Goal: Information Seeking & Learning: Learn about a topic

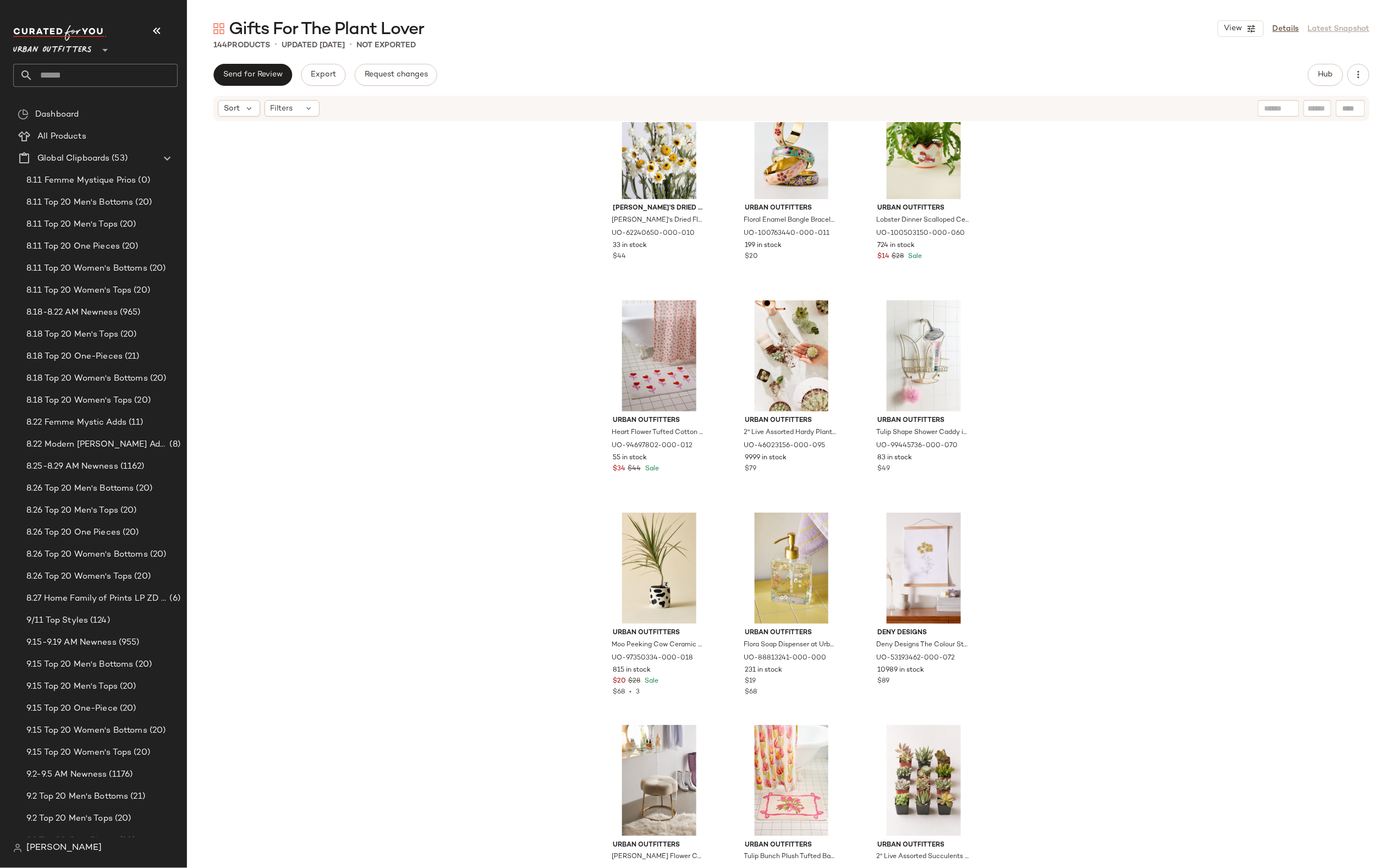
scroll to position [508, 0]
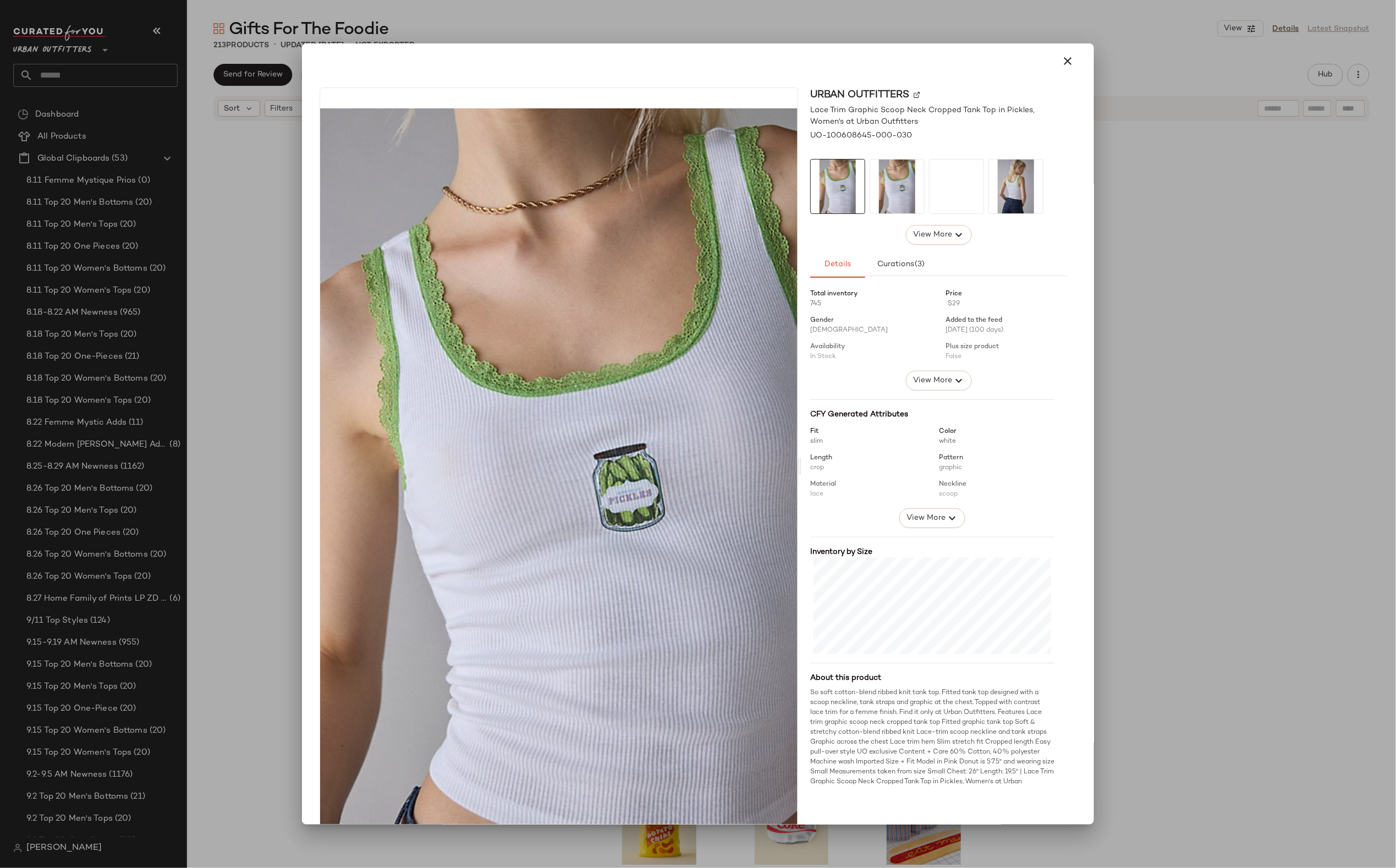
click at [721, 41] on div at bounding box center [698, 434] width 1396 height 868
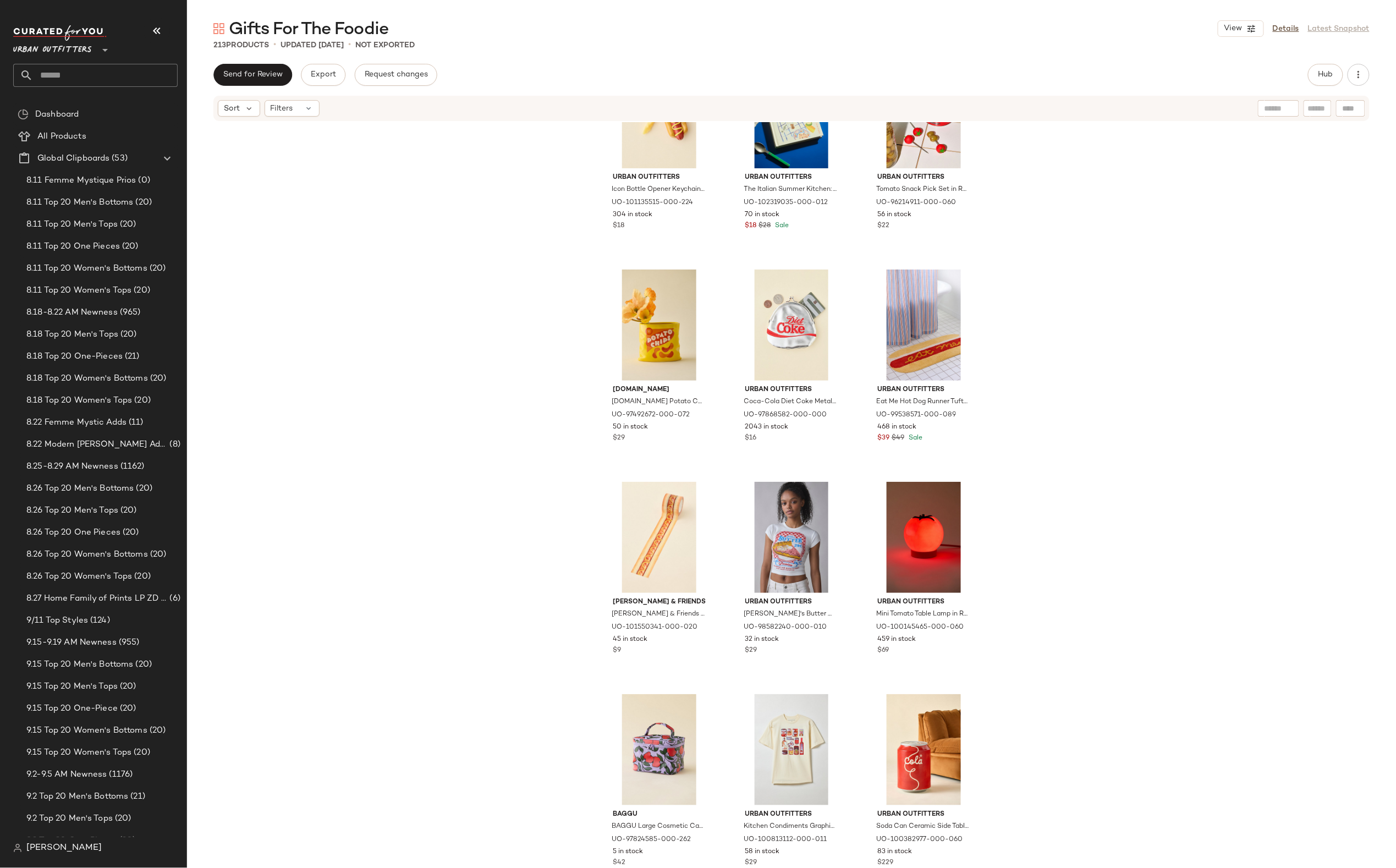
scroll to position [507, 0]
click at [452, 493] on div "Urban Outfitters Icon Bottle Opener Keychain in Hotdog at Urban Outfitters UO-1…" at bounding box center [791, 493] width 1209 height 743
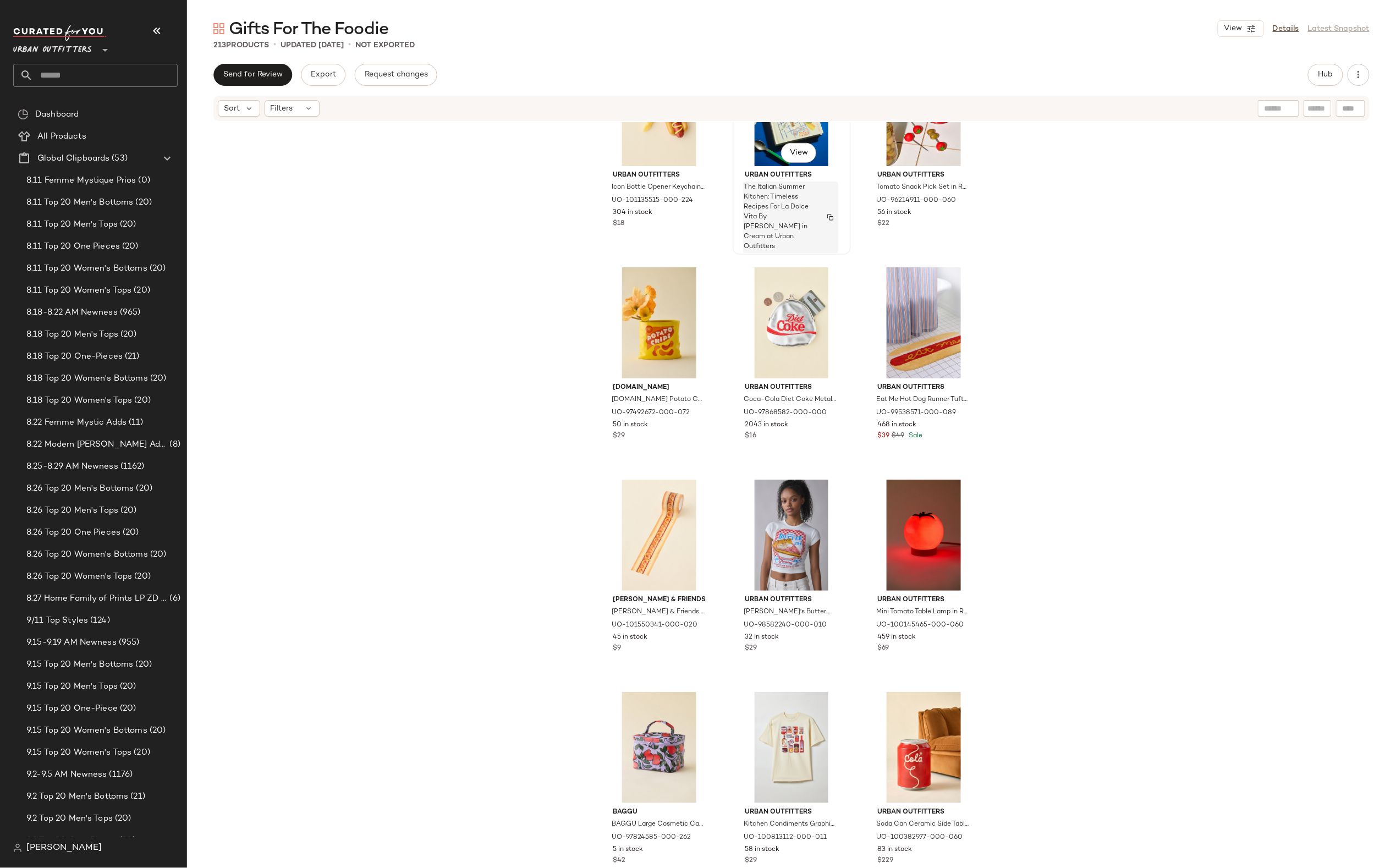
scroll to position [0, 0]
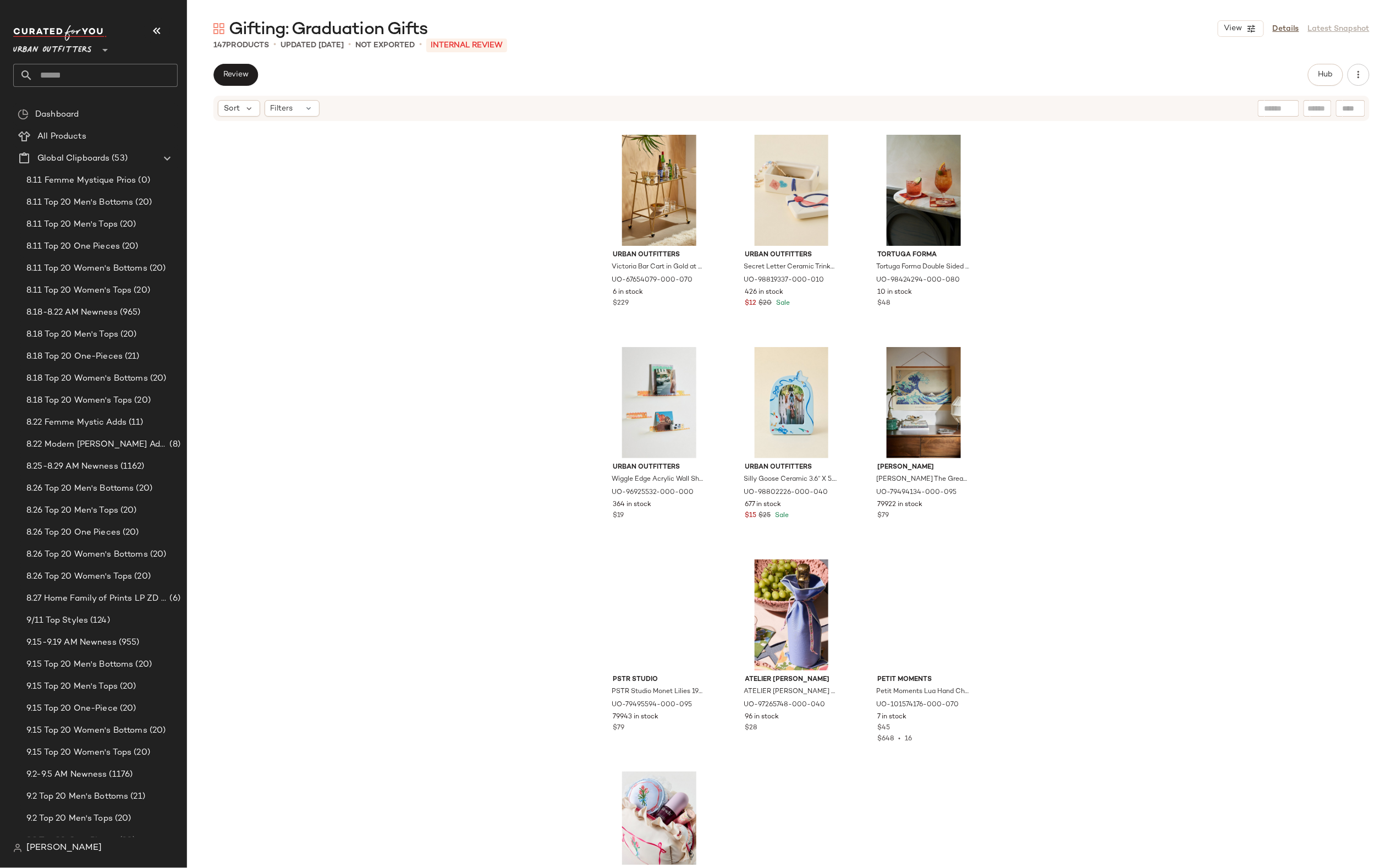
scroll to position [4973, 0]
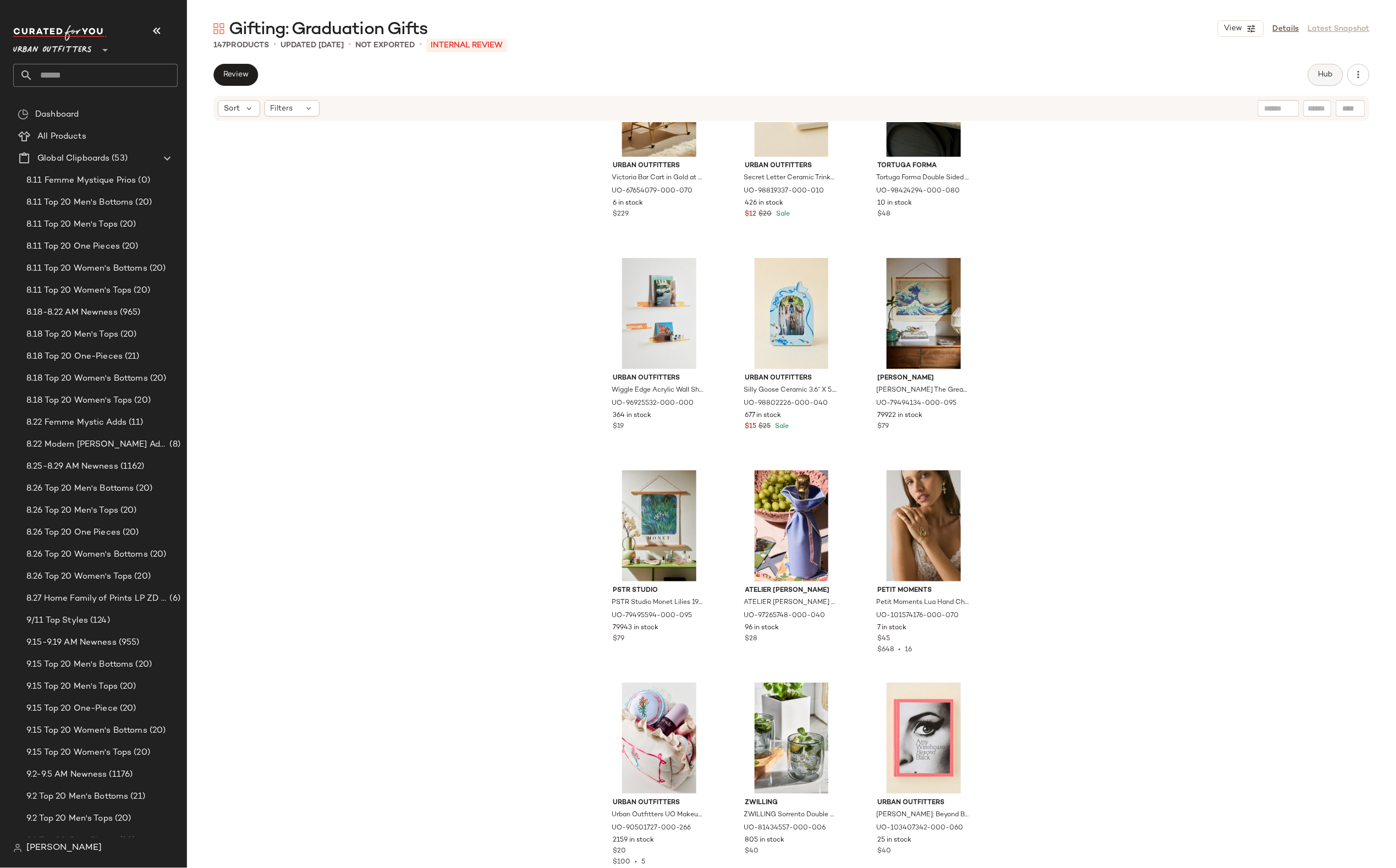
click at [1331, 72] on span "Hub" at bounding box center [1326, 74] width 15 height 9
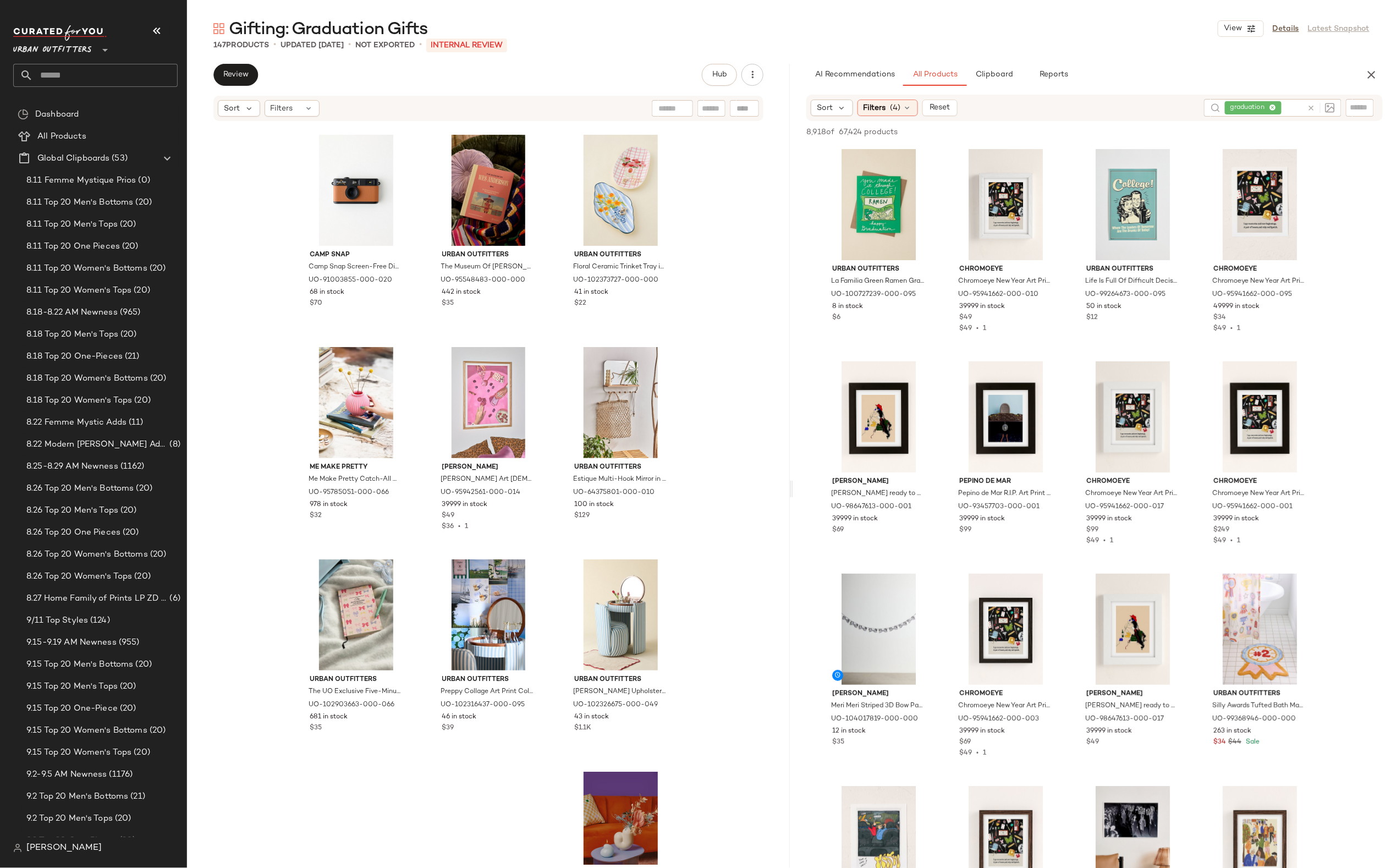
scroll to position [6372, 0]
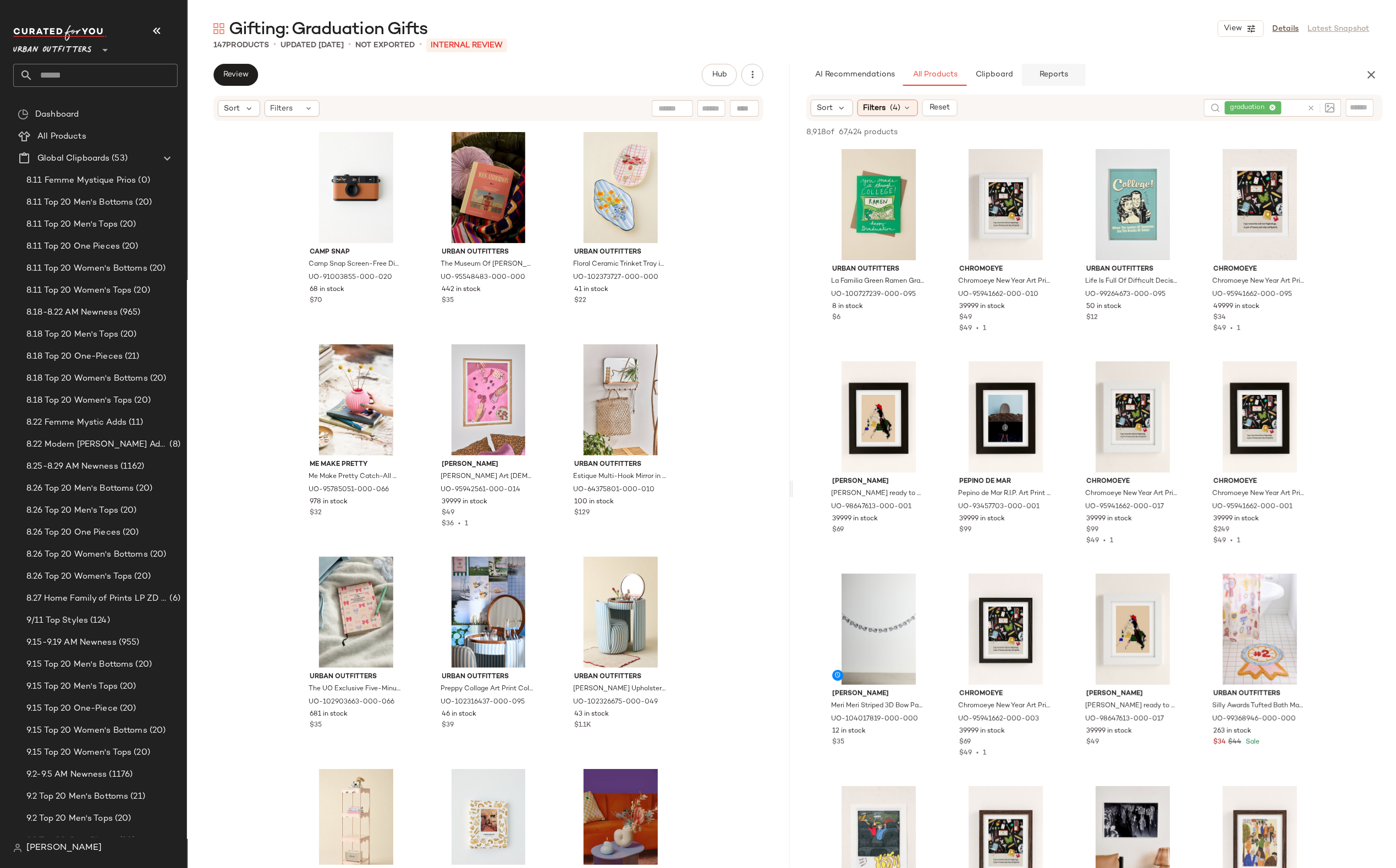
click at [1049, 76] on span "Reports" at bounding box center [1053, 74] width 29 height 9
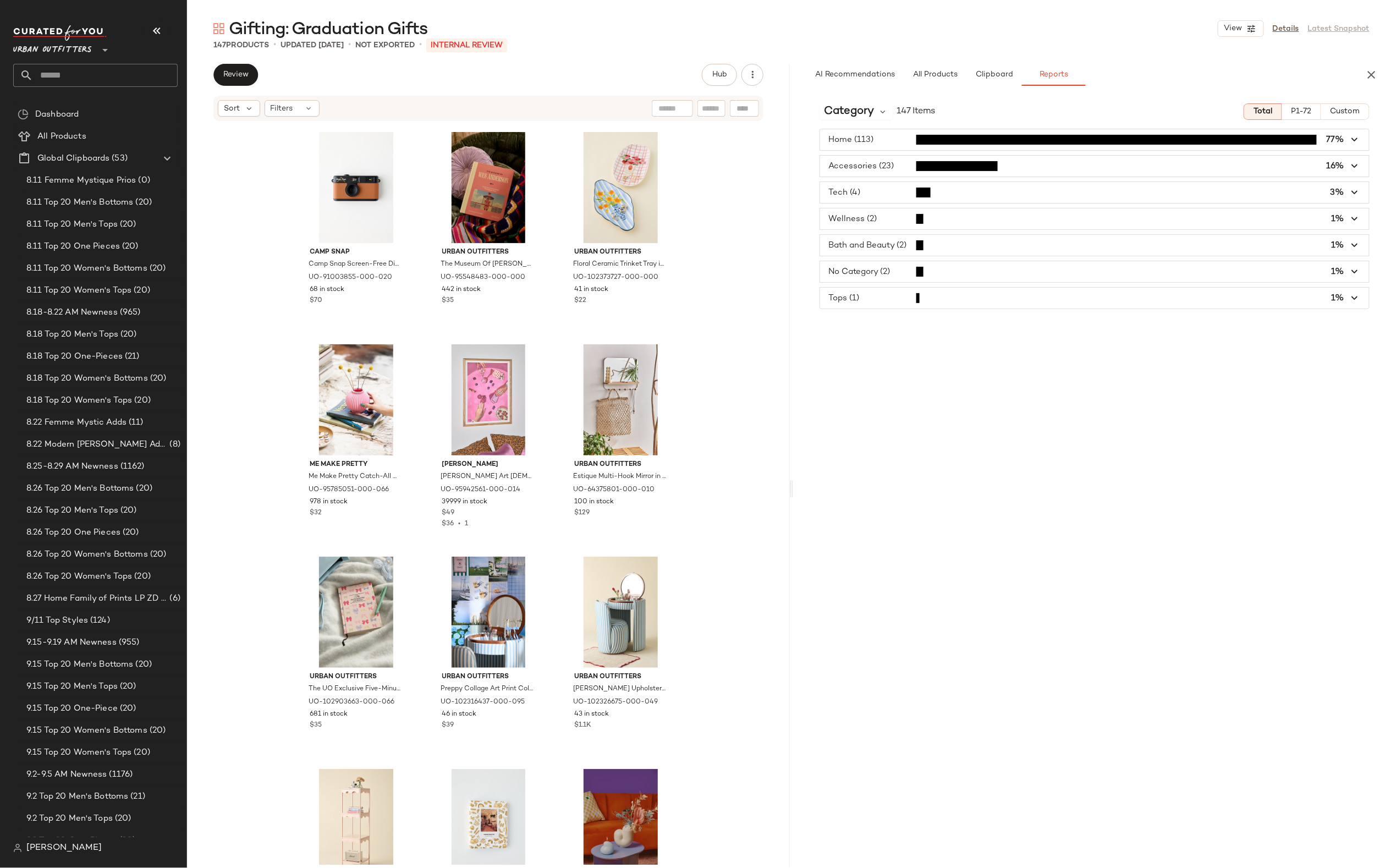
click at [900, 162] on span "button" at bounding box center [1094, 166] width 549 height 21
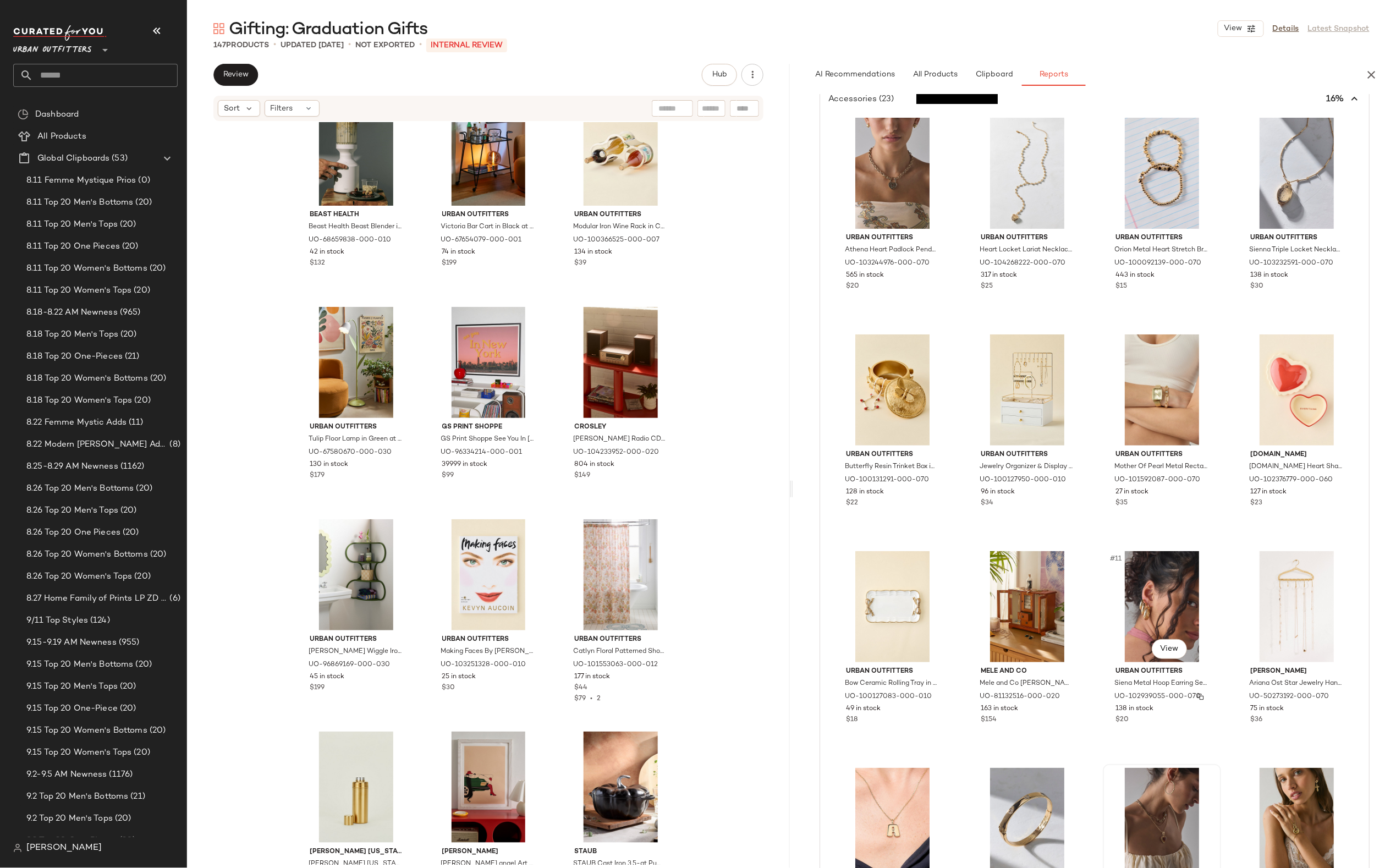
scroll to position [0, 0]
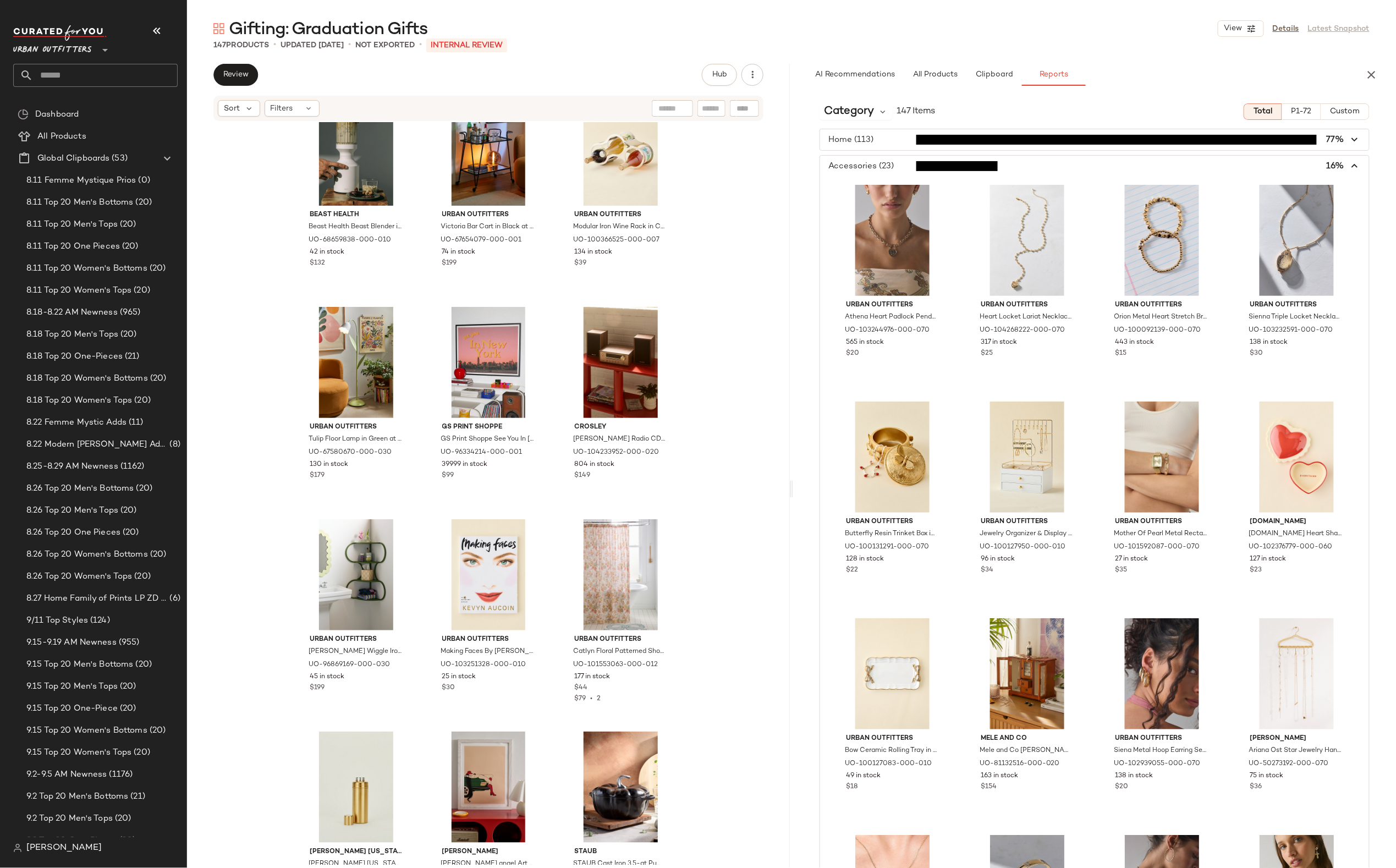
click at [109, 69] on input "text" at bounding box center [105, 75] width 145 height 23
type input "*****"
click at [103, 115] on div "Gifts For The Plant Lover" at bounding box center [95, 108] width 164 height 23
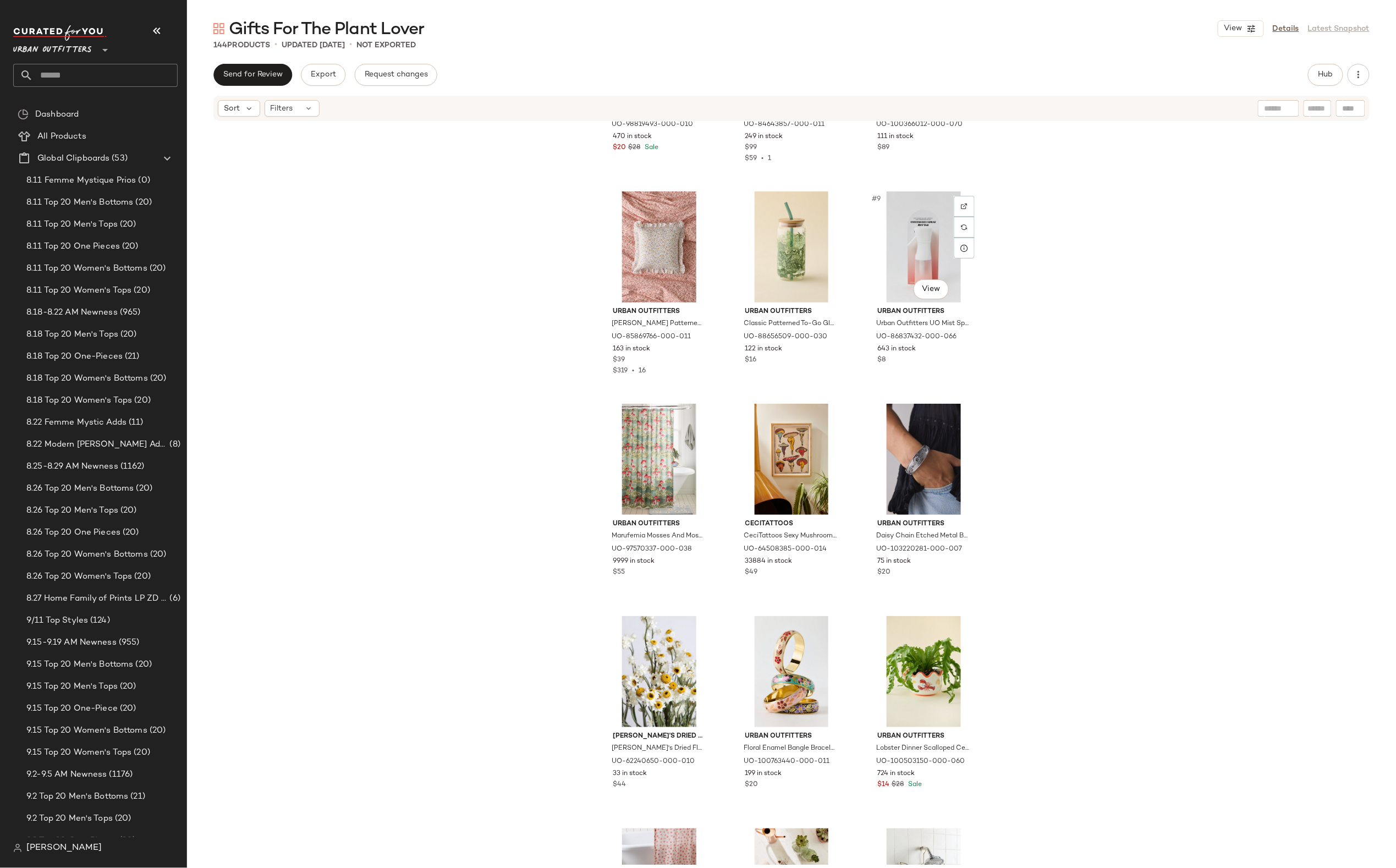
scroll to position [374, 0]
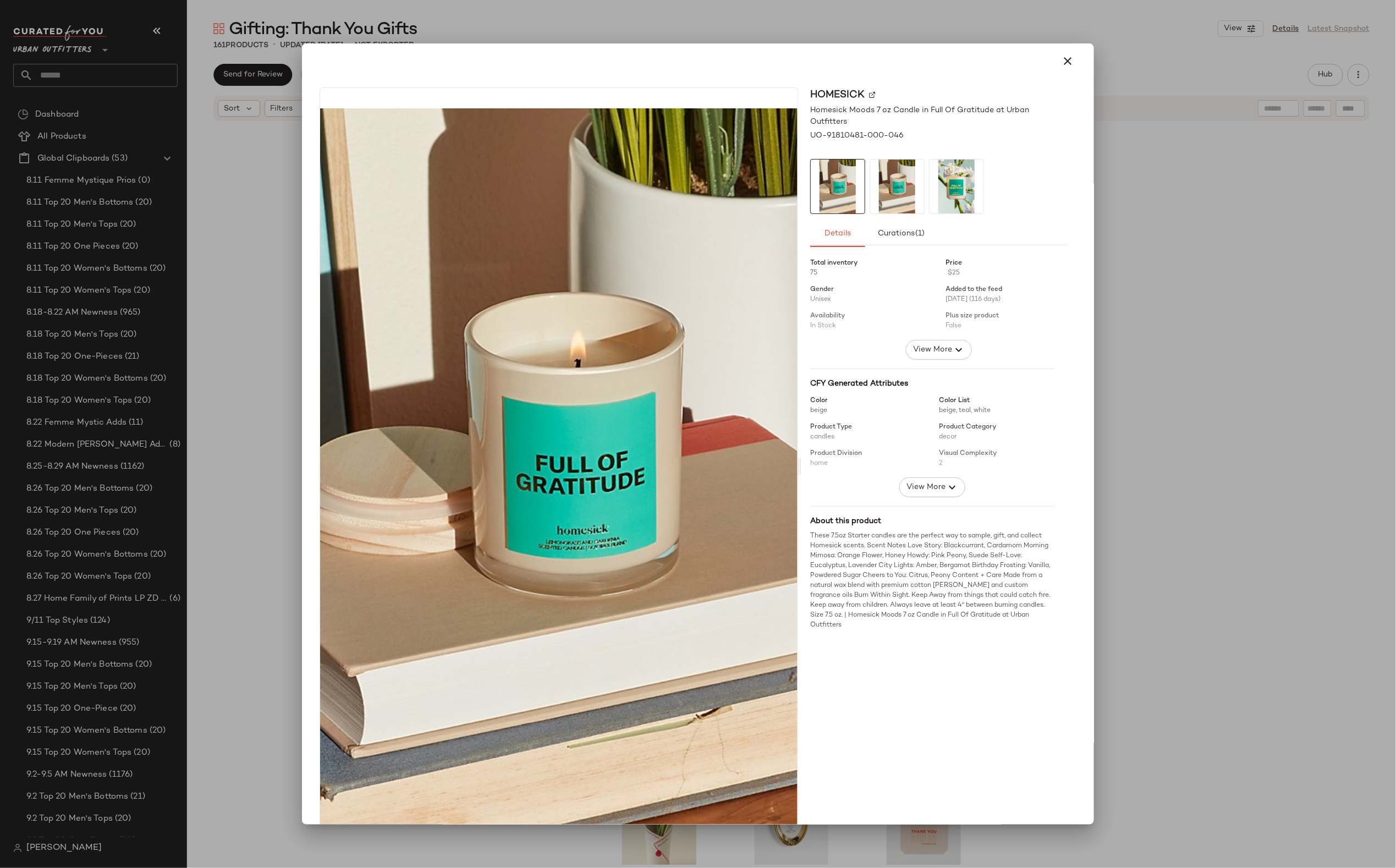
click at [654, 42] on div at bounding box center [698, 434] width 1396 height 868
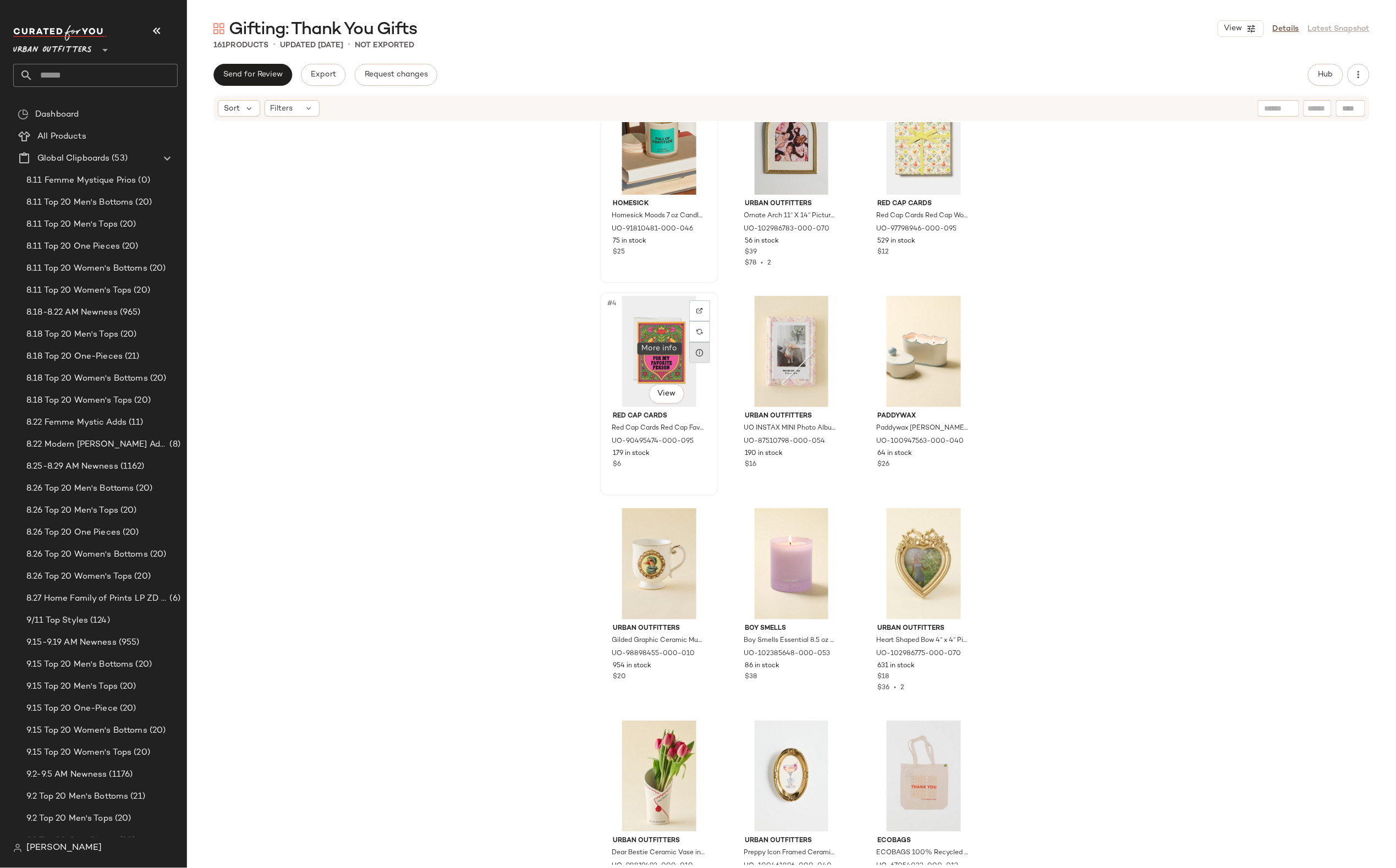
scroll to position [48, 0]
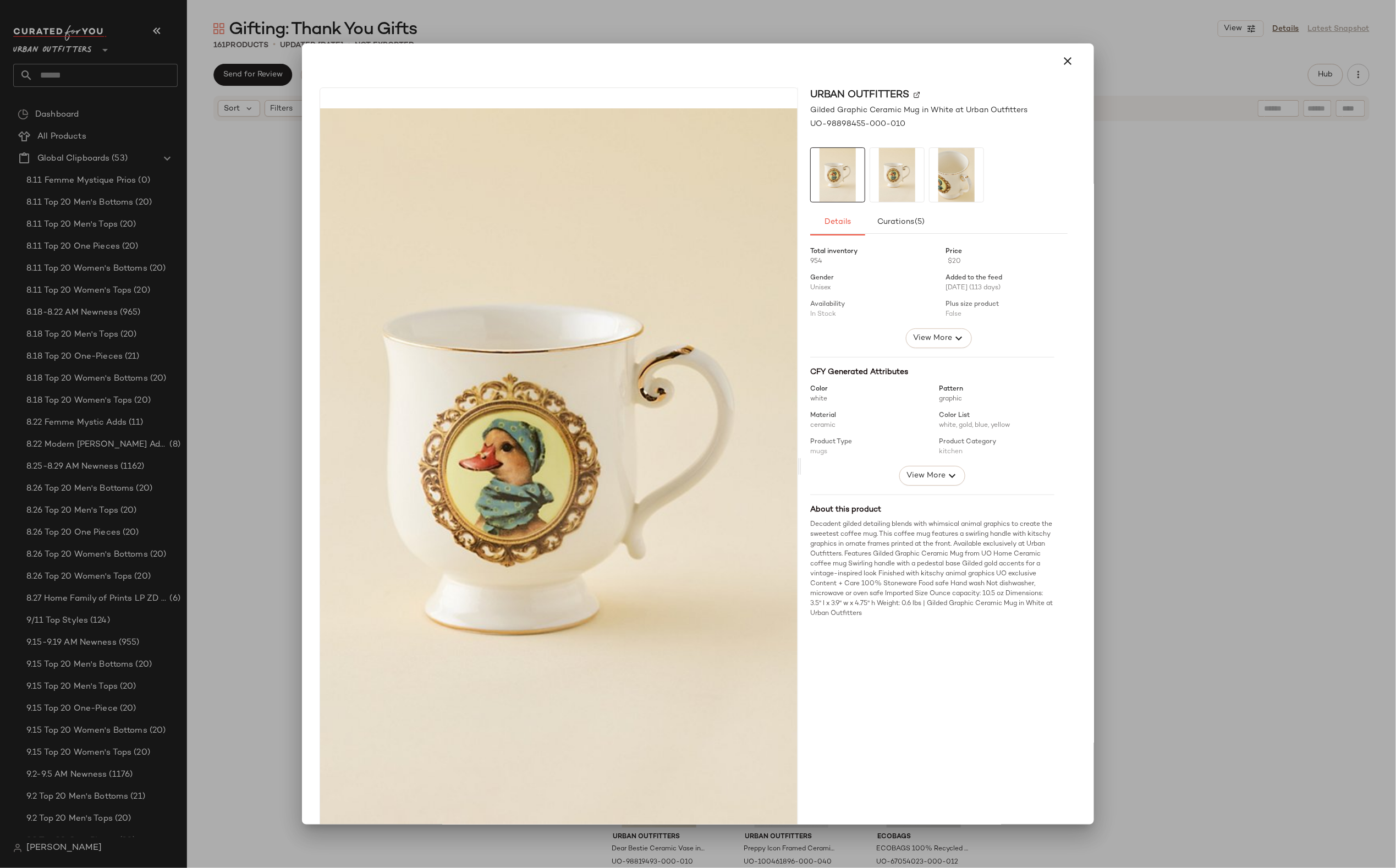
click at [654, 853] on div at bounding box center [698, 434] width 1396 height 868
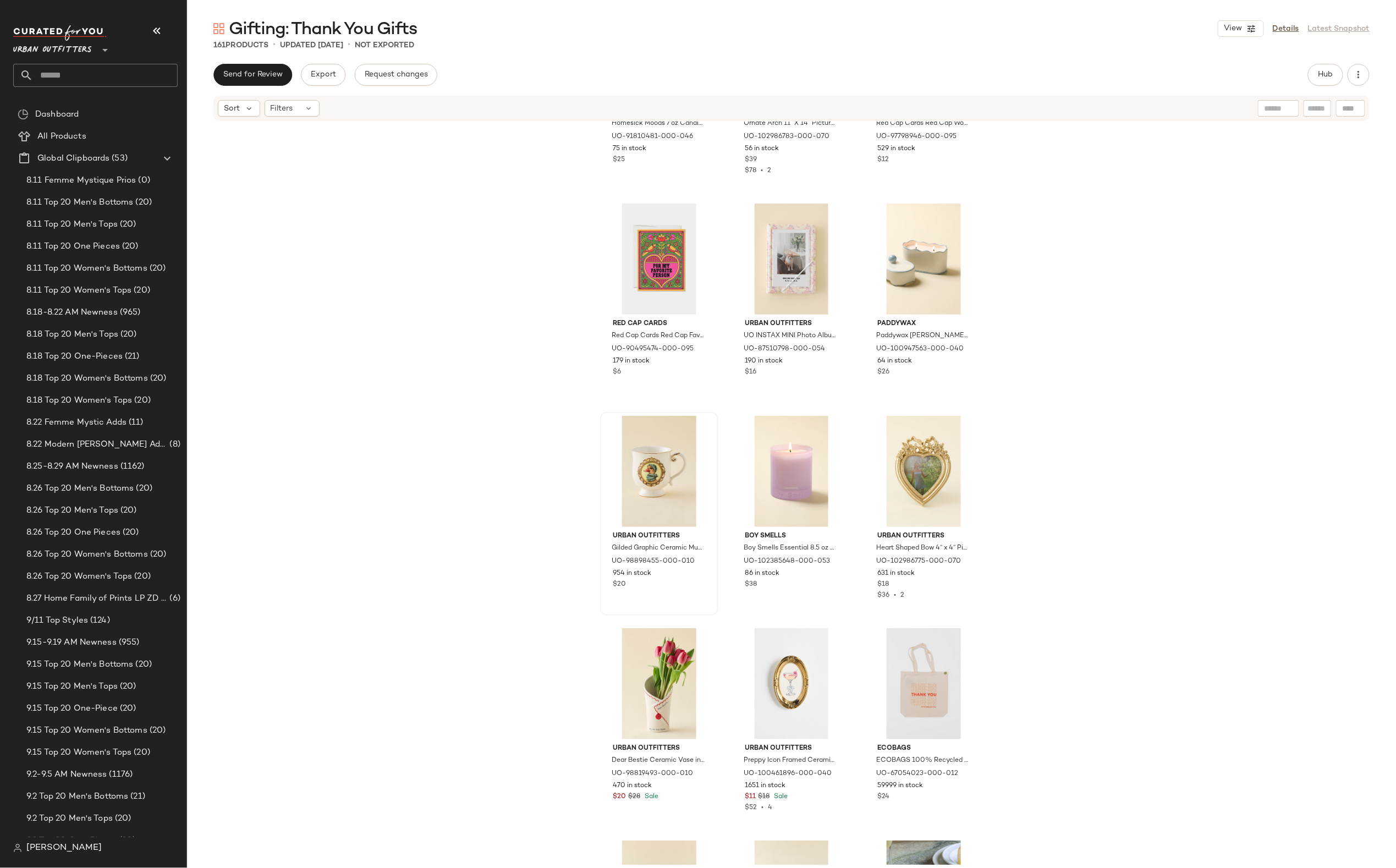
scroll to position [0, 0]
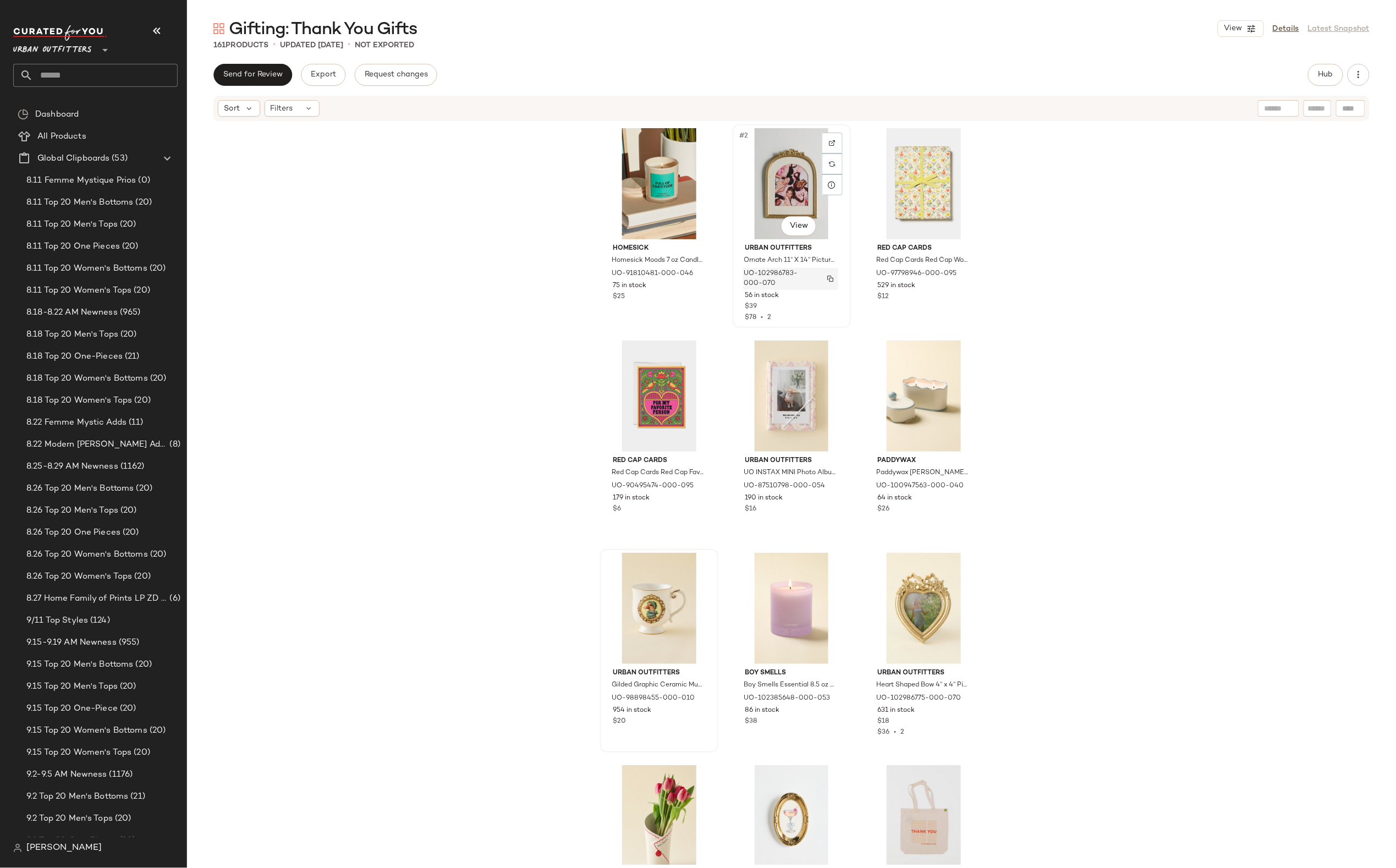
click at [829, 279] on img "button" at bounding box center [831, 279] width 7 height 7
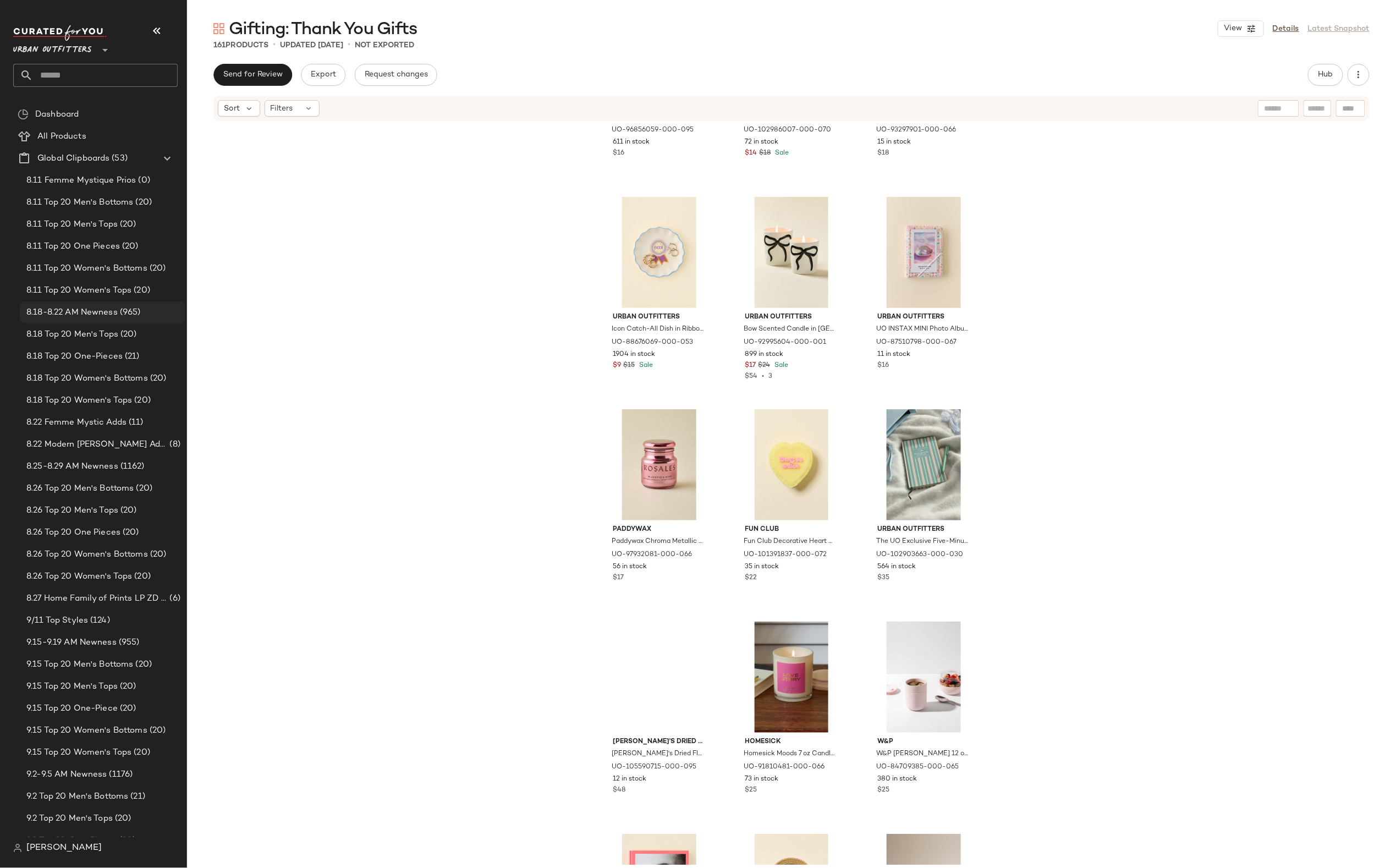
scroll to position [3549, 0]
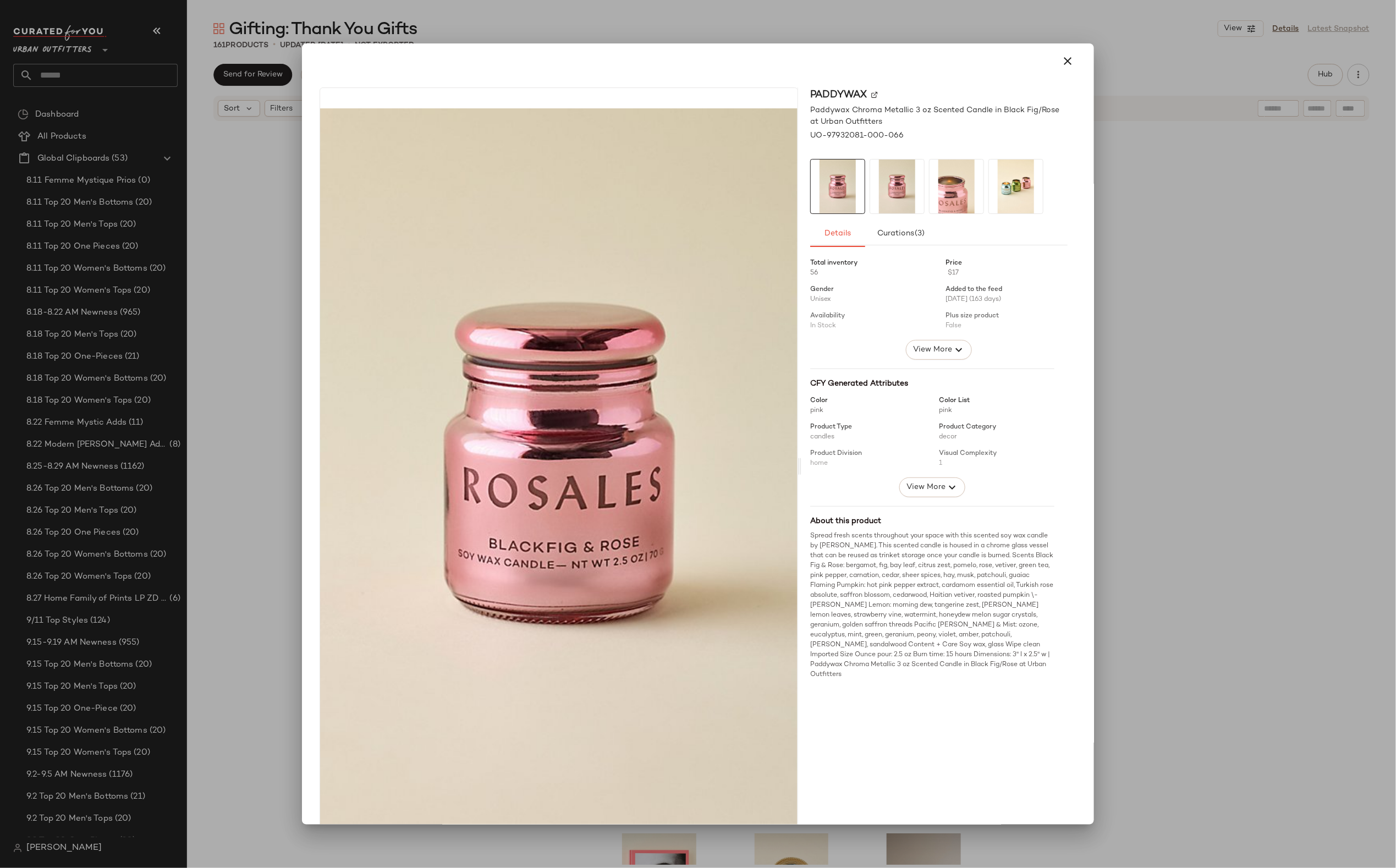
click at [461, 856] on div at bounding box center [698, 434] width 1396 height 868
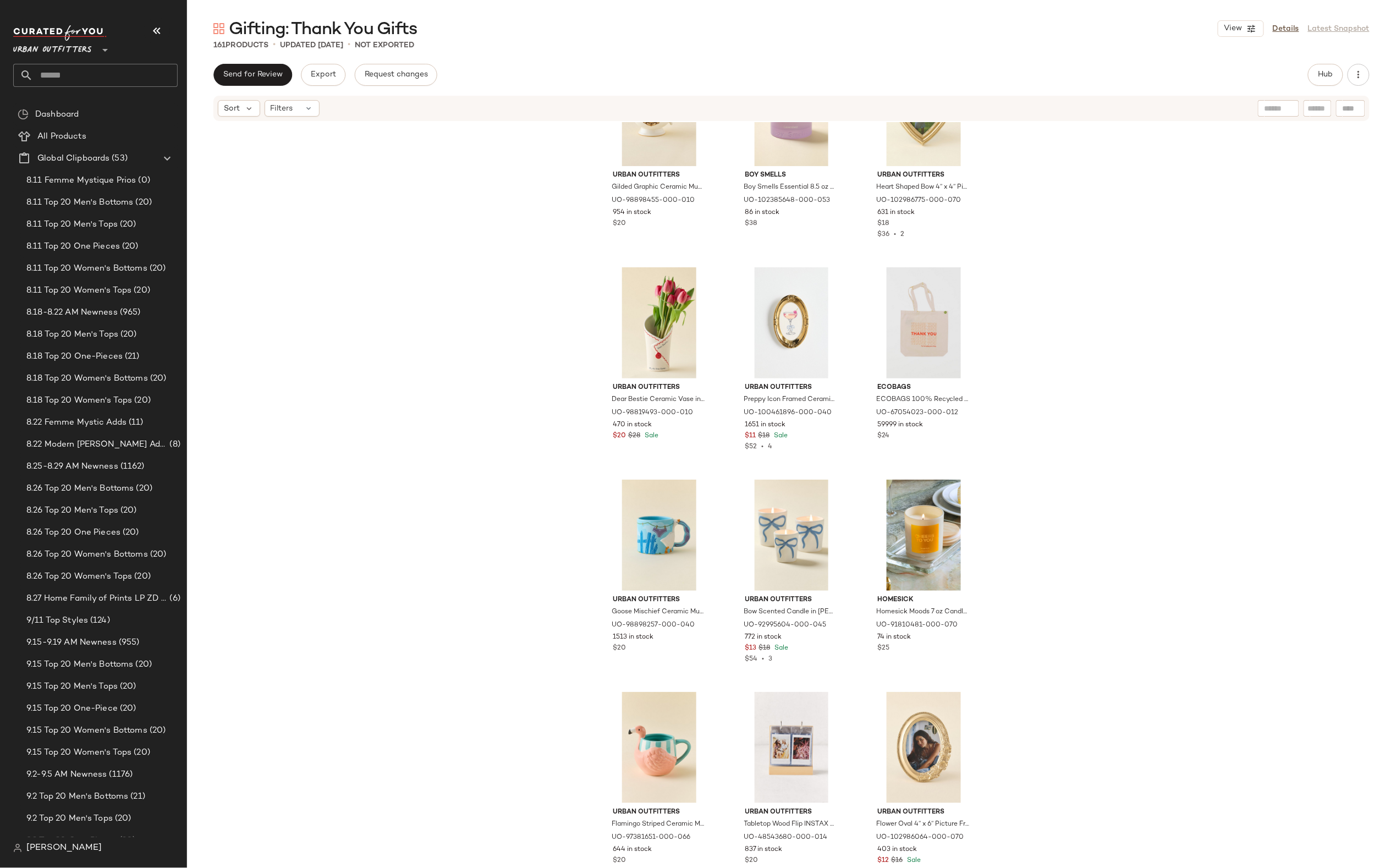
scroll to position [0, 0]
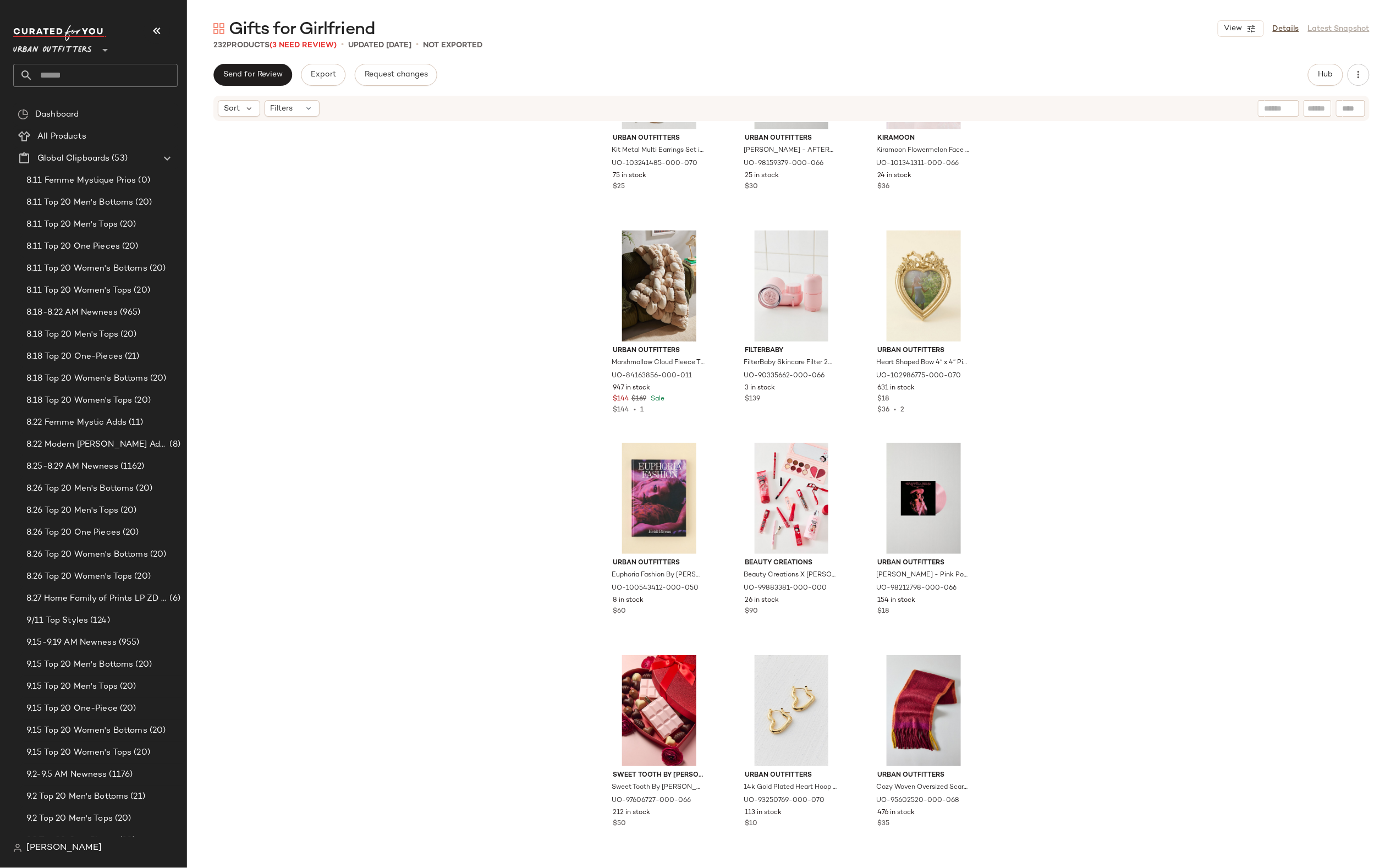
scroll to position [1835, 0]
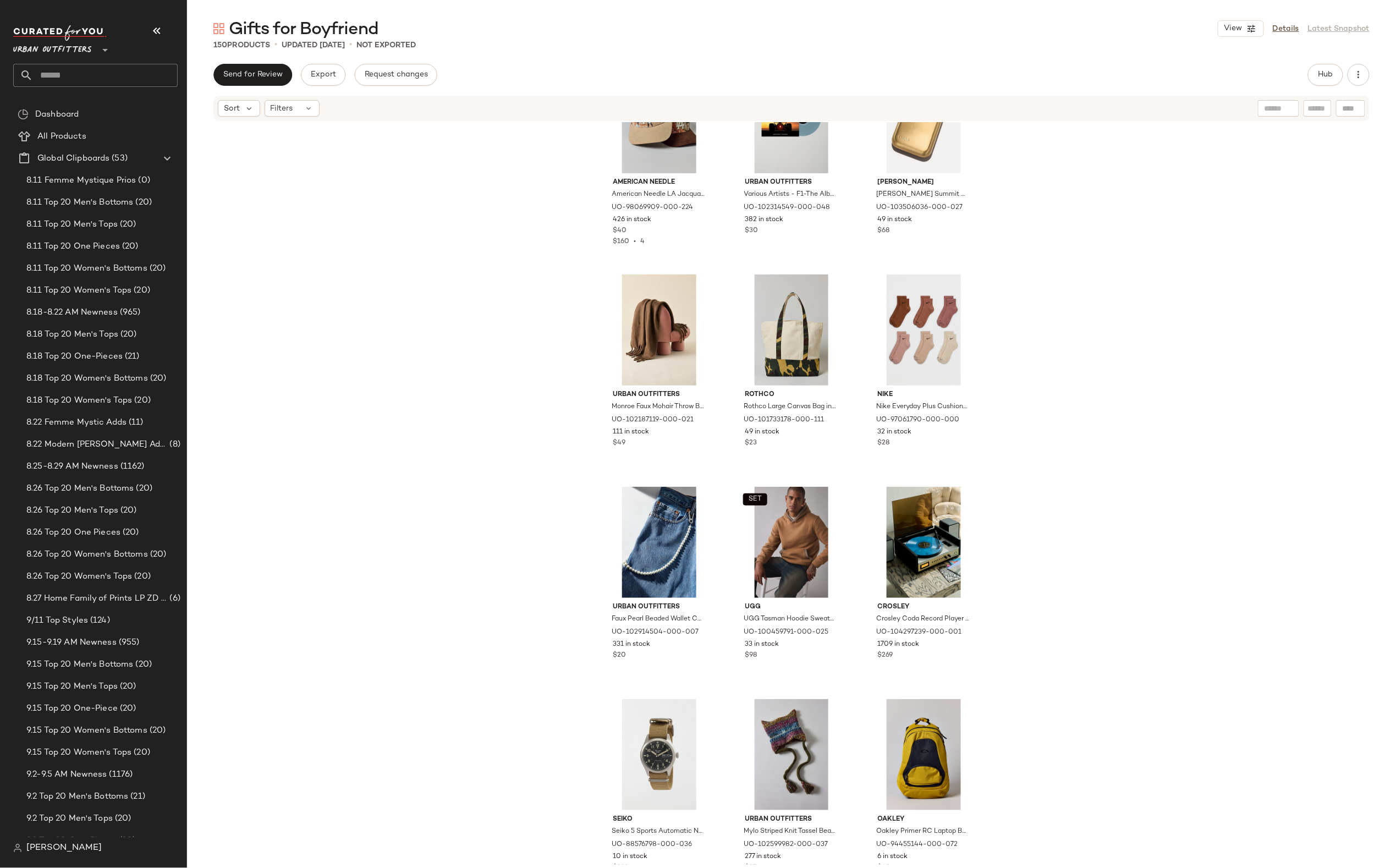
scroll to position [69, 0]
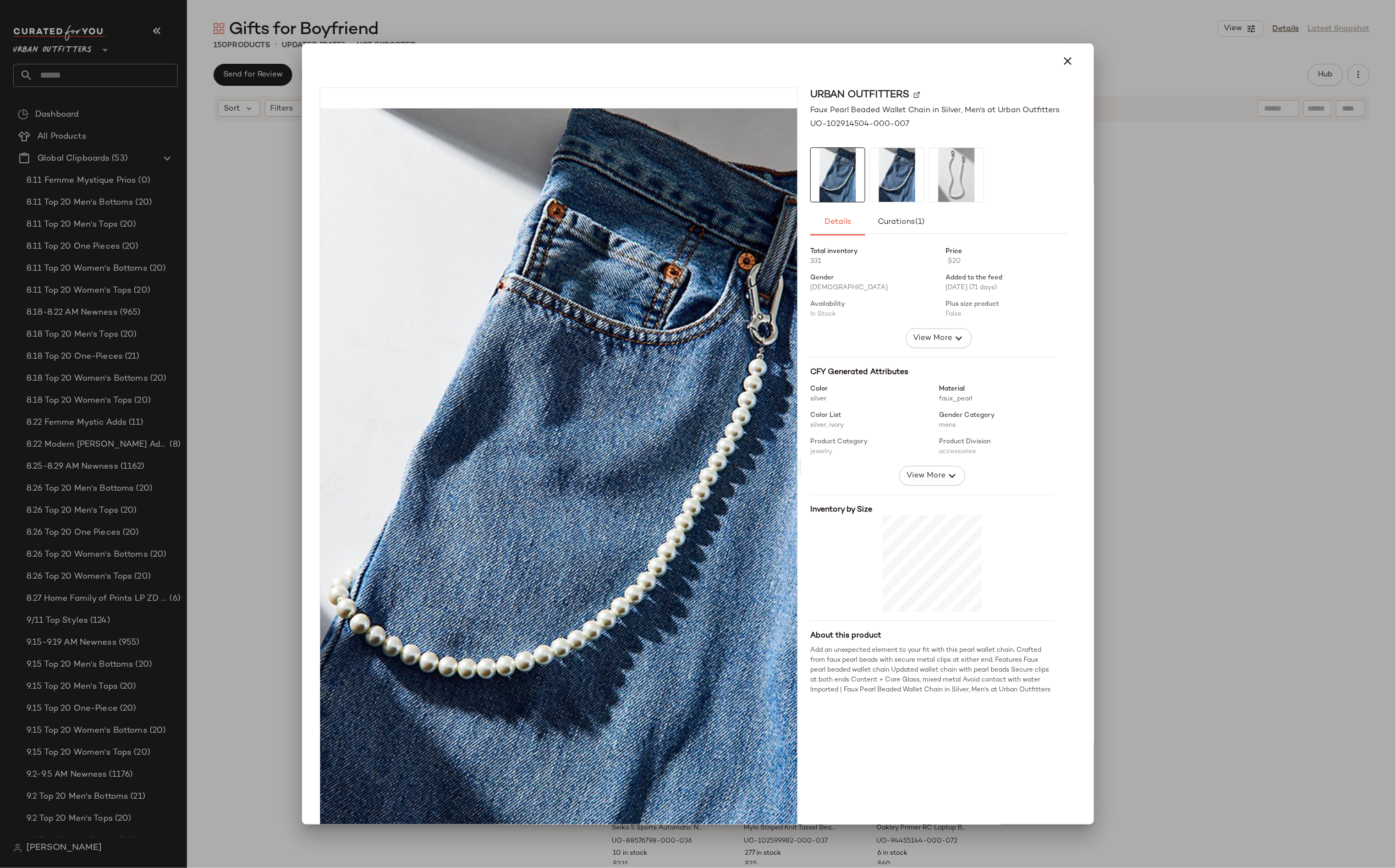
click at [513, 843] on div at bounding box center [698, 434] width 1396 height 868
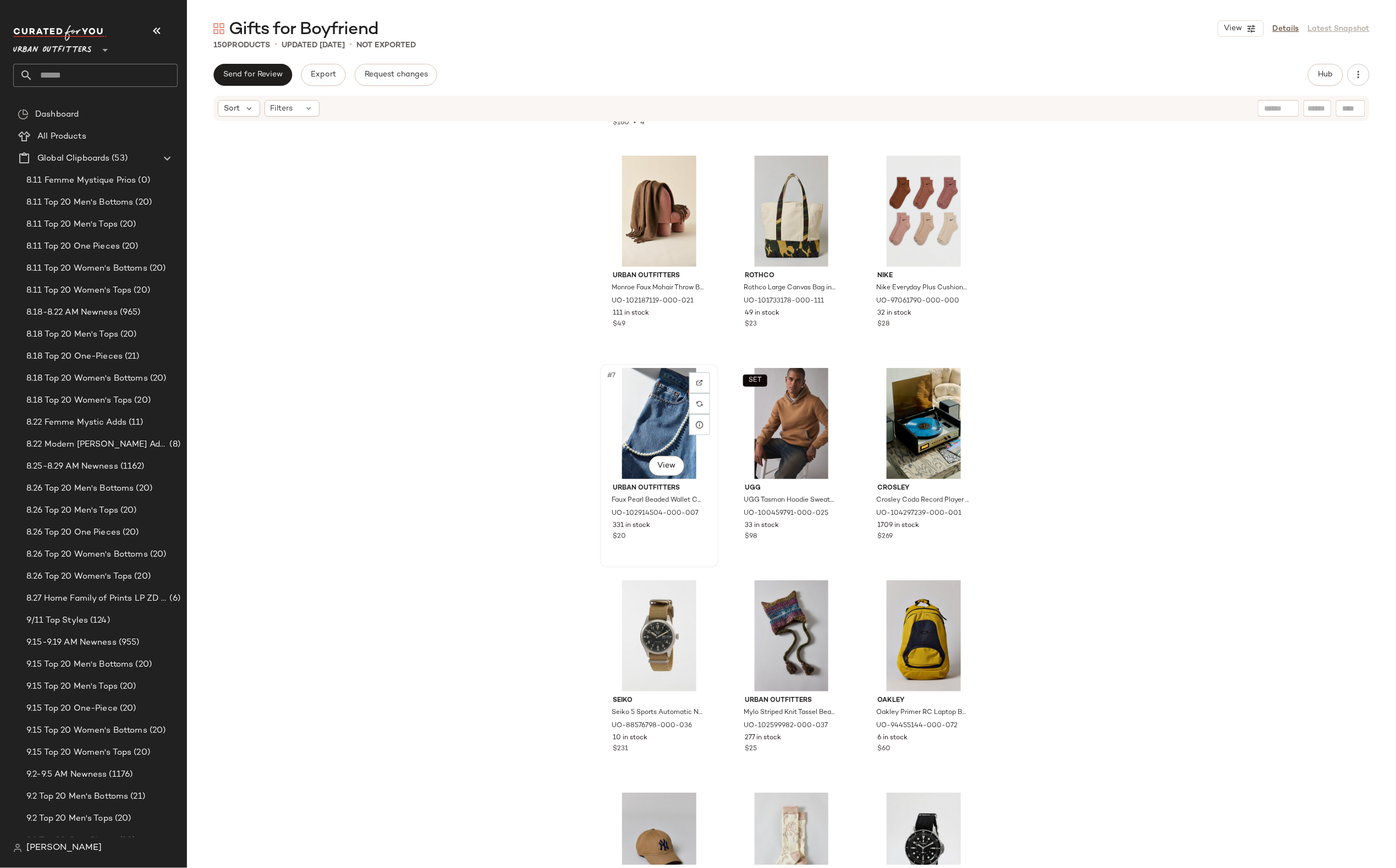
scroll to position [190, 0]
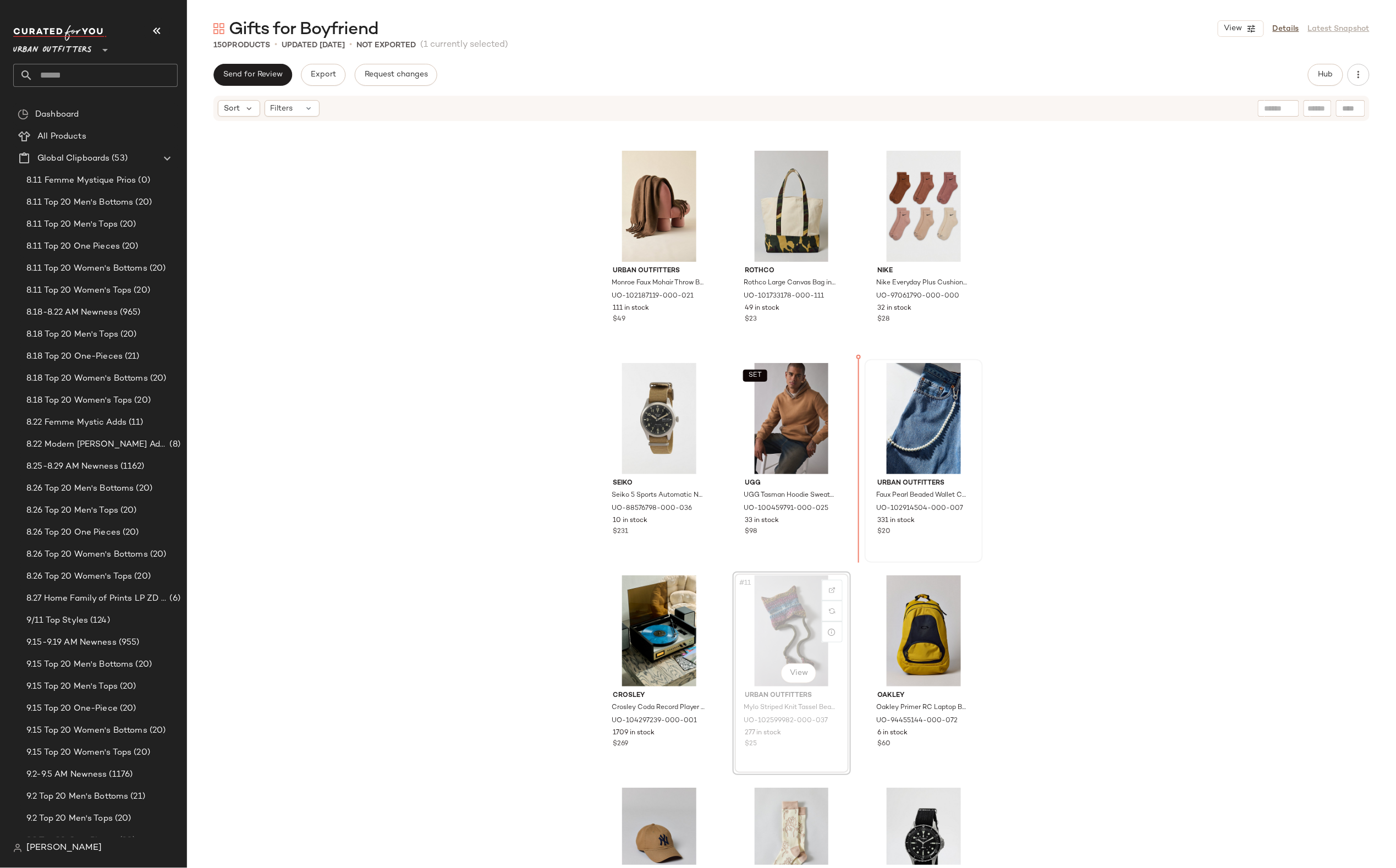
drag, startPoint x: 788, startPoint y: 625, endPoint x: 872, endPoint y: 422, distance: 219.7
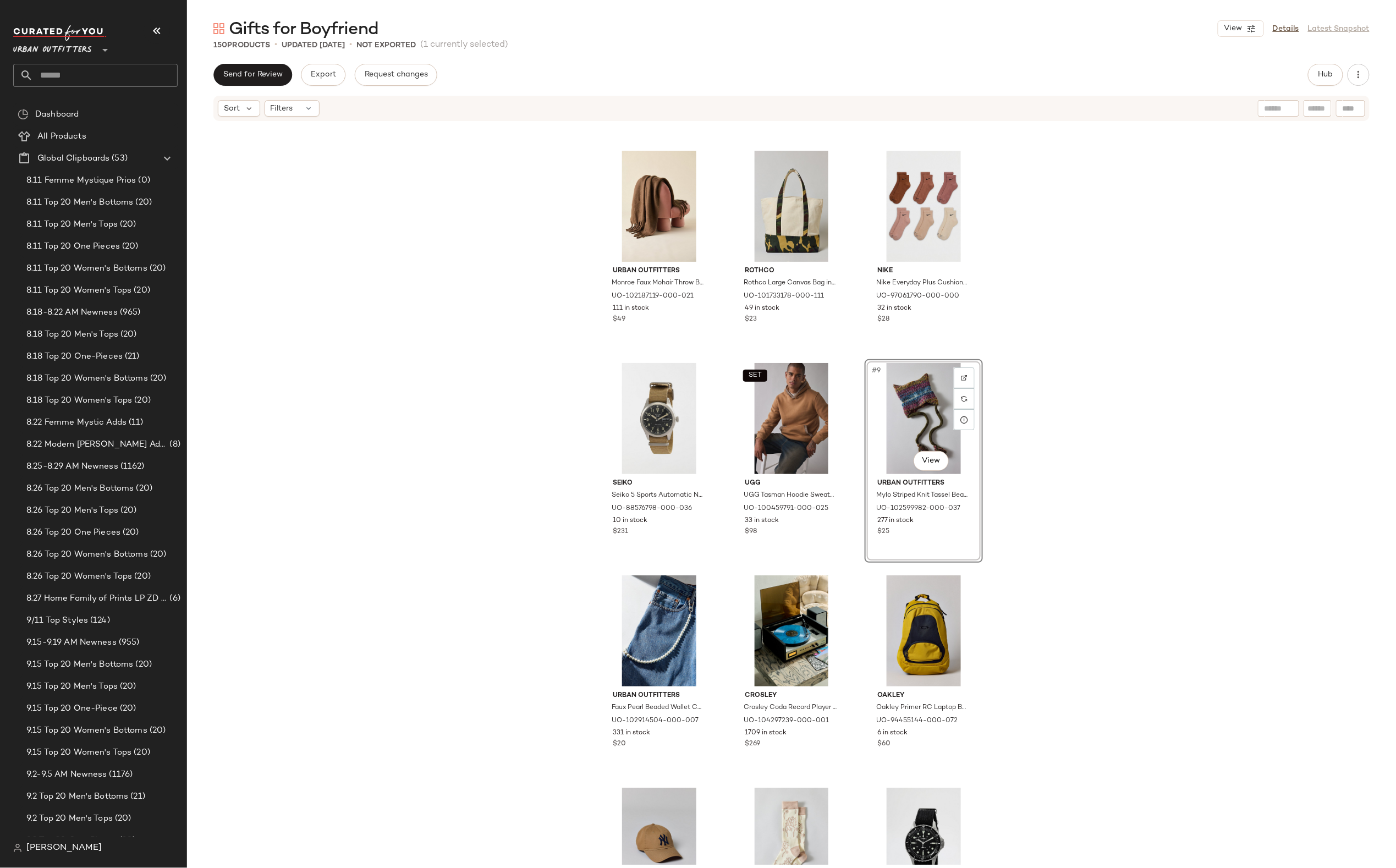
click at [1020, 594] on div "American Needle American Needle LA Jacquard Snapback Hat in Tan, Men's at Urban…" at bounding box center [791, 493] width 1209 height 743
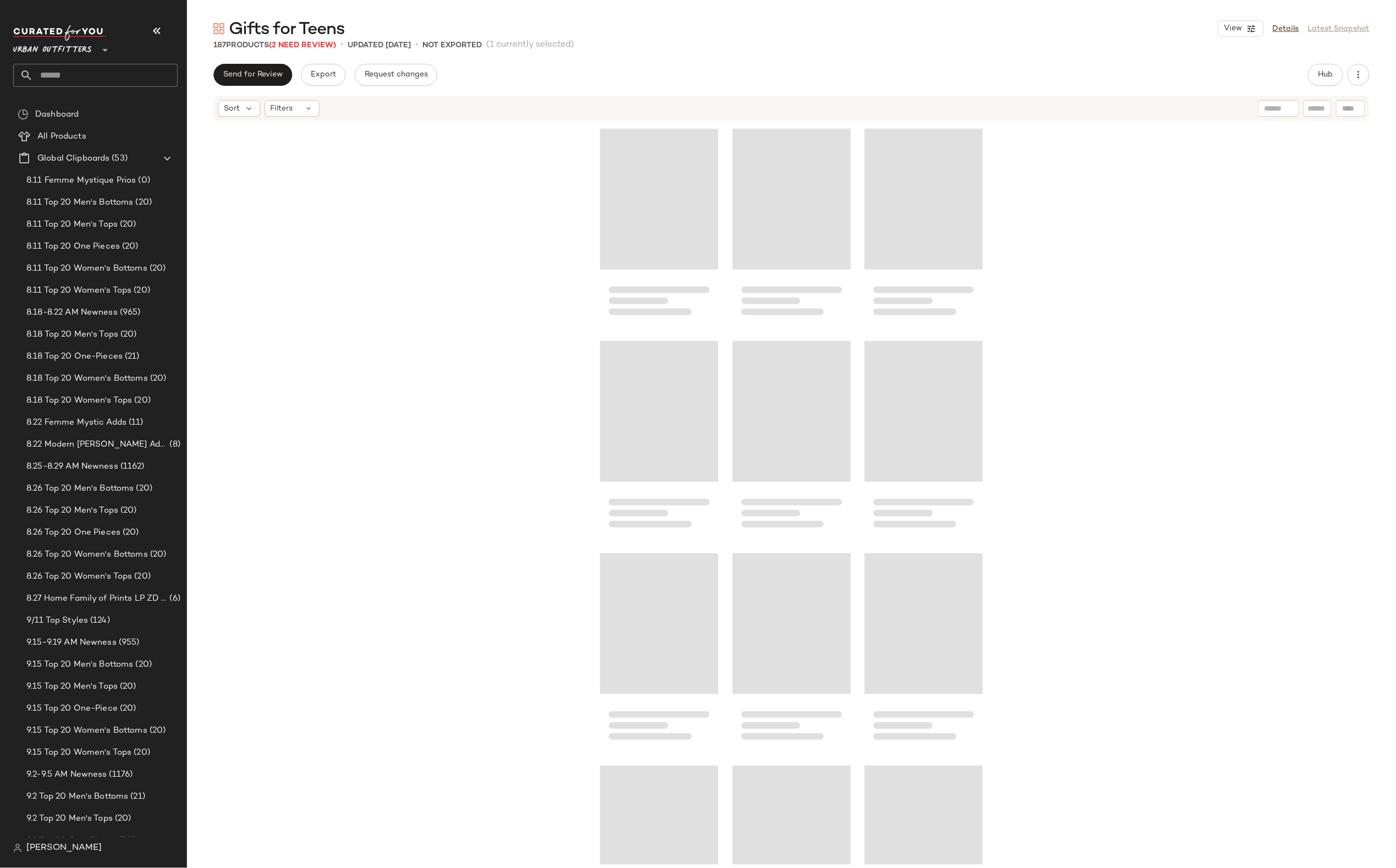
scroll to position [4457, 0]
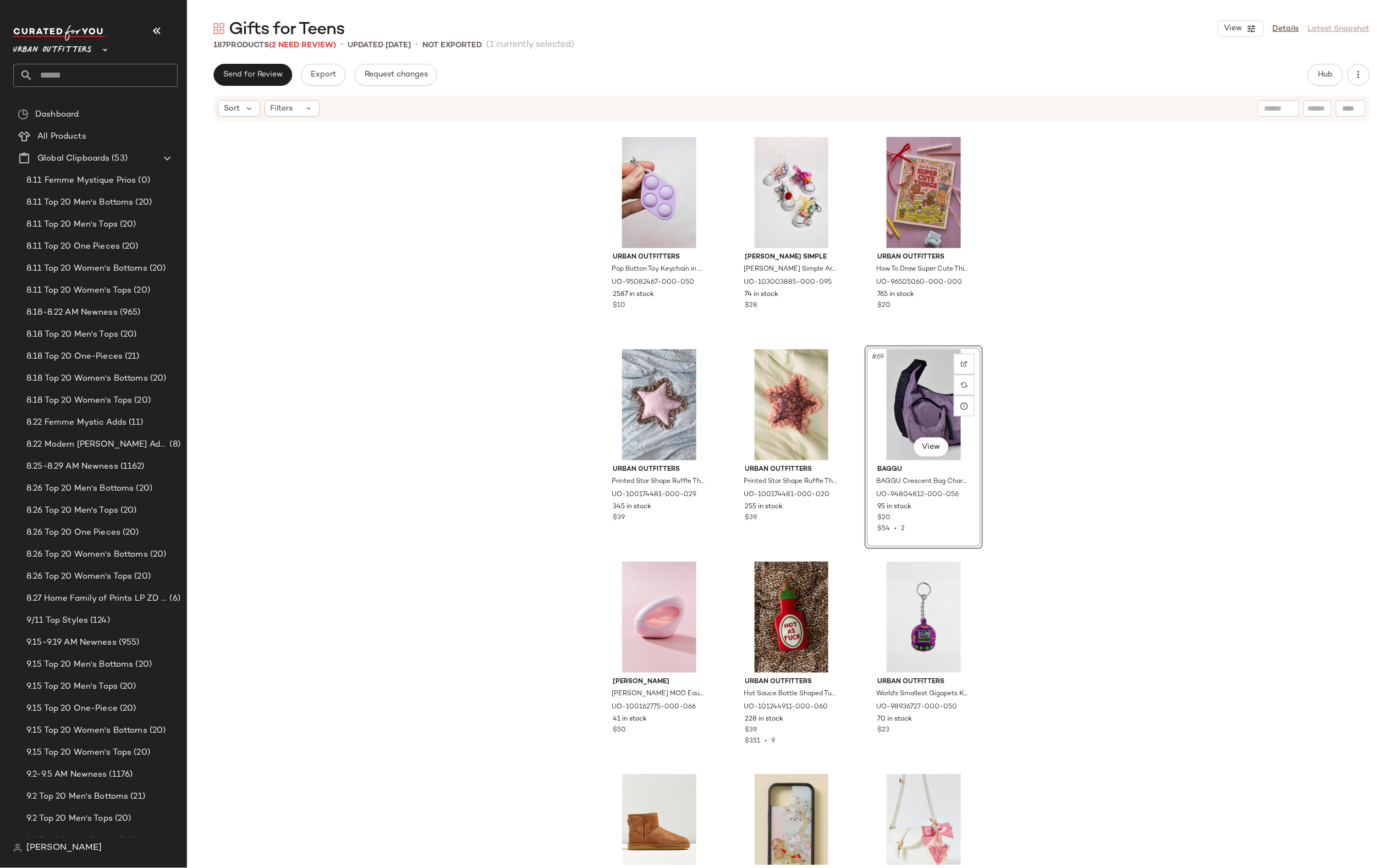
click at [543, 310] on div "Urban Outfitters Pop Button Toy Keychain in Purple at Urban Outfitters UO-95082…" at bounding box center [791, 493] width 1209 height 743
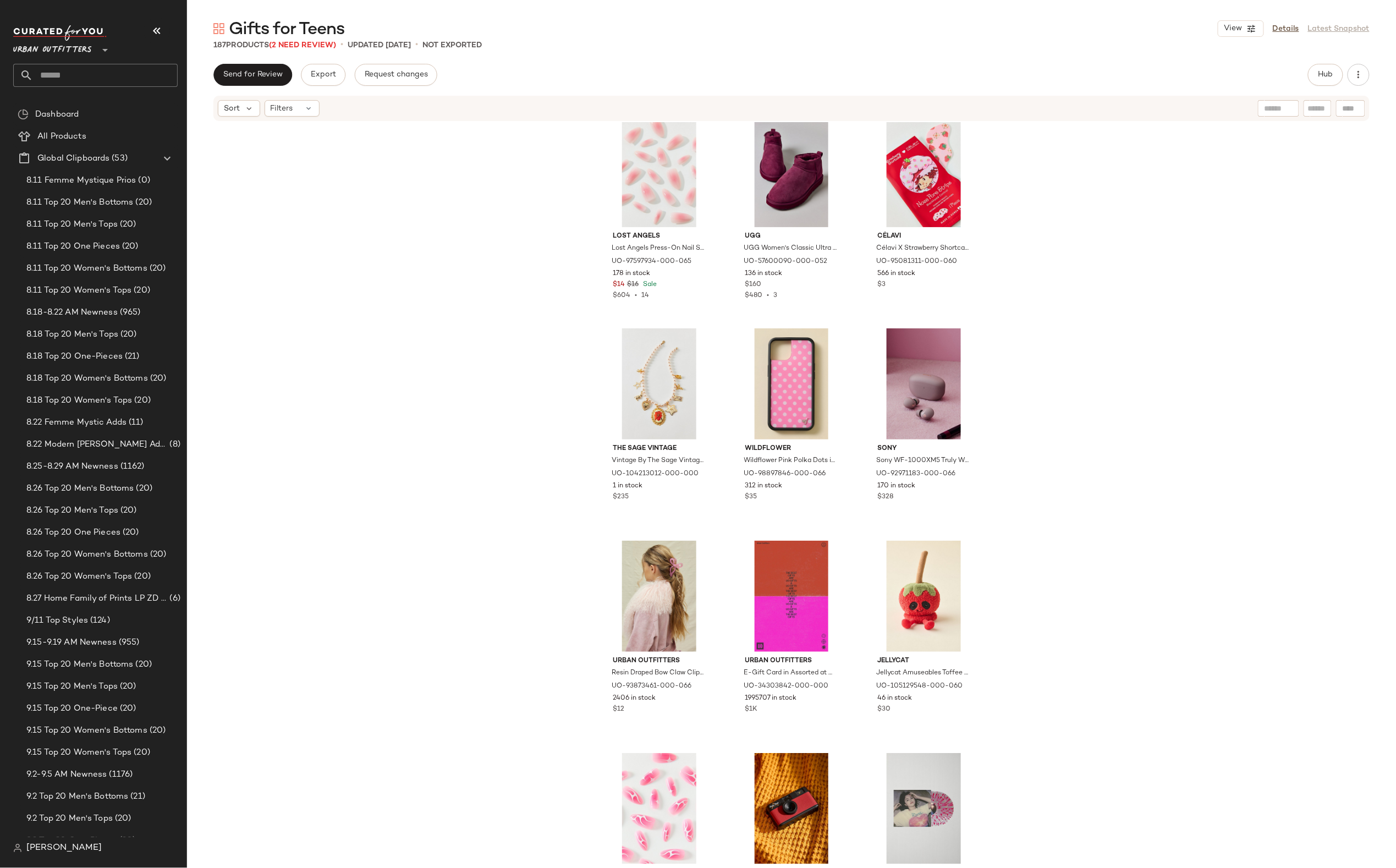
scroll to position [3680, 0]
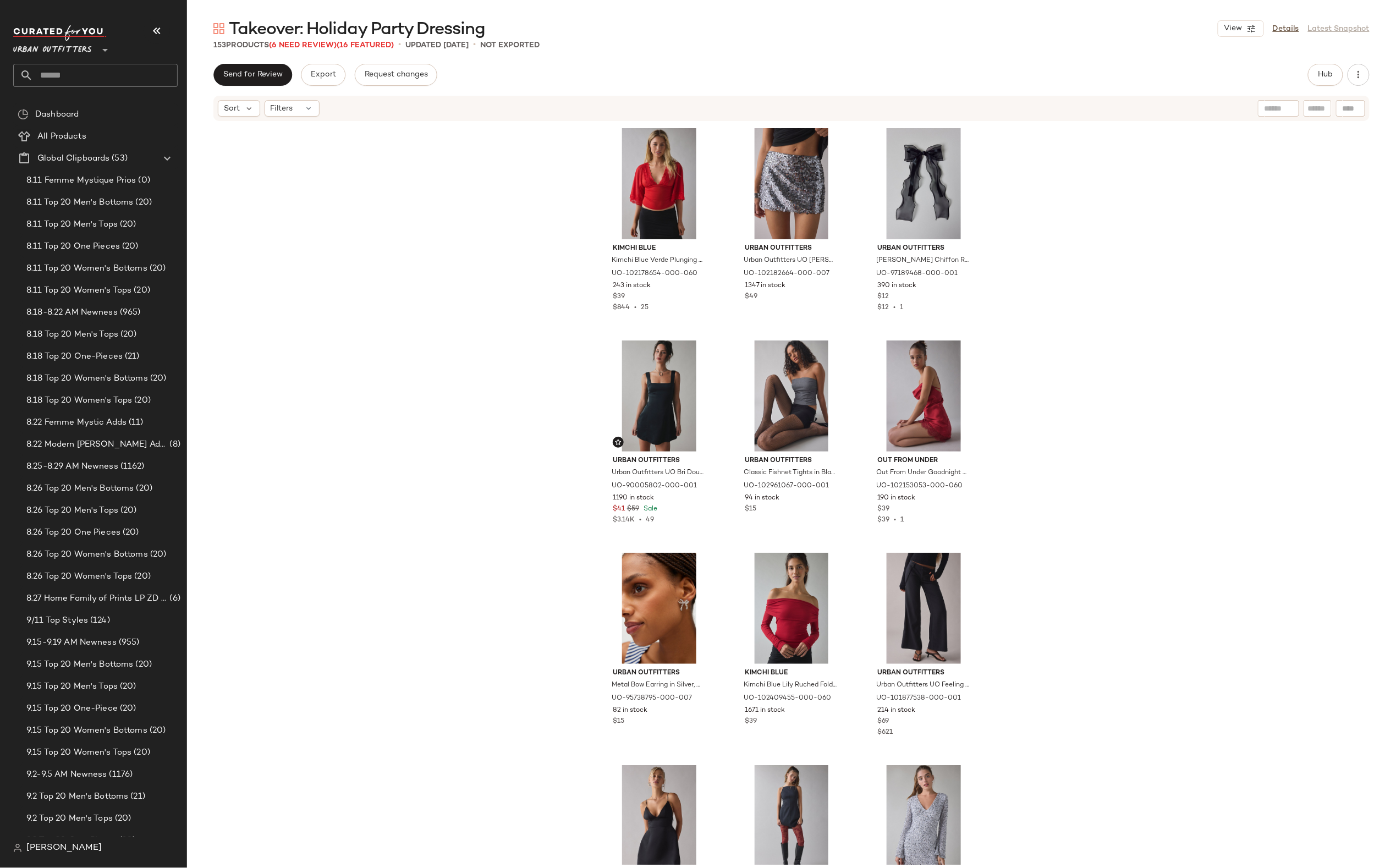
click at [545, 307] on div "Kimchi Blue Kimchi Blue Verde Plunging Lace Trim Bell Sleeve Top in Red, Women'…" at bounding box center [791, 493] width 1209 height 743
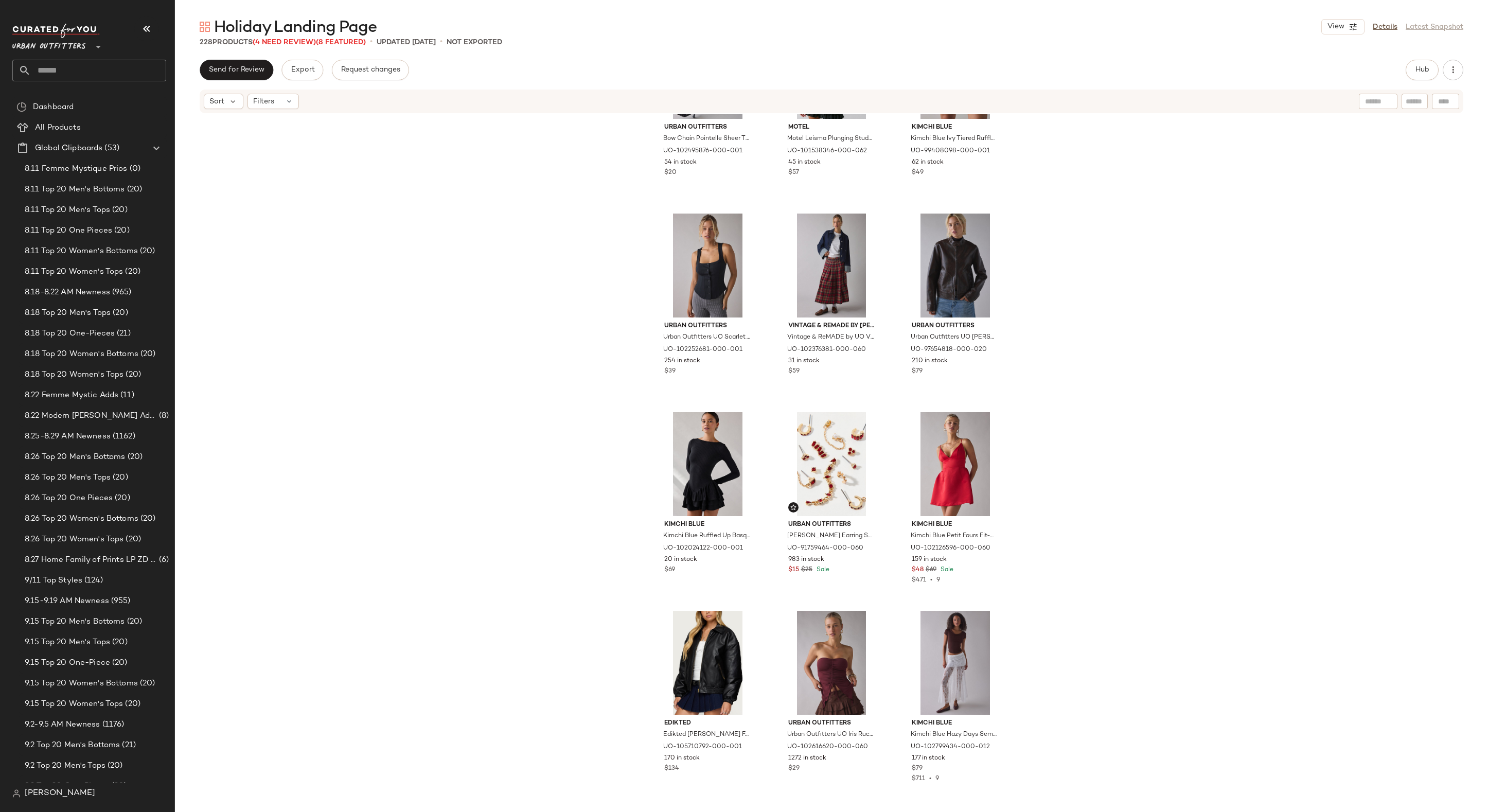
scroll to position [986, 0]
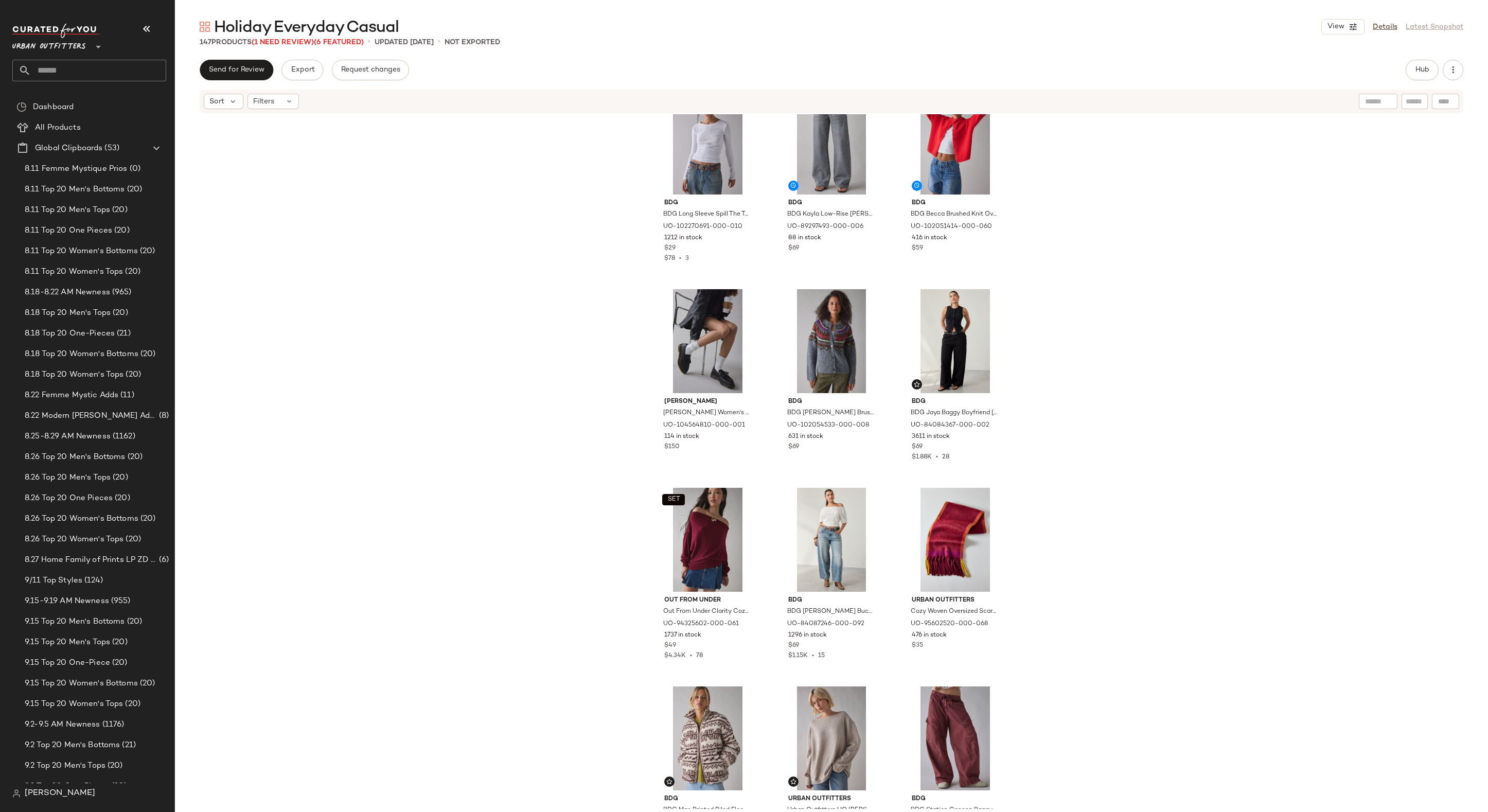
scroll to position [35, 0]
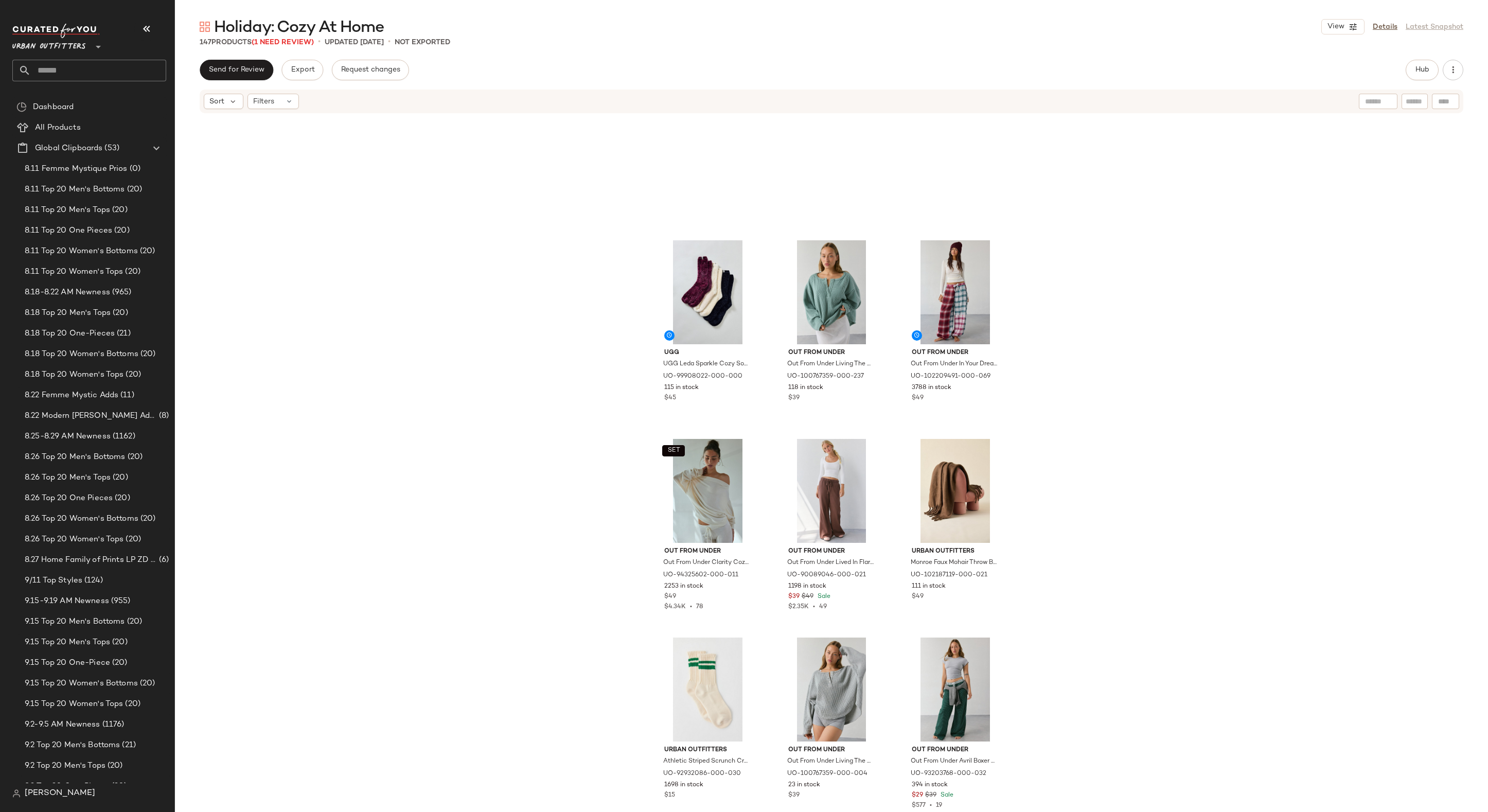
scroll to position [2030, 0]
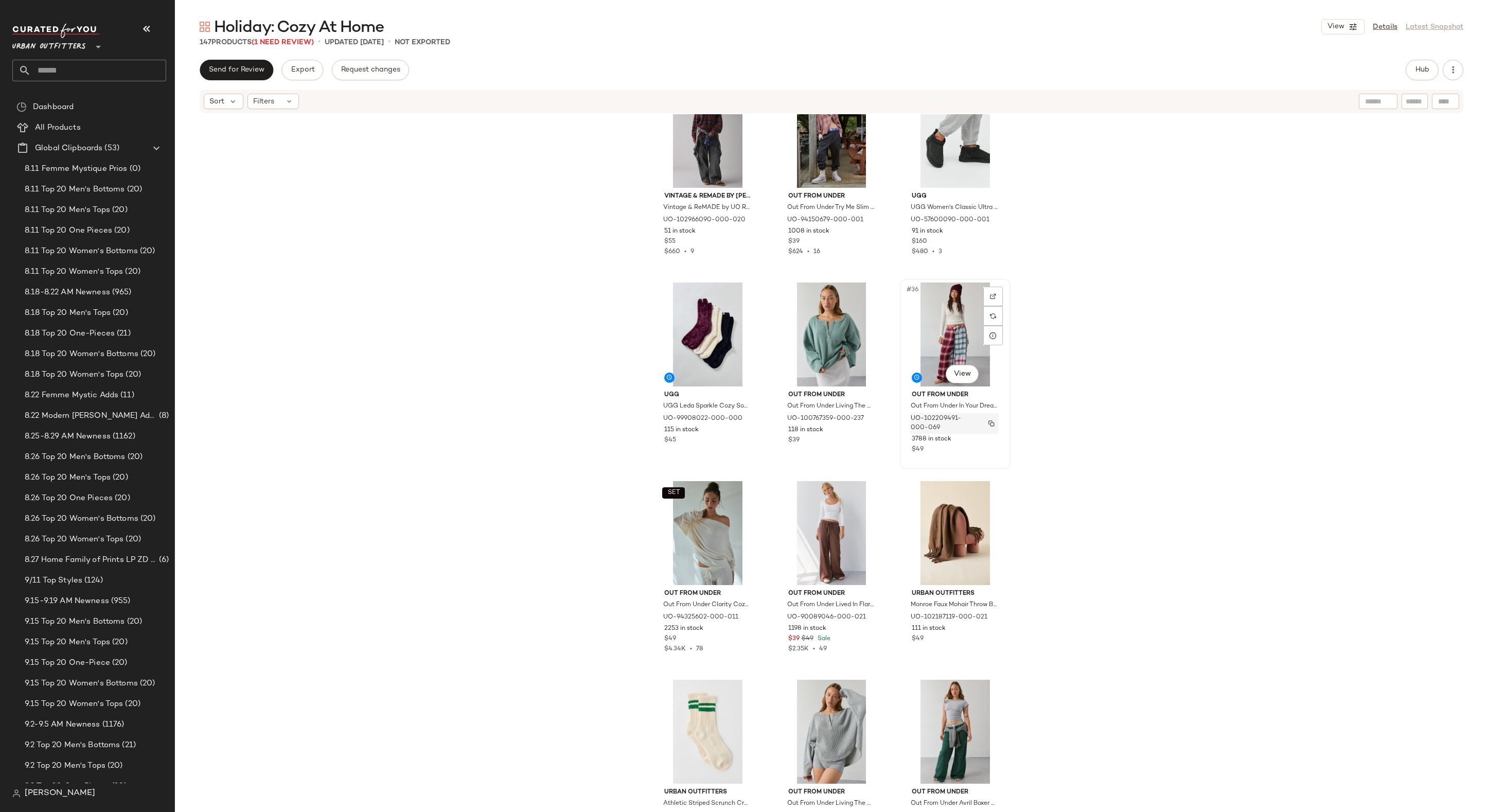
click at [988, 424] on img "button" at bounding box center [991, 423] width 6 height 6
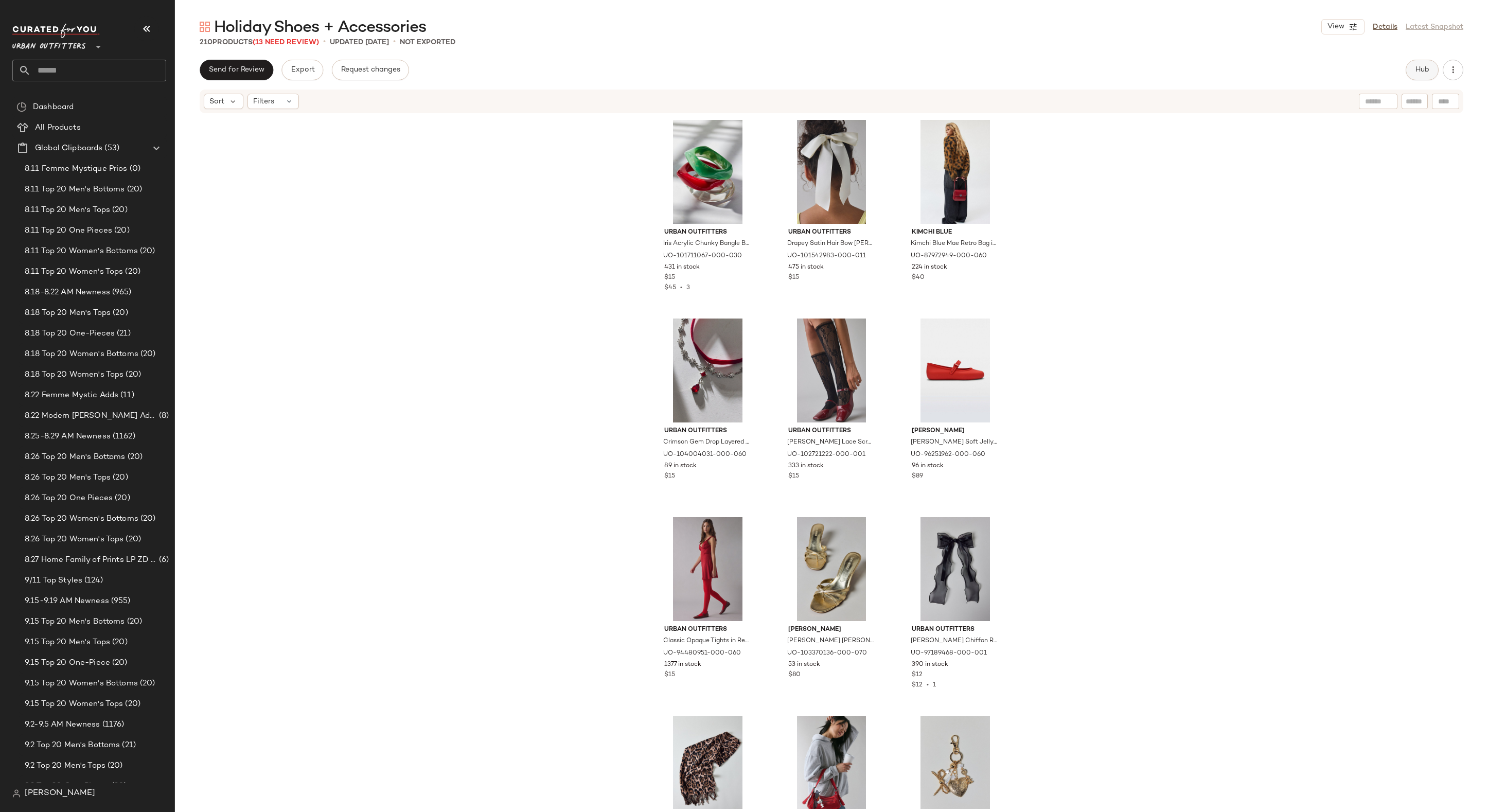
click at [1305, 67] on span "Hub" at bounding box center [1422, 70] width 14 height 8
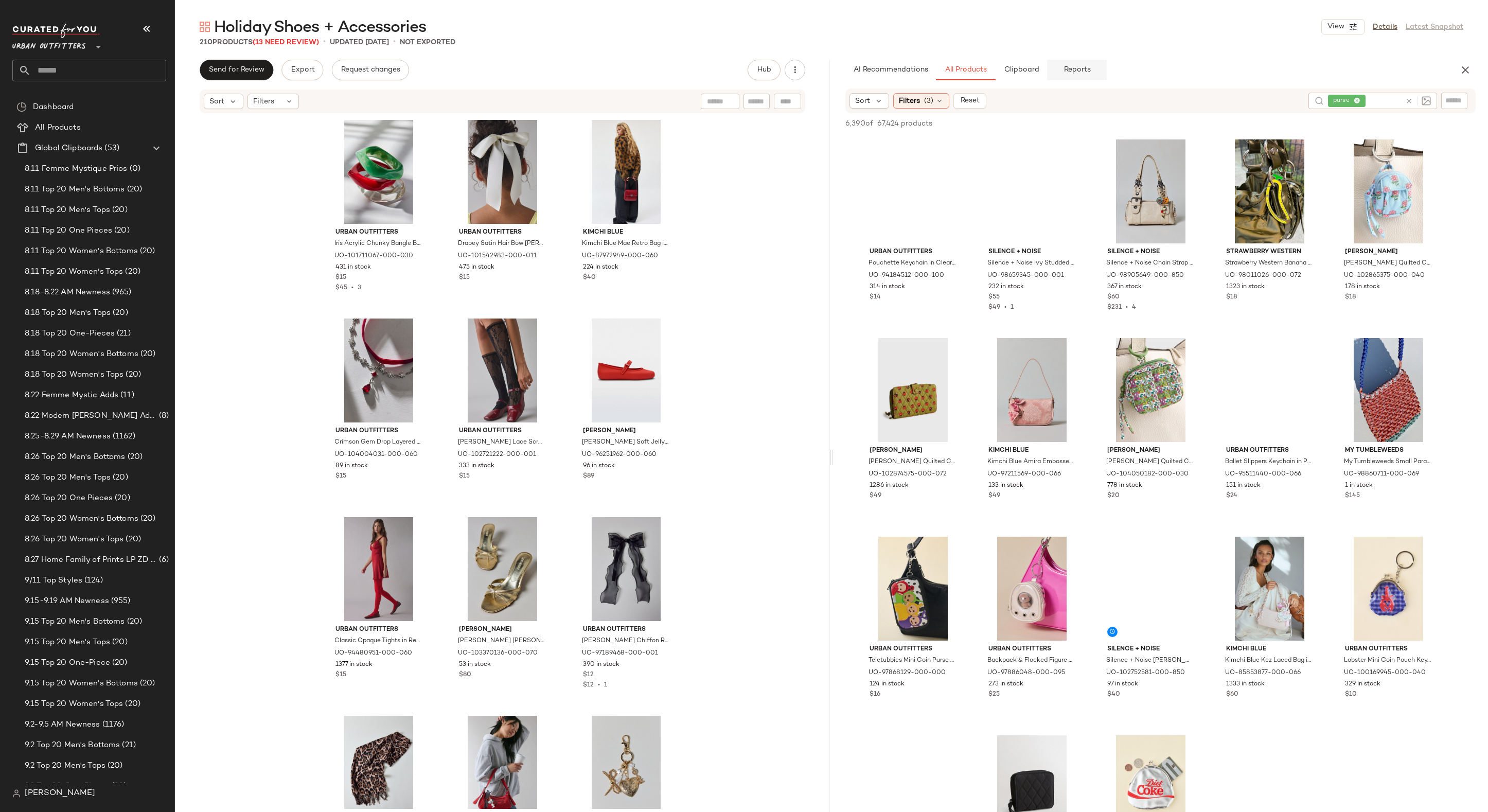
click at [1078, 72] on span "Reports" at bounding box center [1076, 70] width 27 height 8
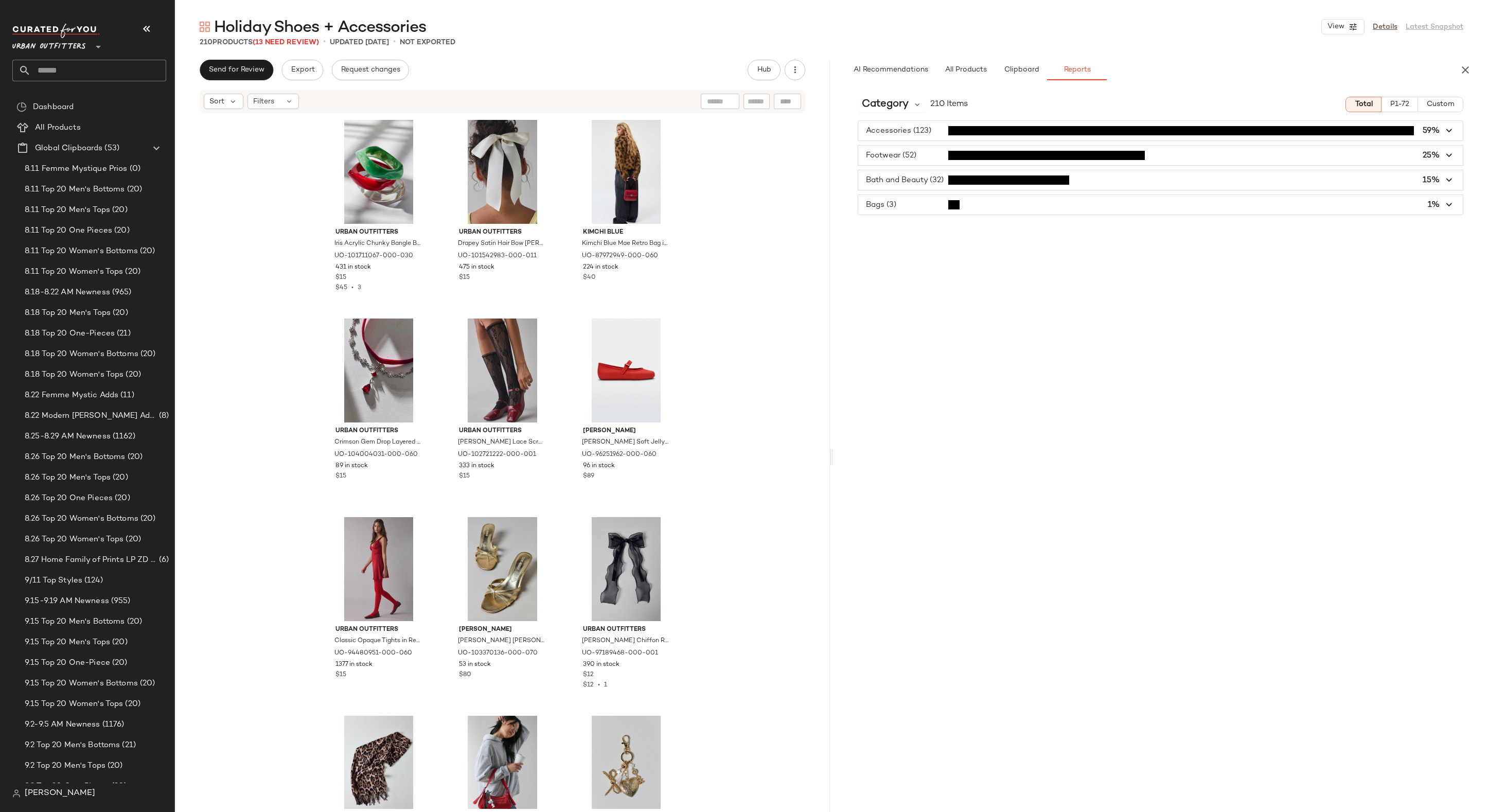
click at [1060, 160] on span "button" at bounding box center [1160, 155] width 604 height 19
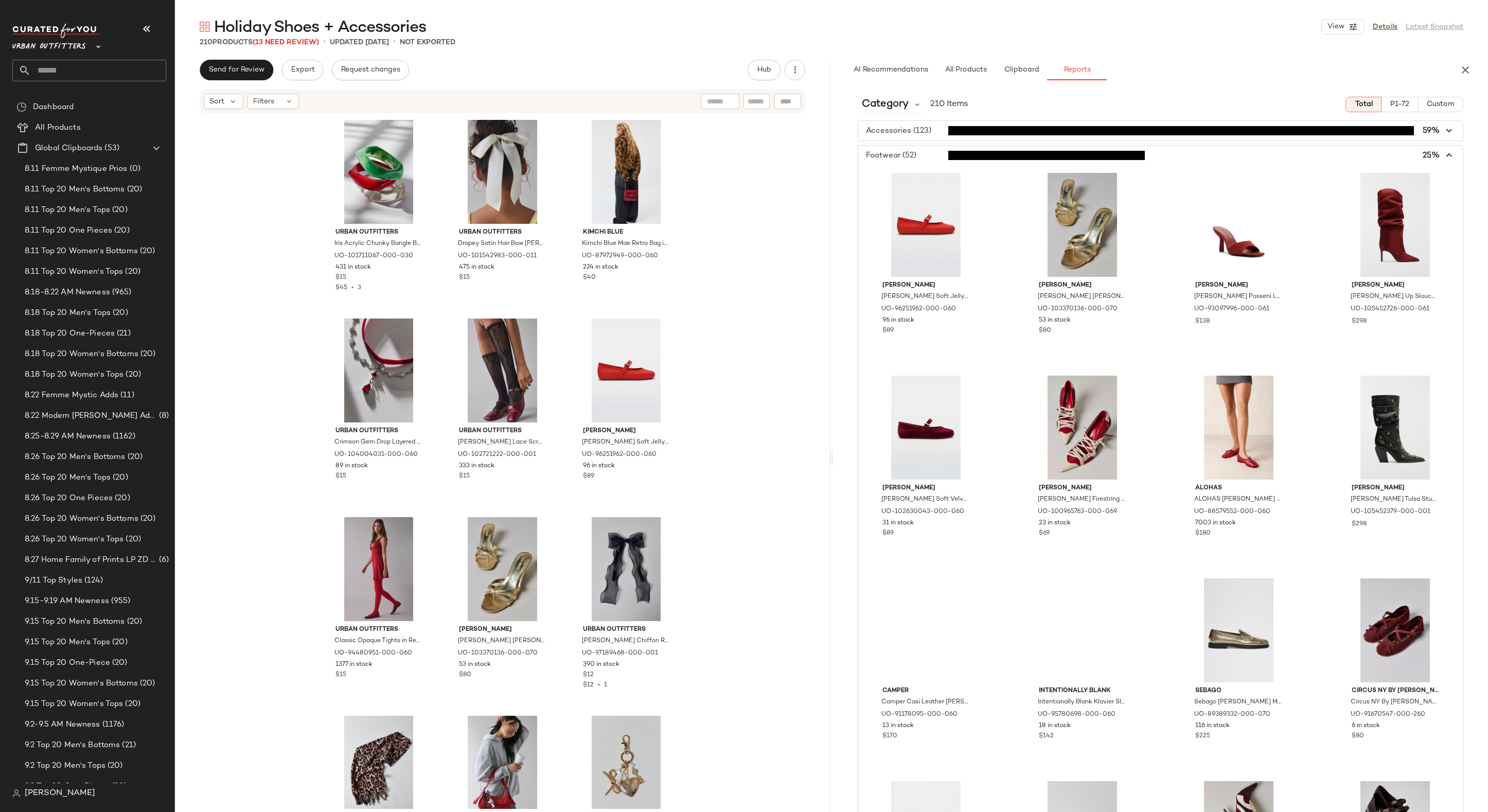
click at [1060, 160] on span "button" at bounding box center [1160, 155] width 604 height 19
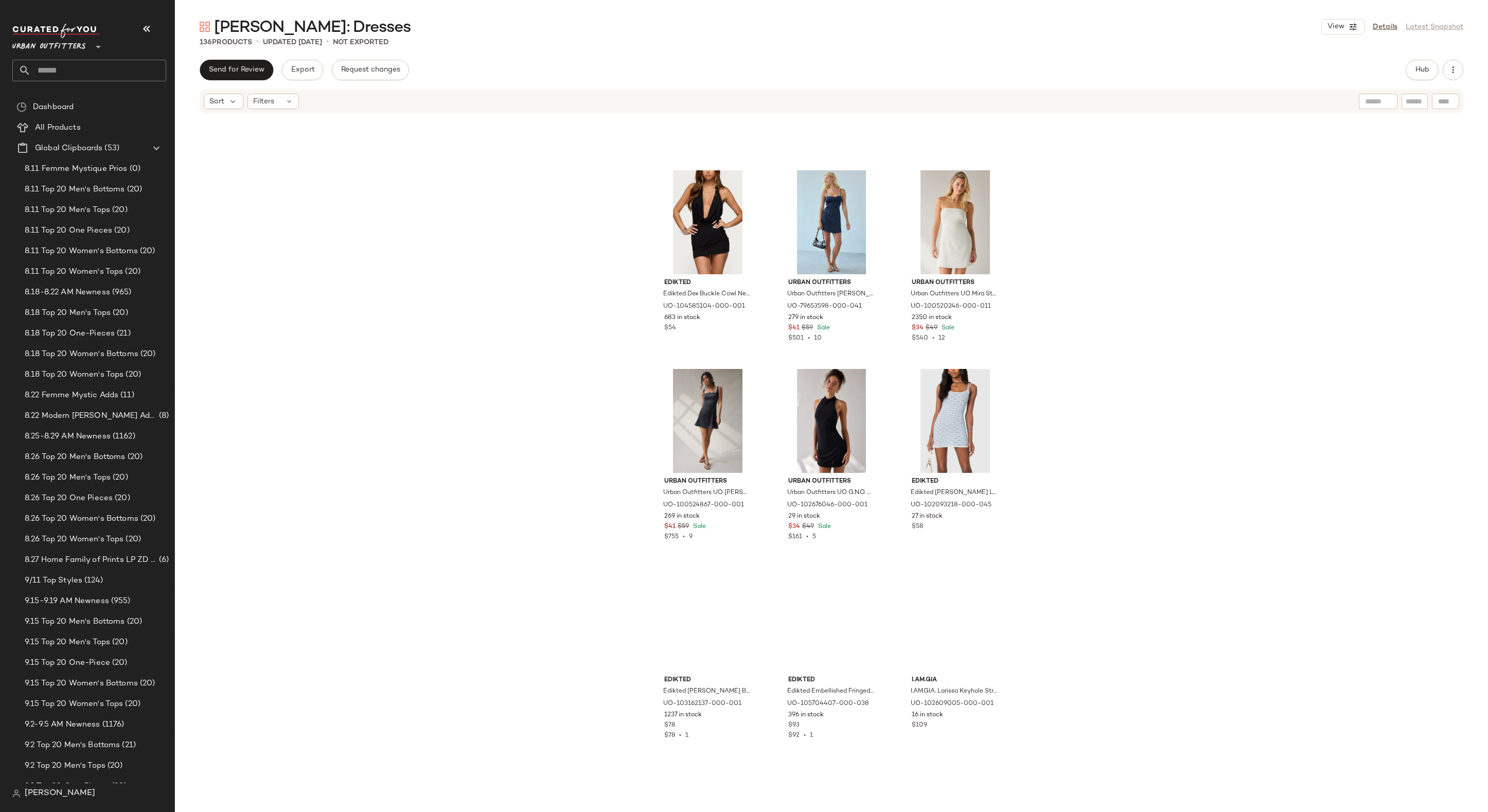
scroll to position [2025, 0]
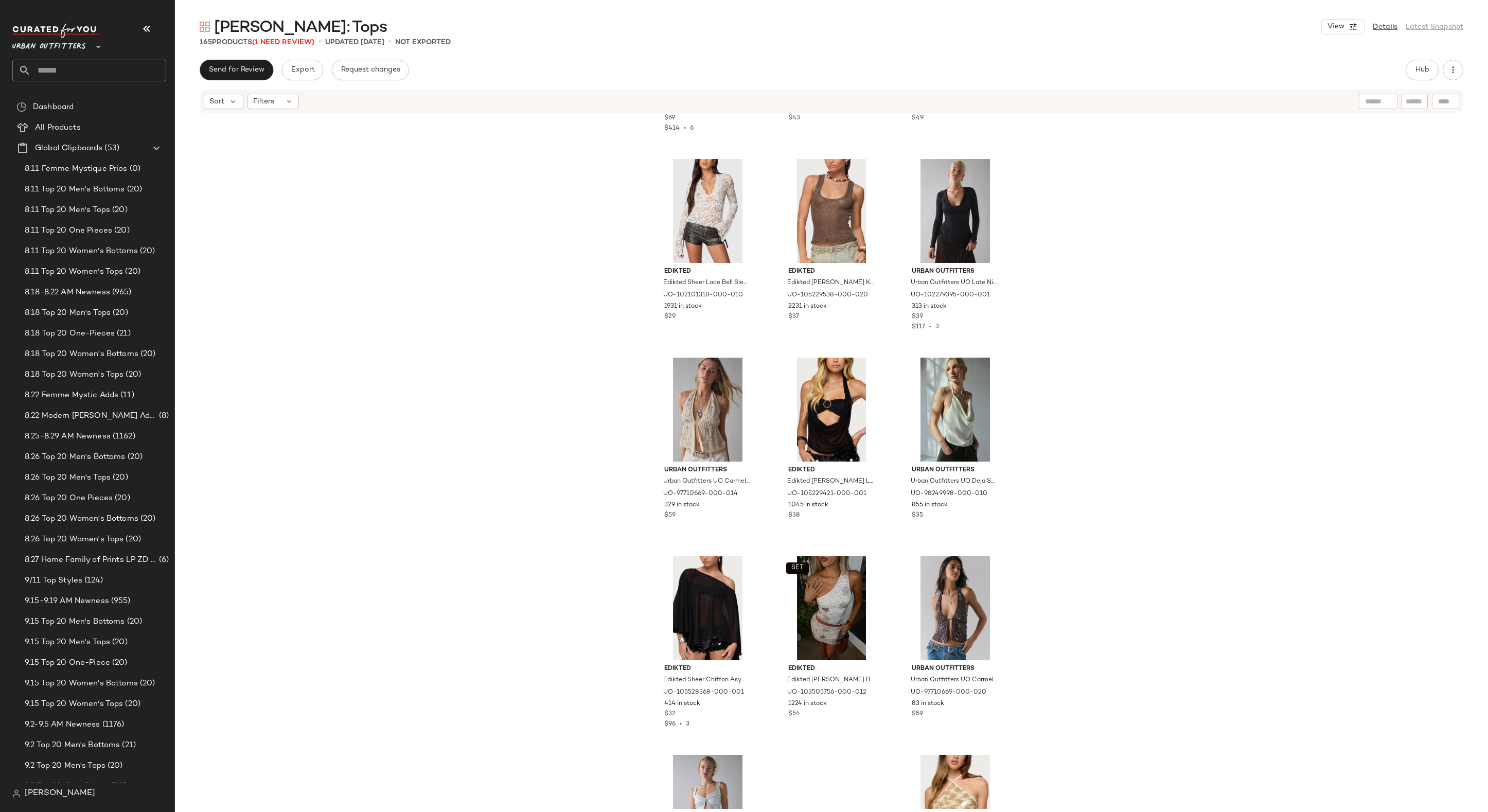
scroll to position [1163, 0]
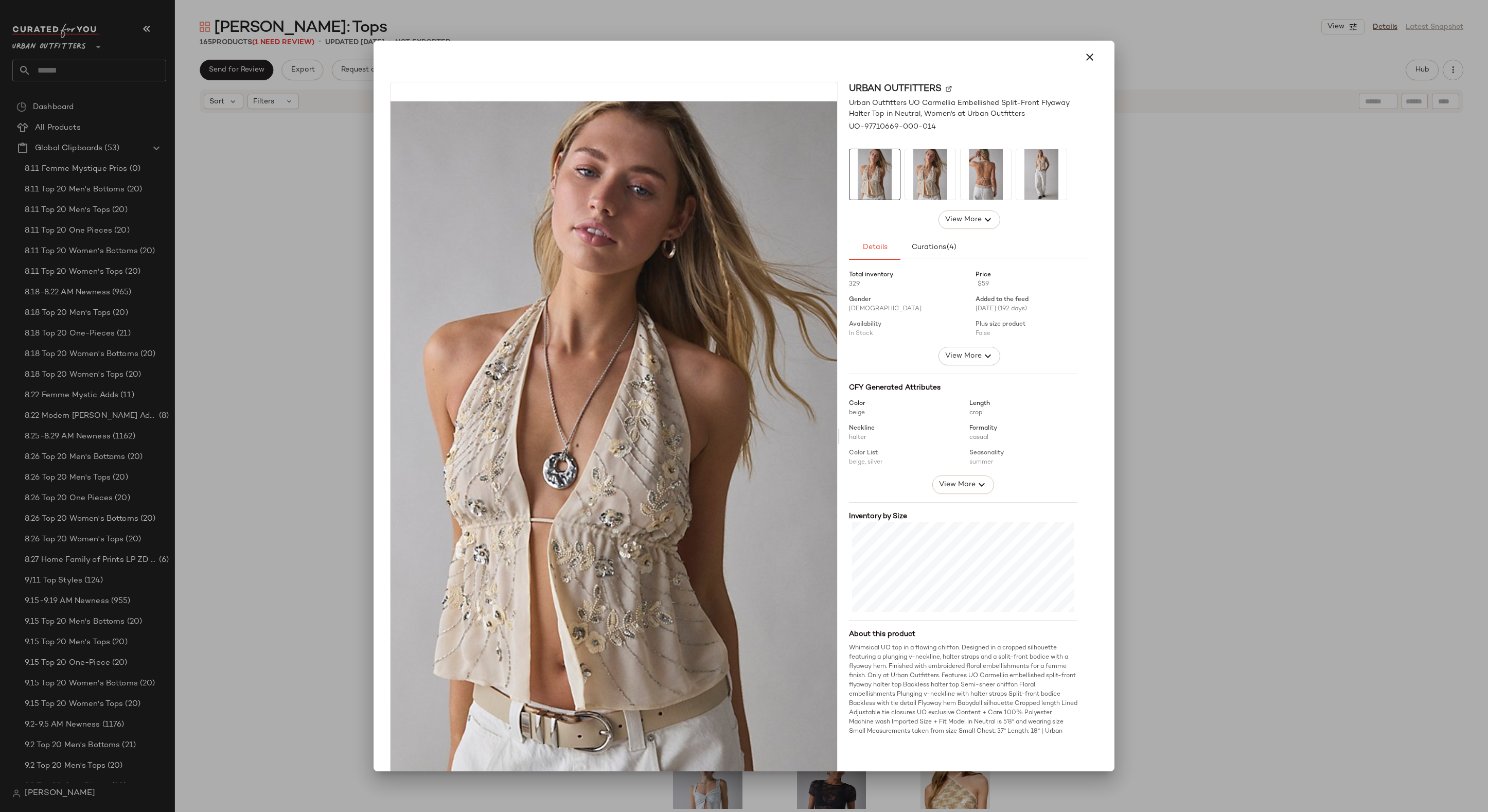
click at [335, 636] on div at bounding box center [744, 406] width 1488 height 812
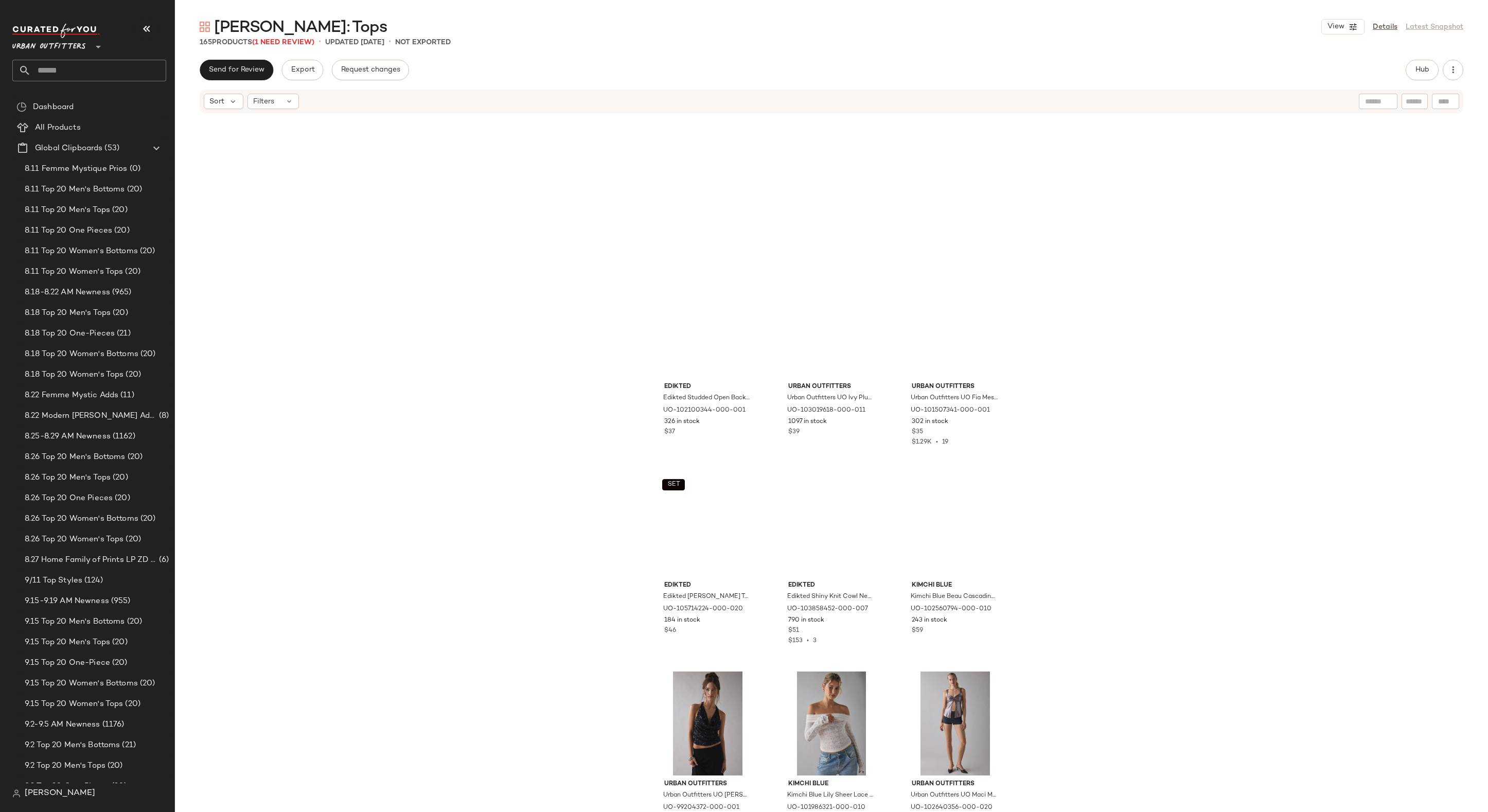
scroll to position [0, 0]
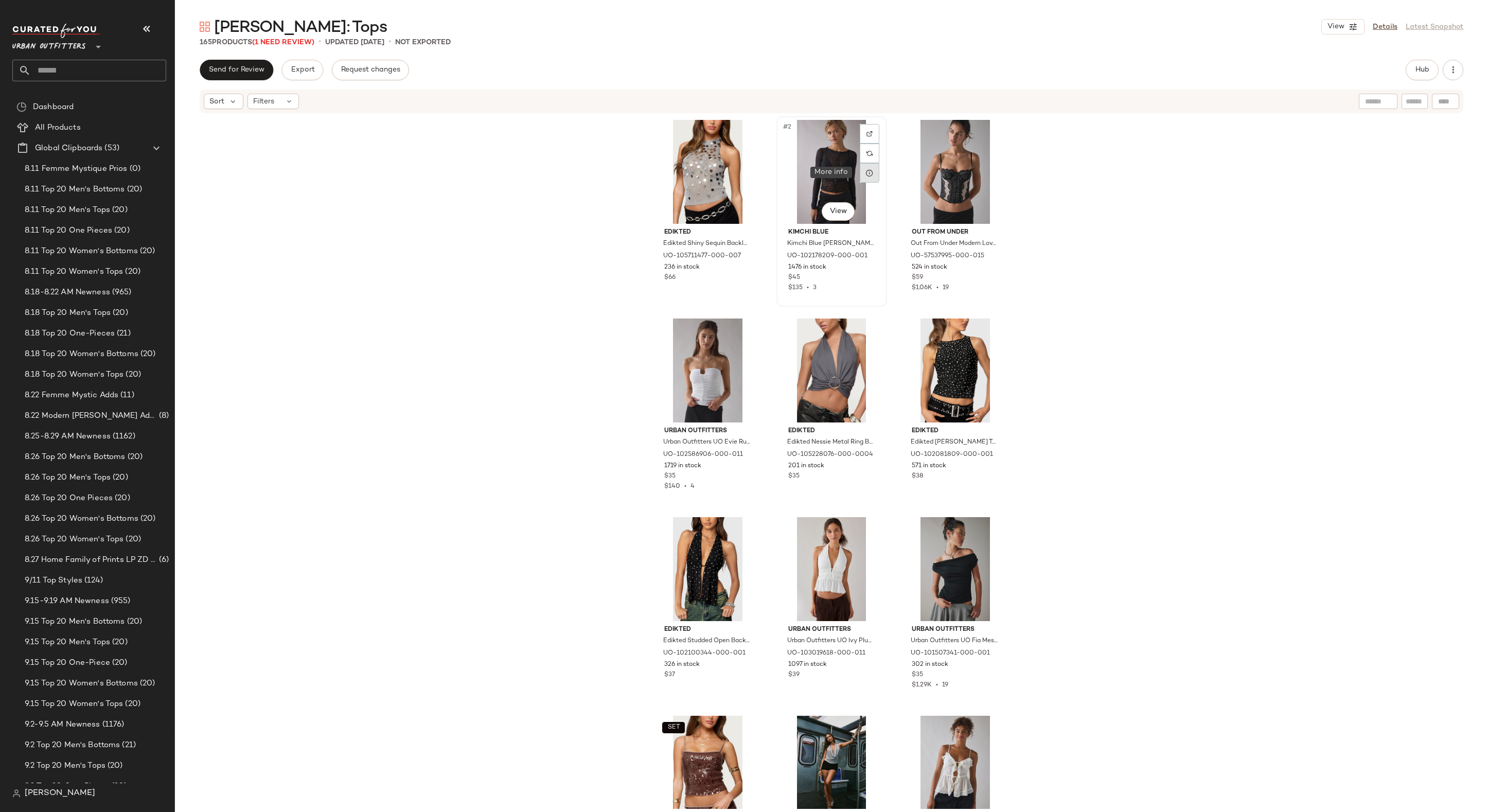
click at [865, 175] on icon at bounding box center [869, 172] width 8 height 8
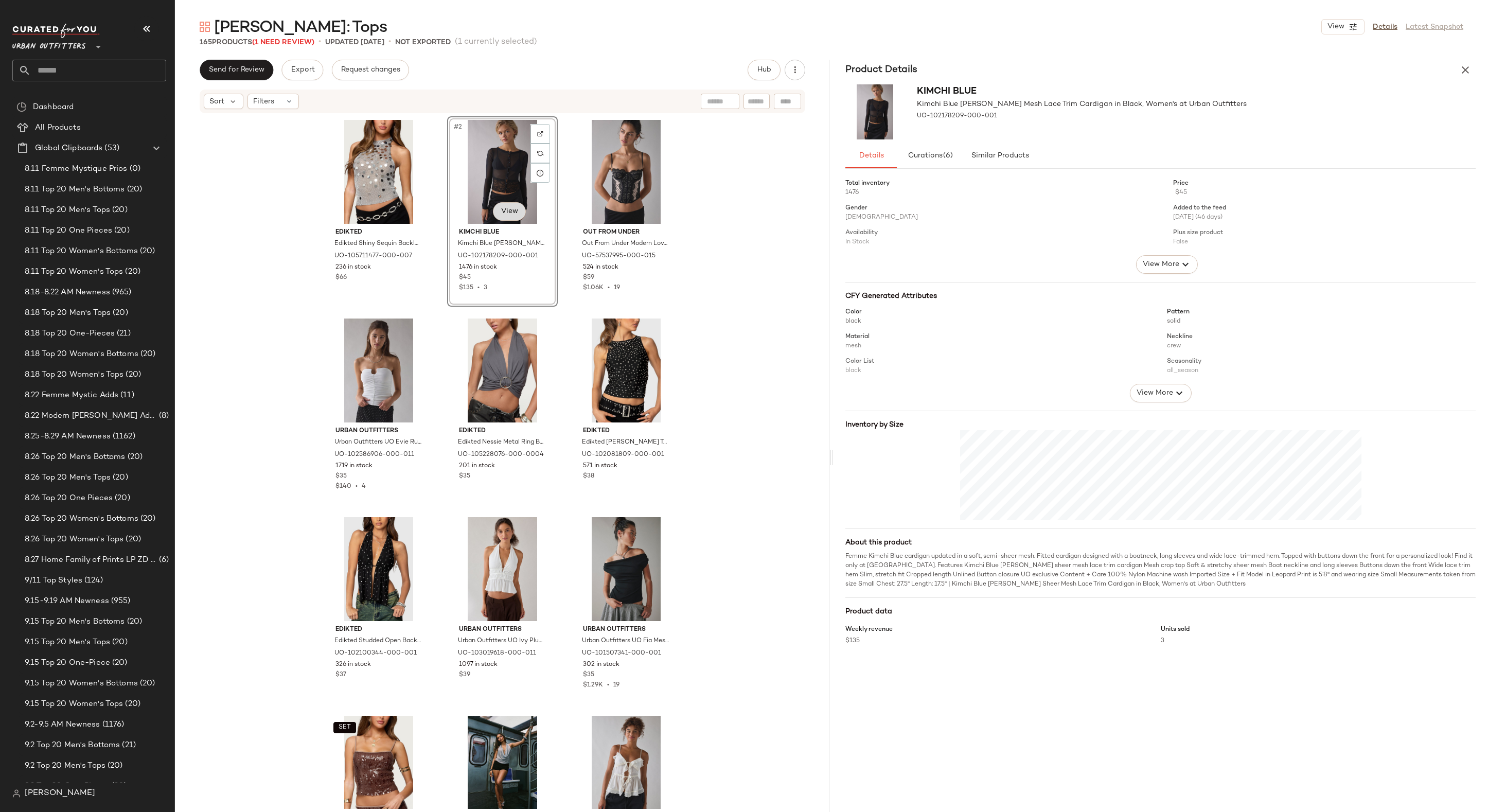
click at [509, 218] on body "Urban Outfitters ** Dashboard All Products Global Clipboards (53) 8.11 Femme My…" at bounding box center [744, 406] width 1488 height 812
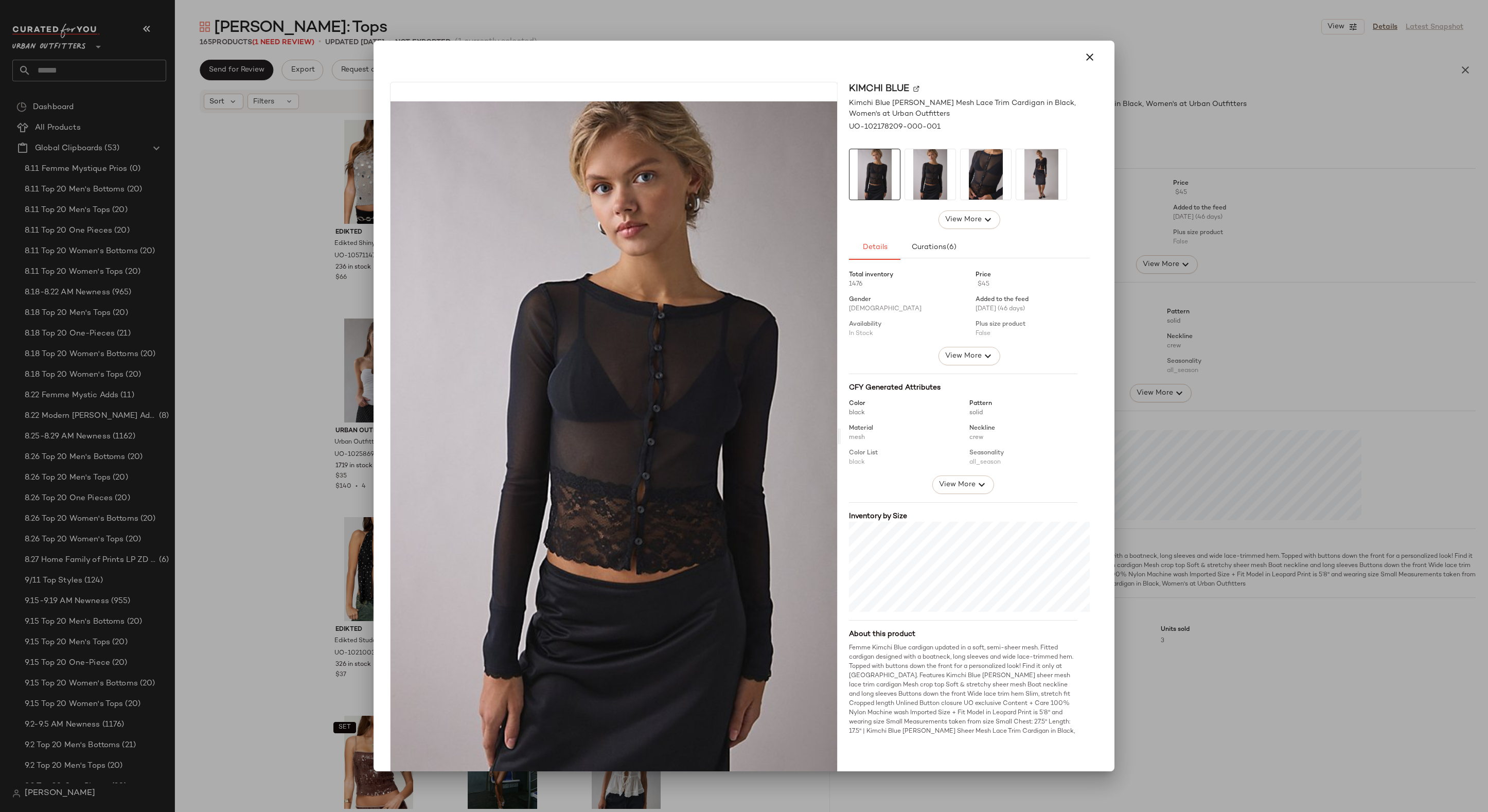
click at [337, 372] on div at bounding box center [744, 406] width 1488 height 812
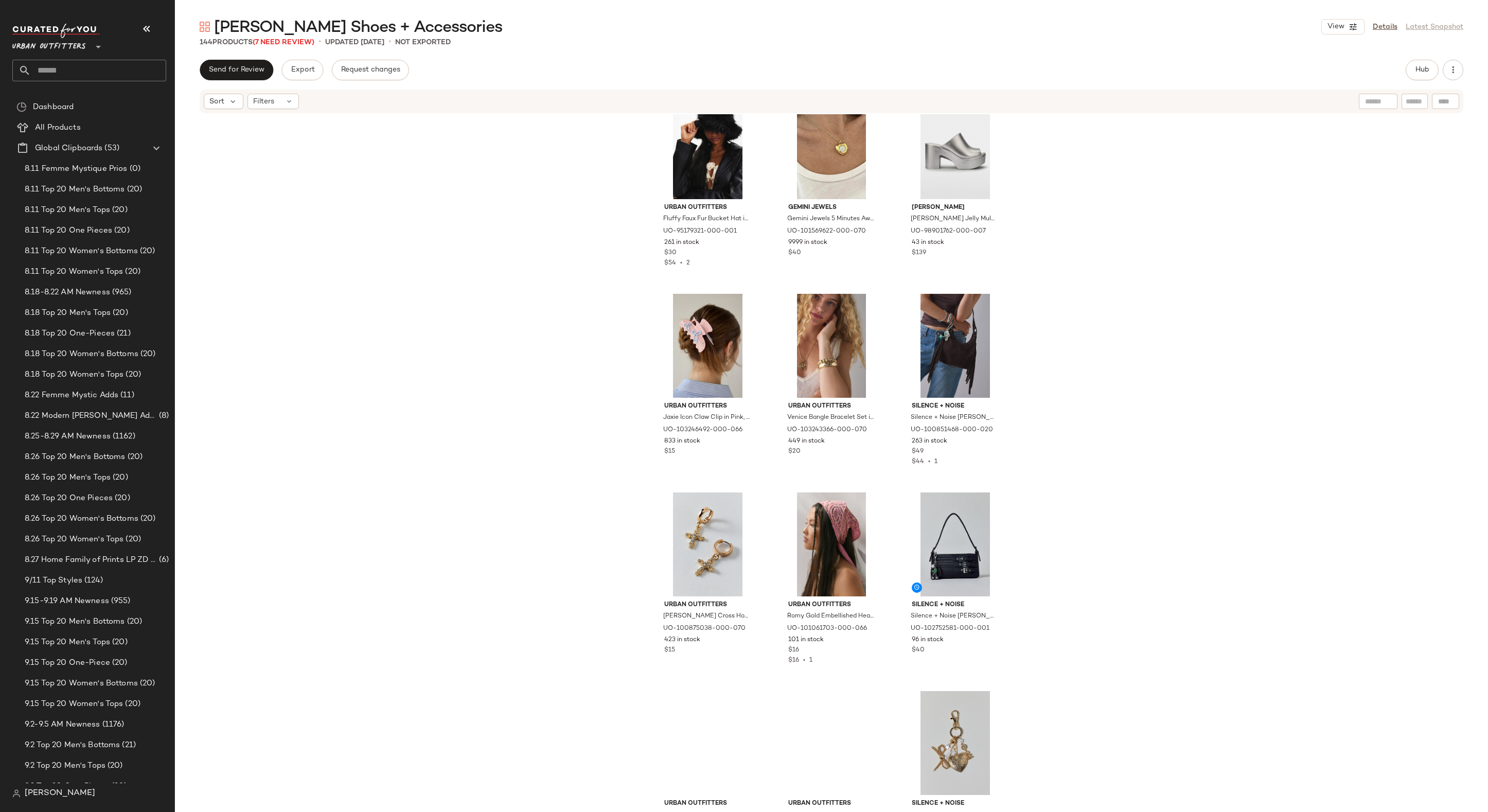
scroll to position [1884, 0]
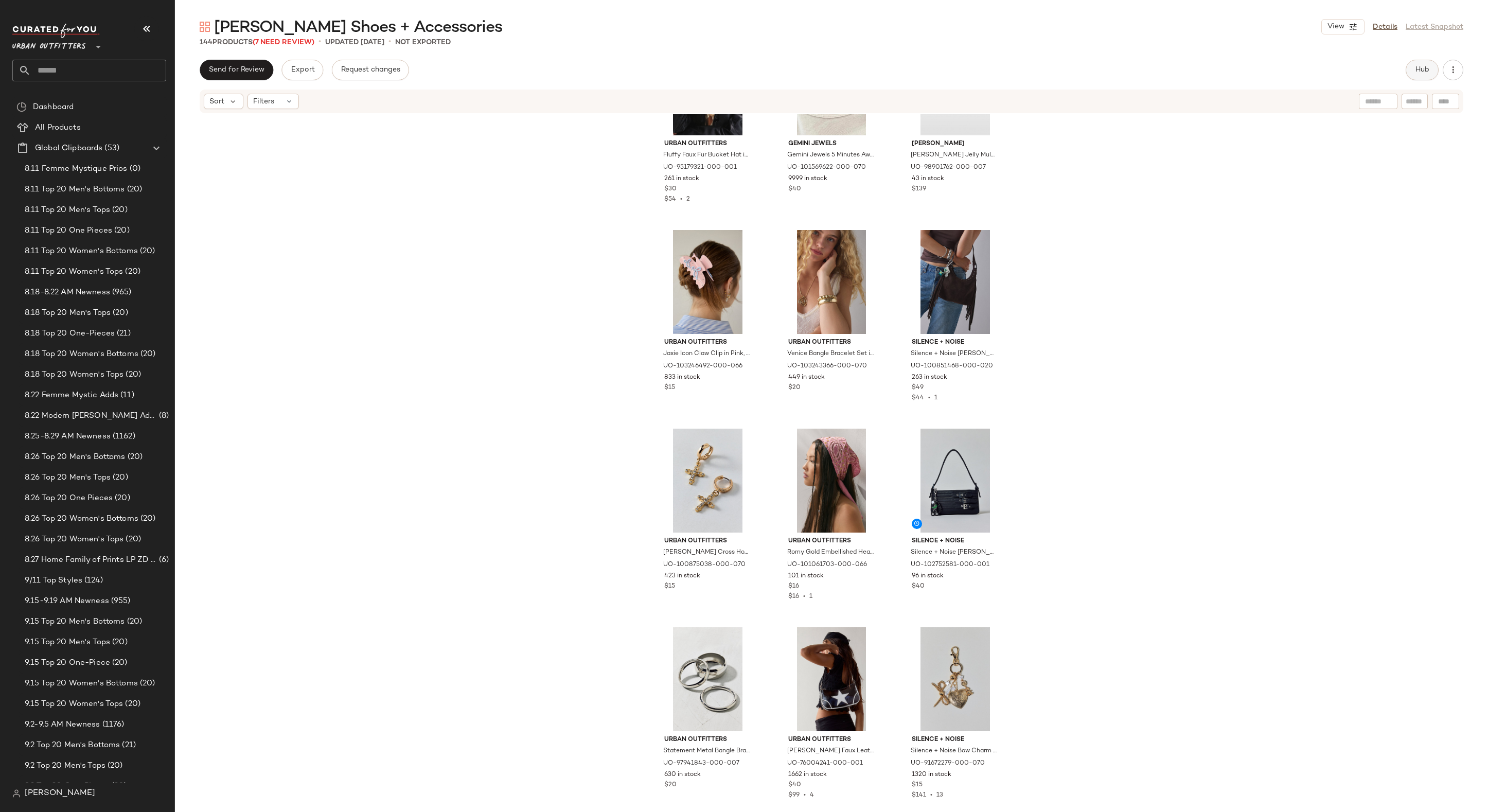
click at [1305, 70] on button "Hub" at bounding box center [1422, 70] width 33 height 21
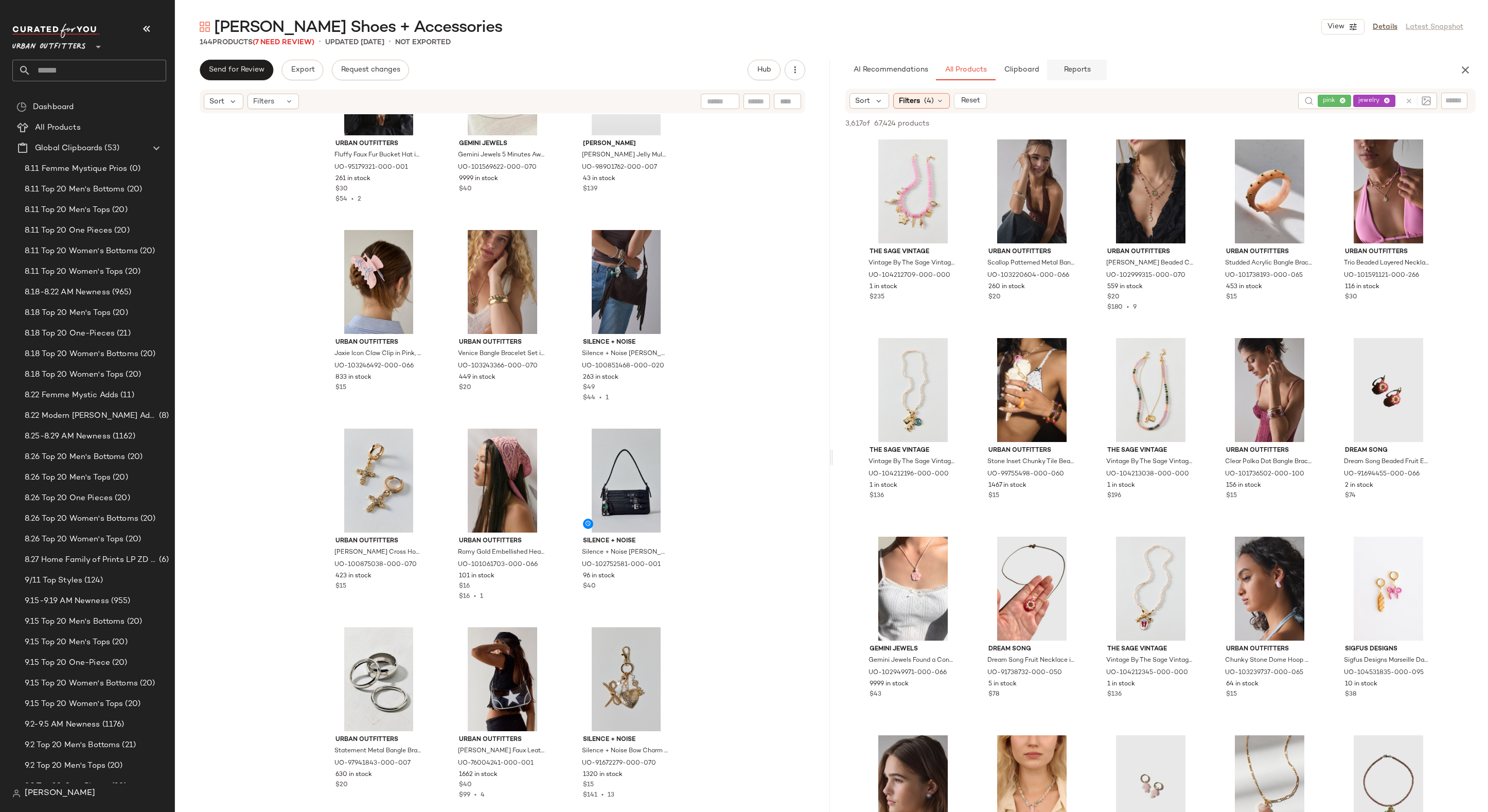
click at [1080, 75] on button "Reports" at bounding box center [1076, 70] width 60 height 21
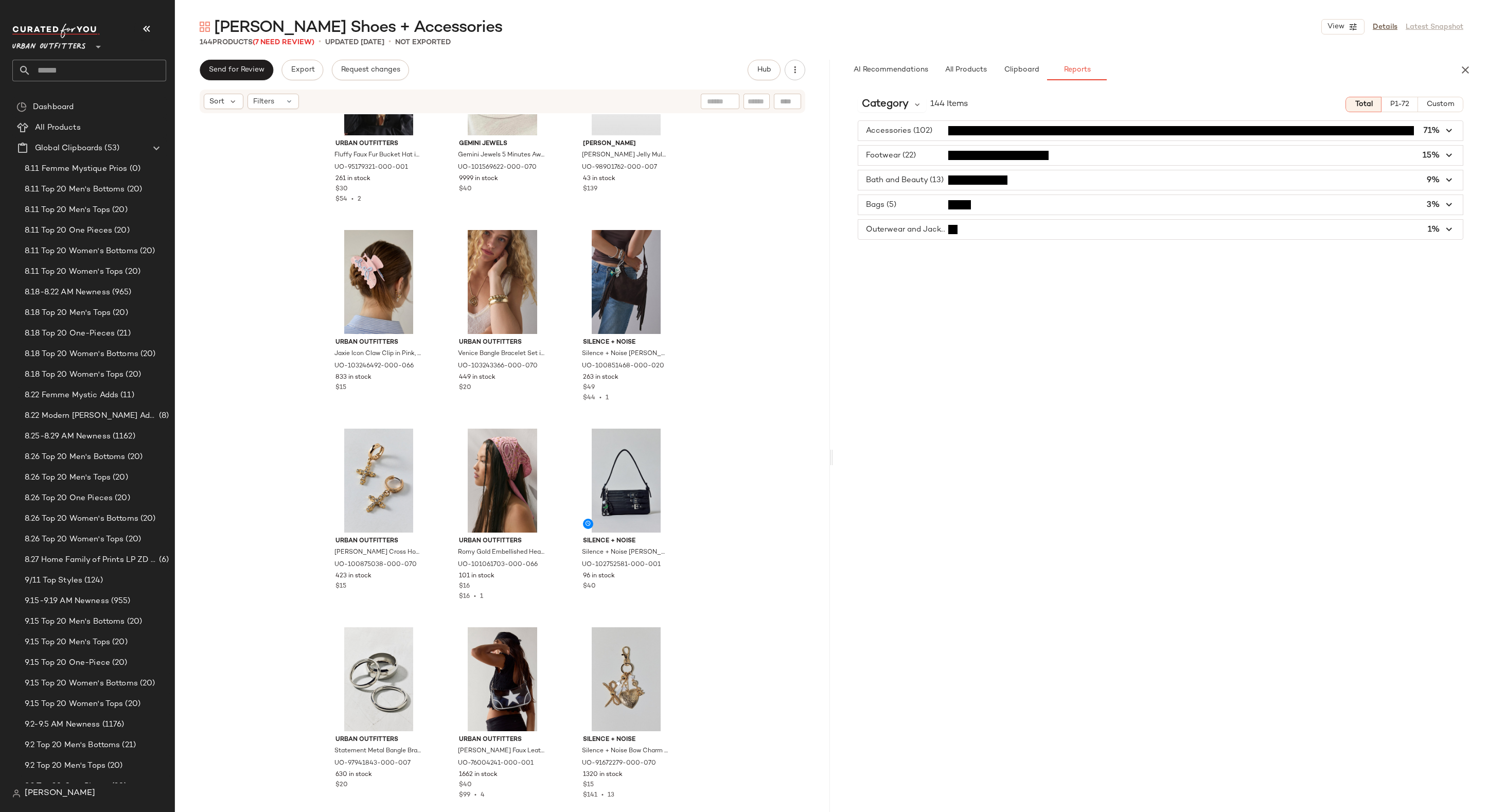
type button "report"
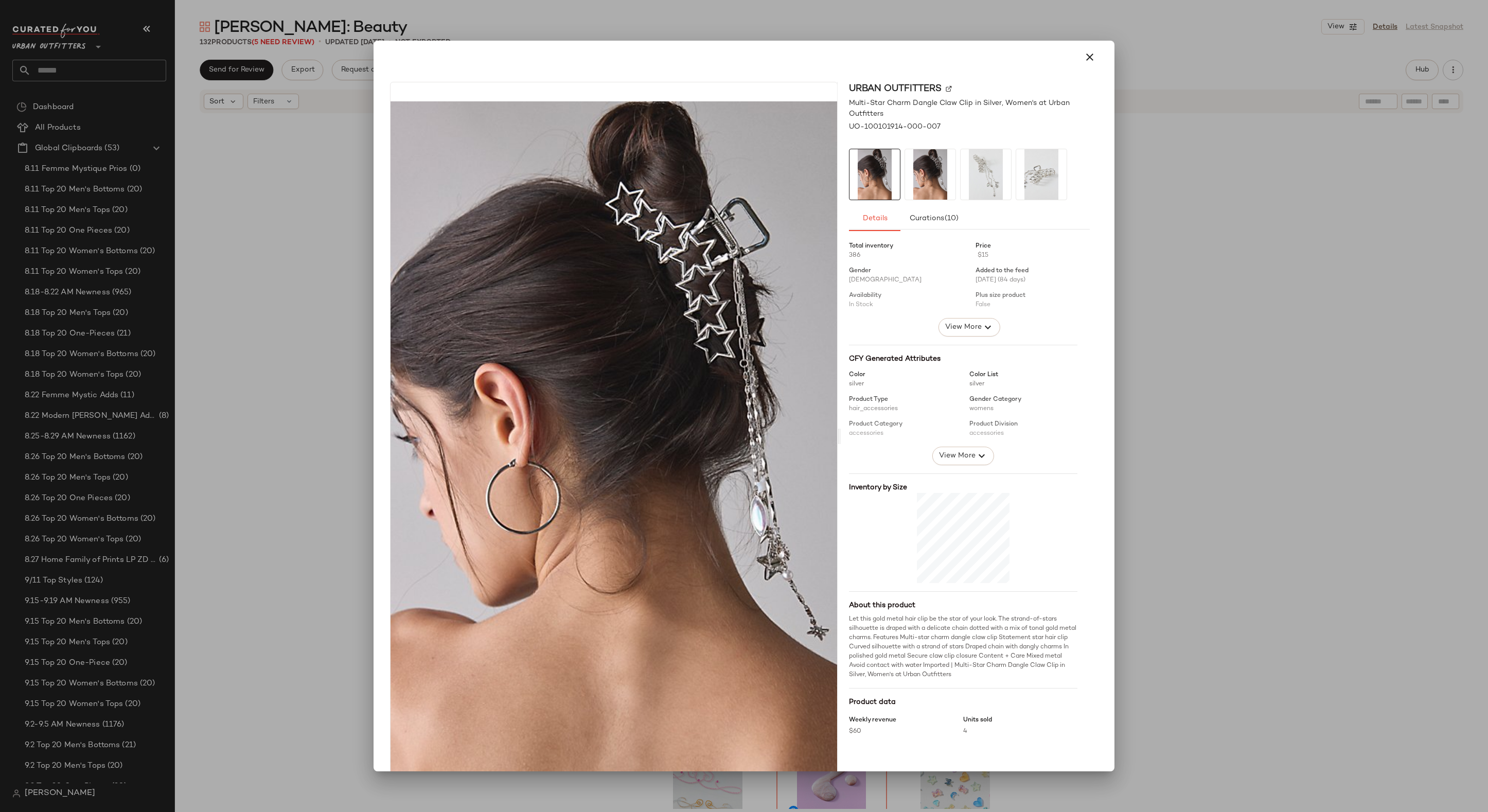
click at [1161, 213] on div at bounding box center [744, 406] width 1488 height 812
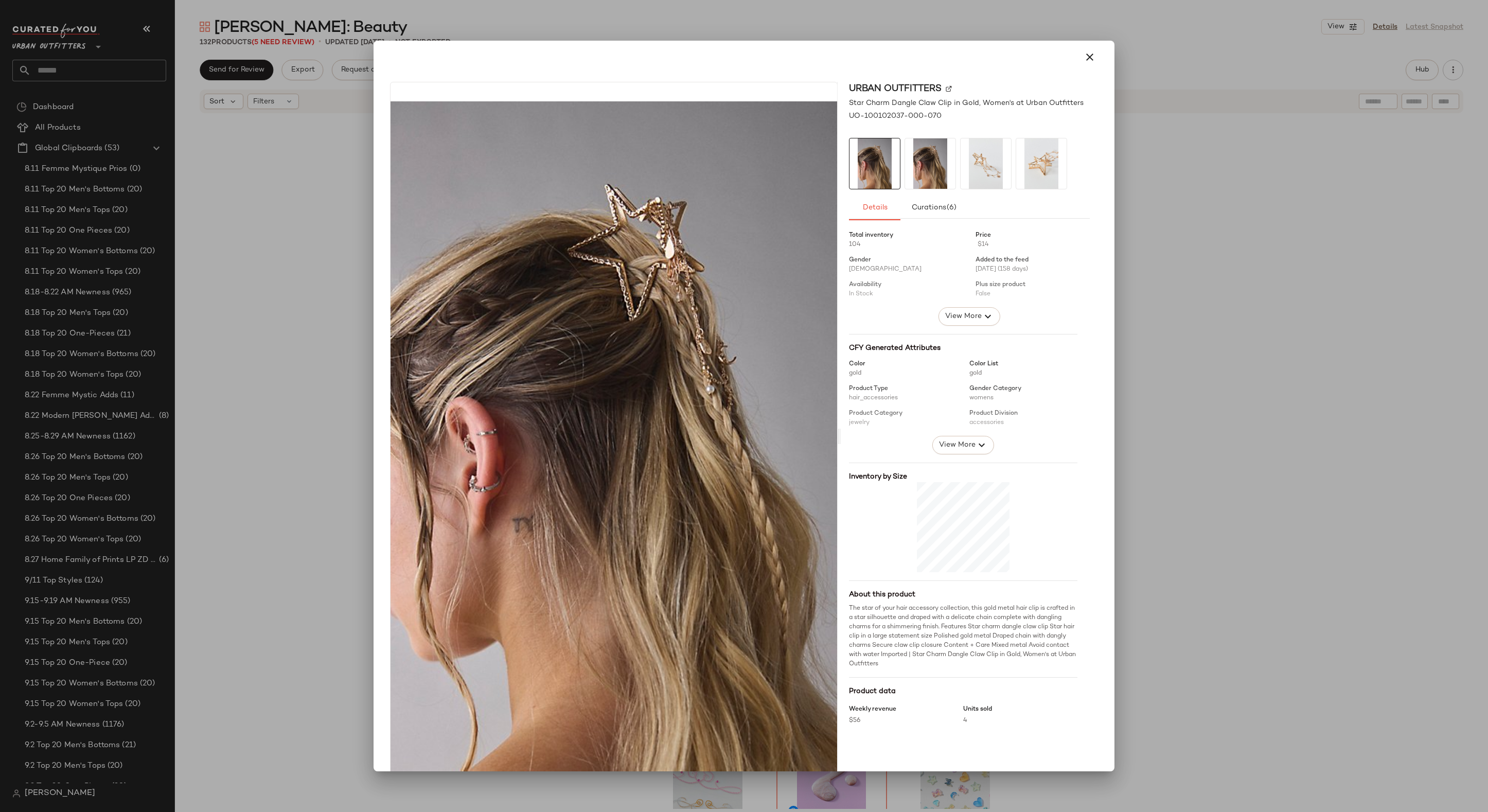
click at [1181, 534] on div at bounding box center [744, 406] width 1488 height 812
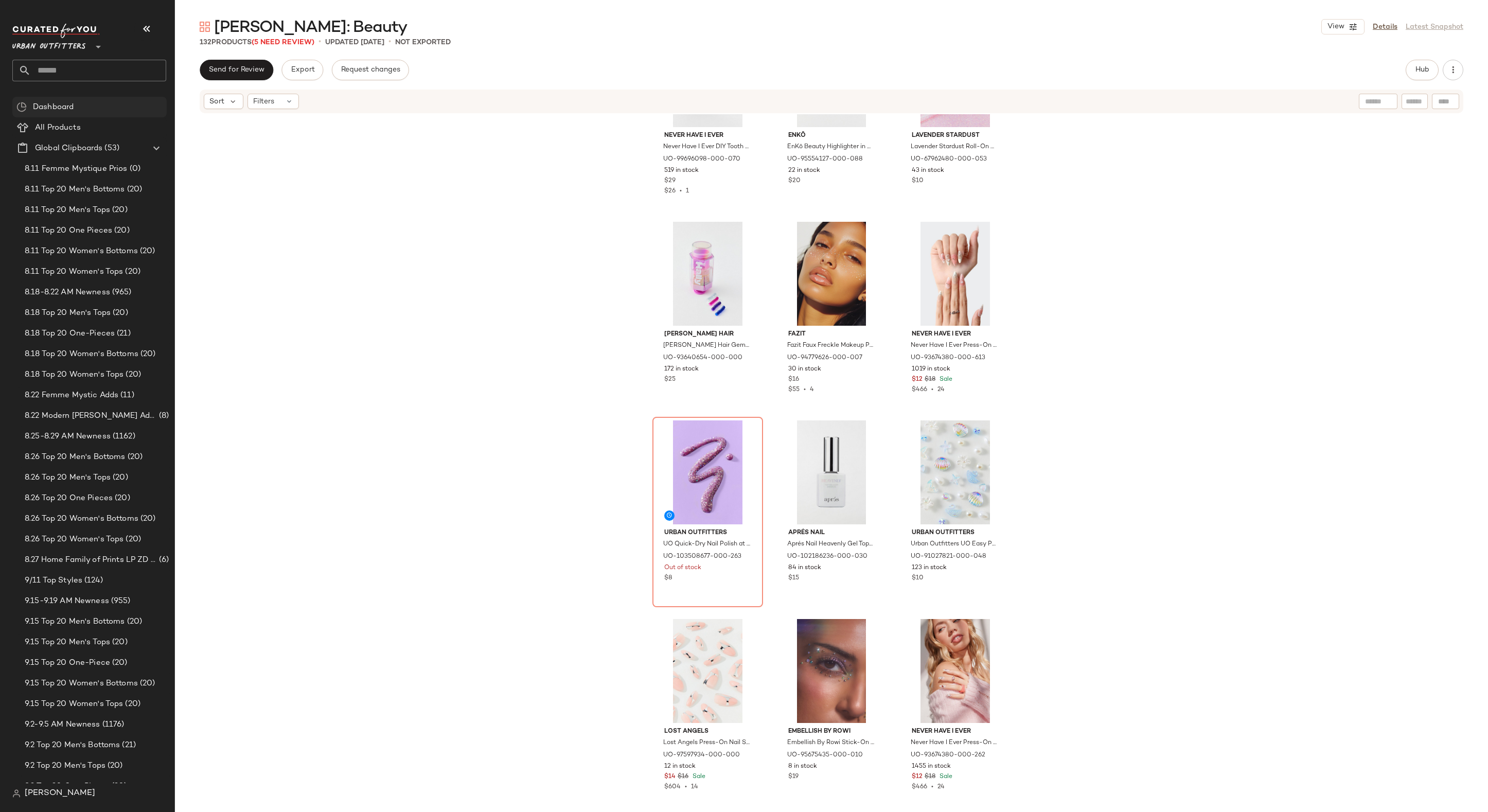
scroll to position [1696, 0]
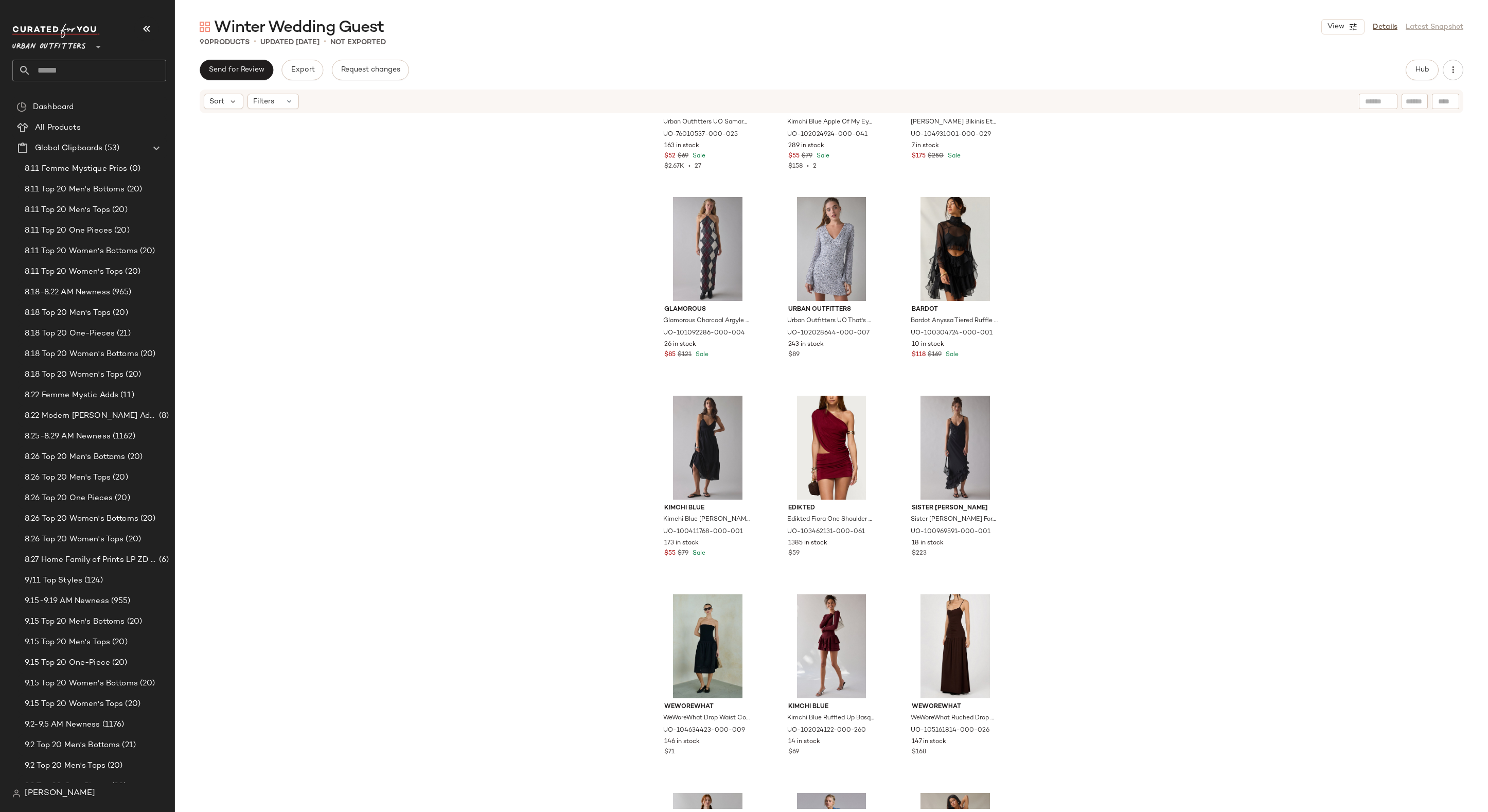
scroll to position [1729, 0]
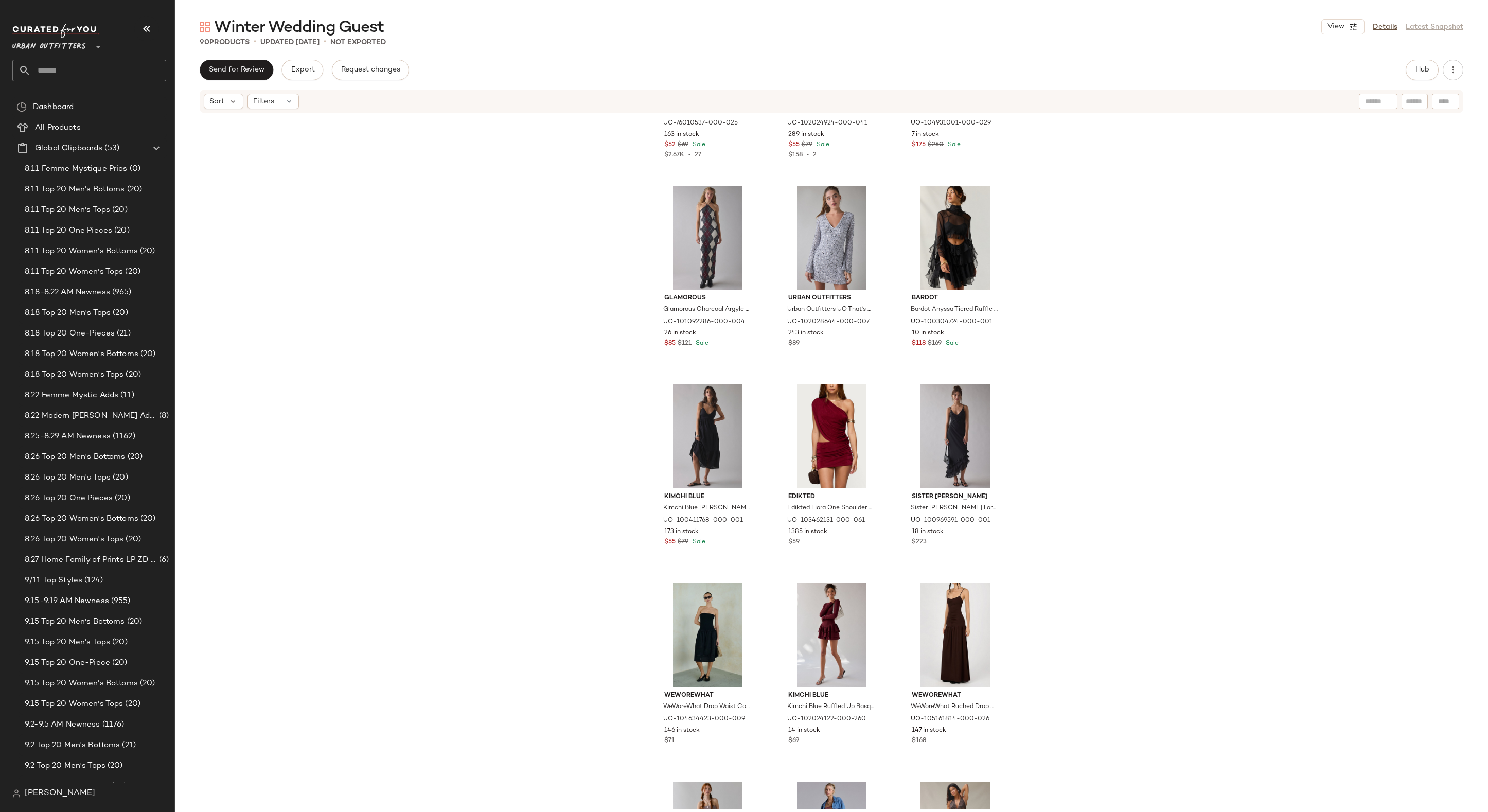
click at [1114, 384] on div "Urban Outfitters Urban Outfitters UO Samara Mesh Strapless Midi Dress in [PERSO…" at bounding box center [831, 461] width 1313 height 695
click at [865, 525] on img "button" at bounding box center [868, 525] width 6 height 6
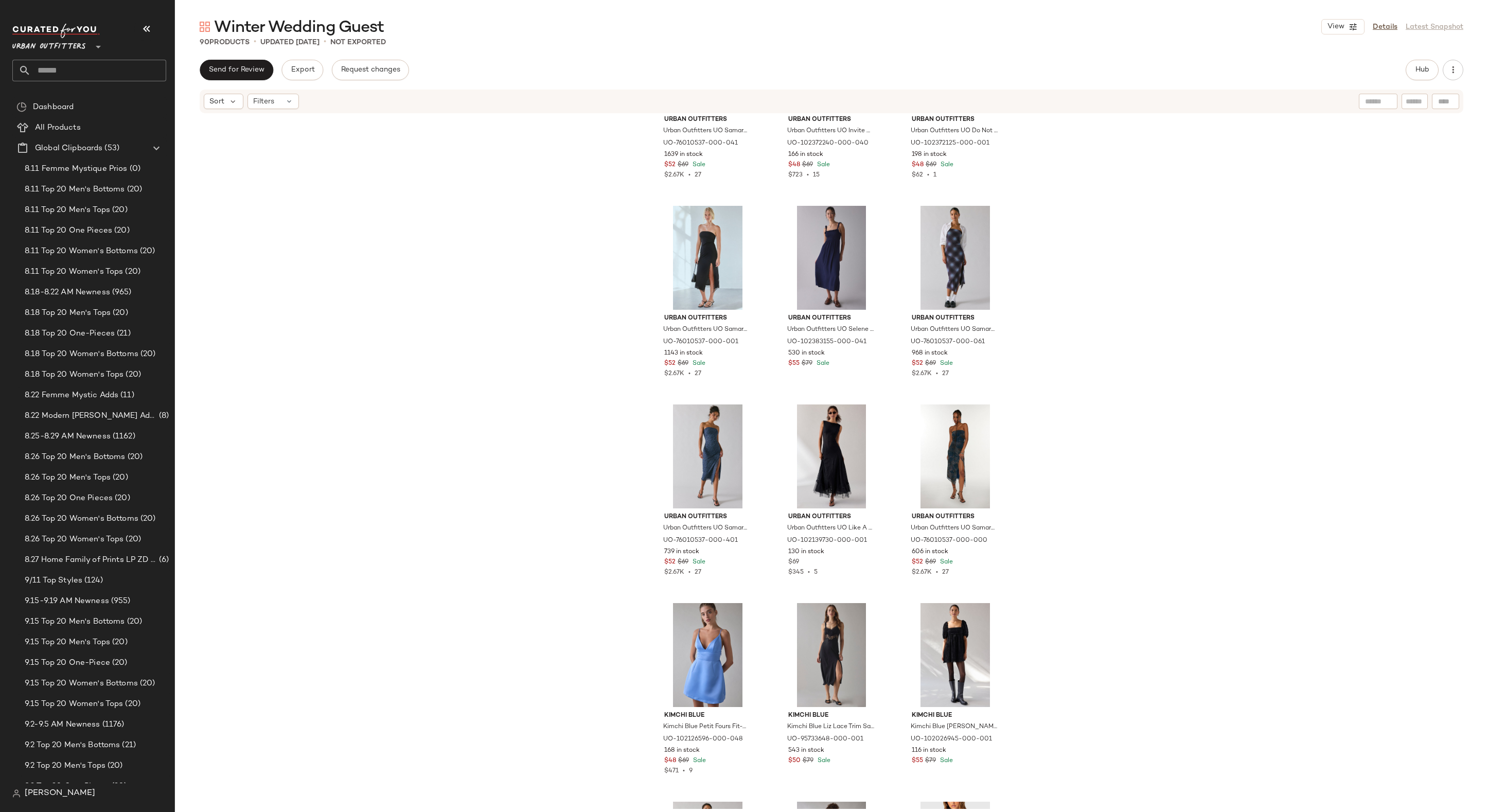
scroll to position [358, 0]
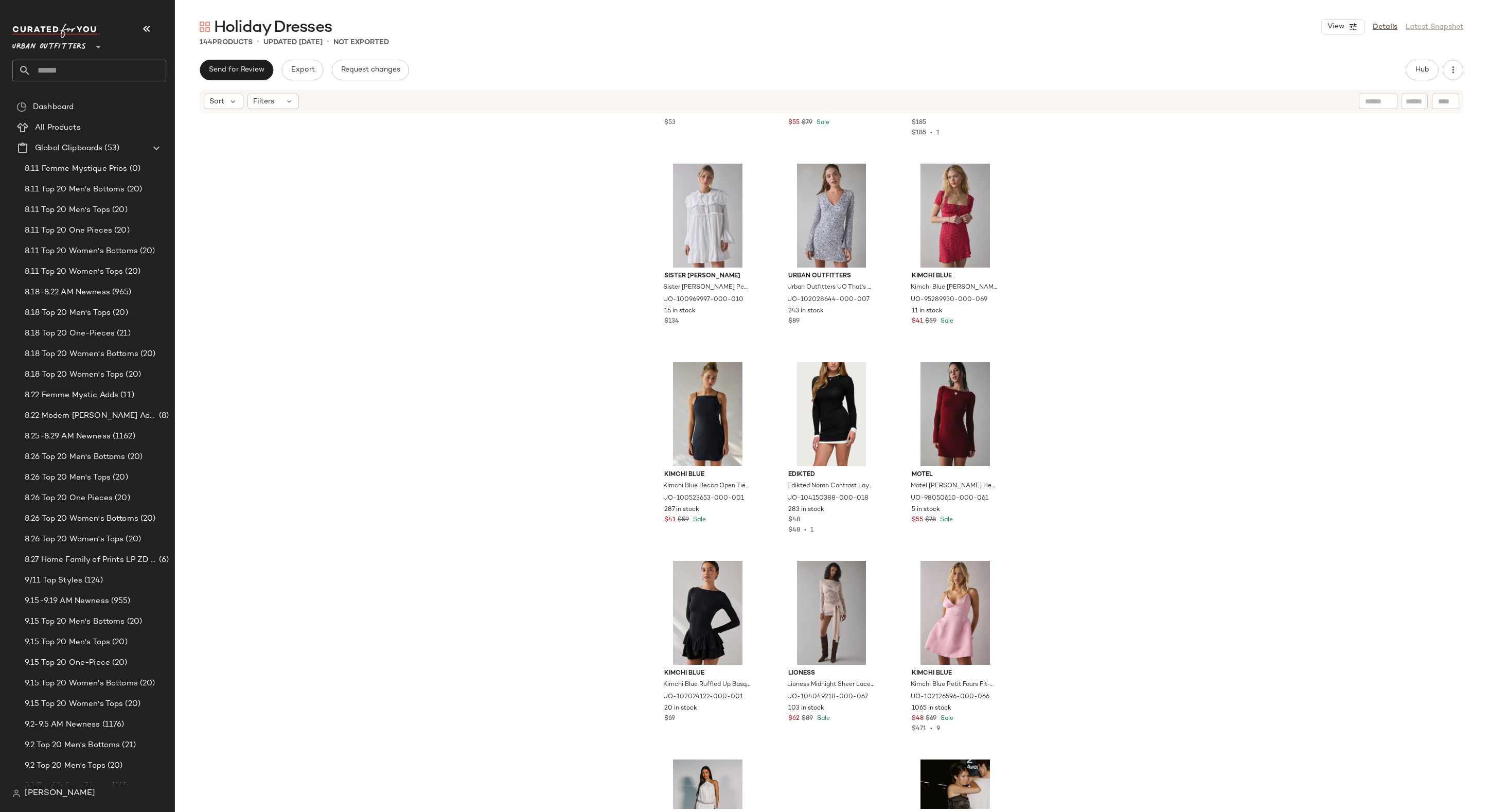
scroll to position [2955, 0]
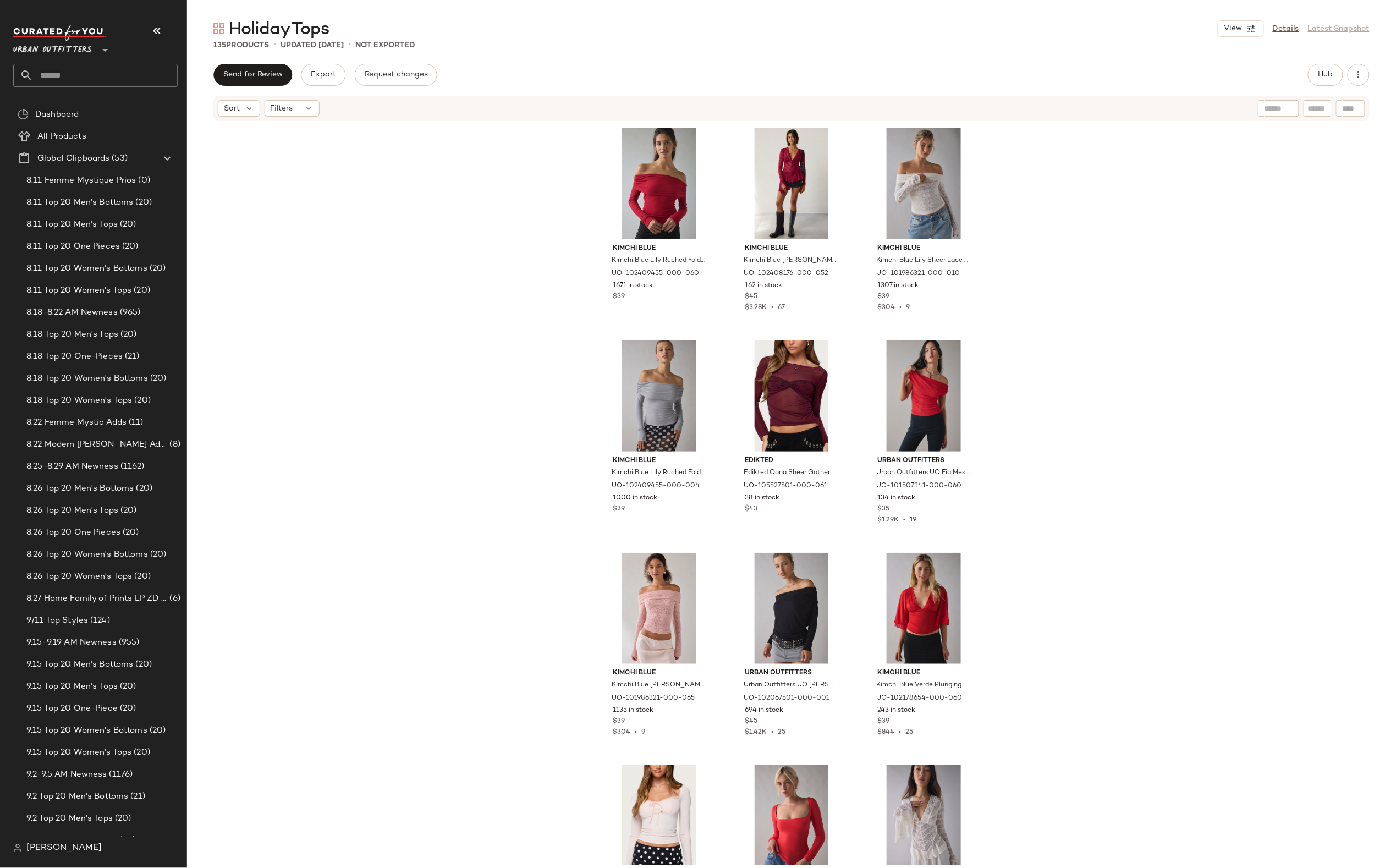
click at [972, 58] on div "Holiday Tops View Details Latest Snapshot 135 Products • updated [DATE] • Not E…" at bounding box center [791, 442] width 1209 height 850
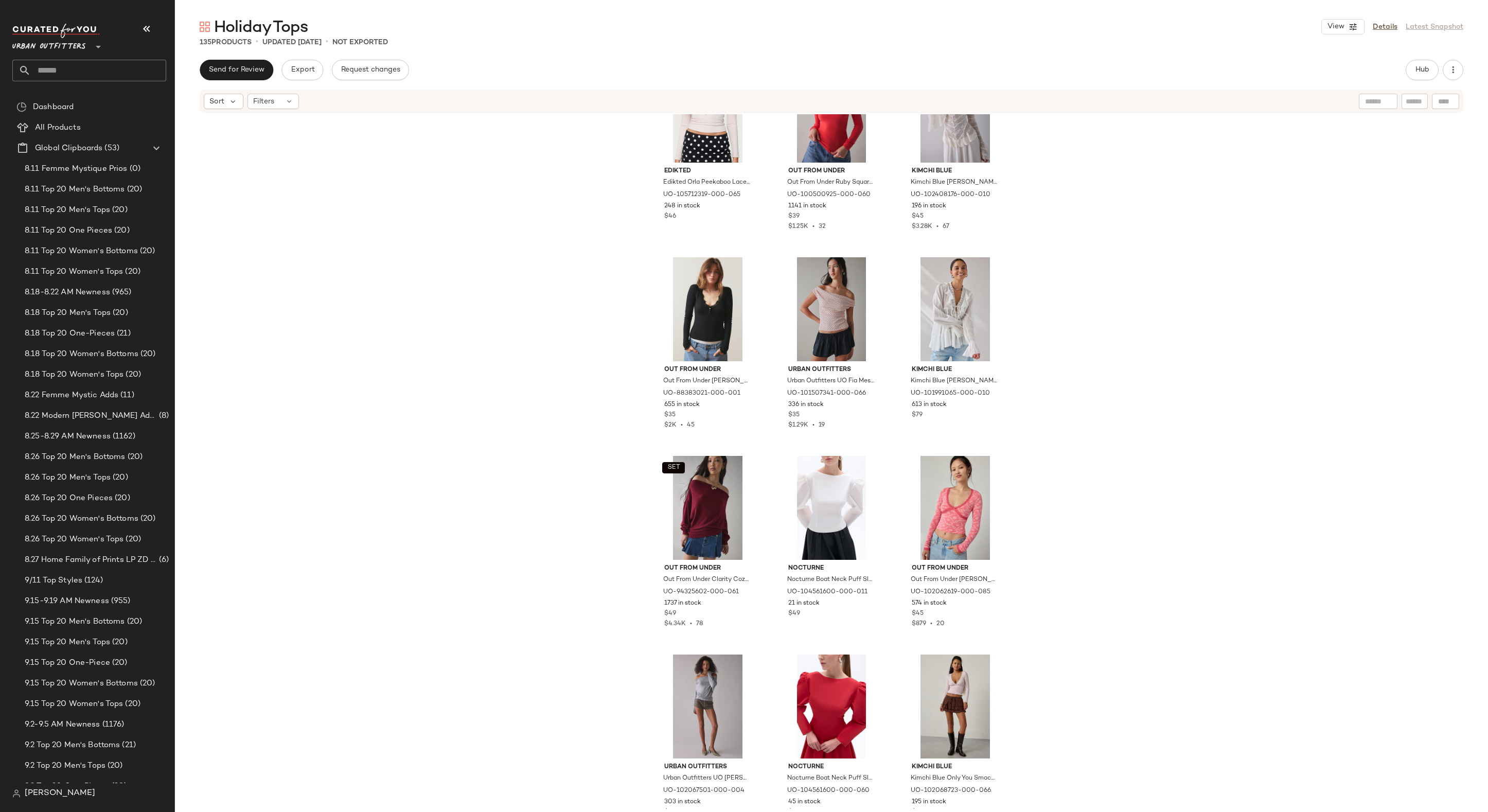
scroll to position [826, 0]
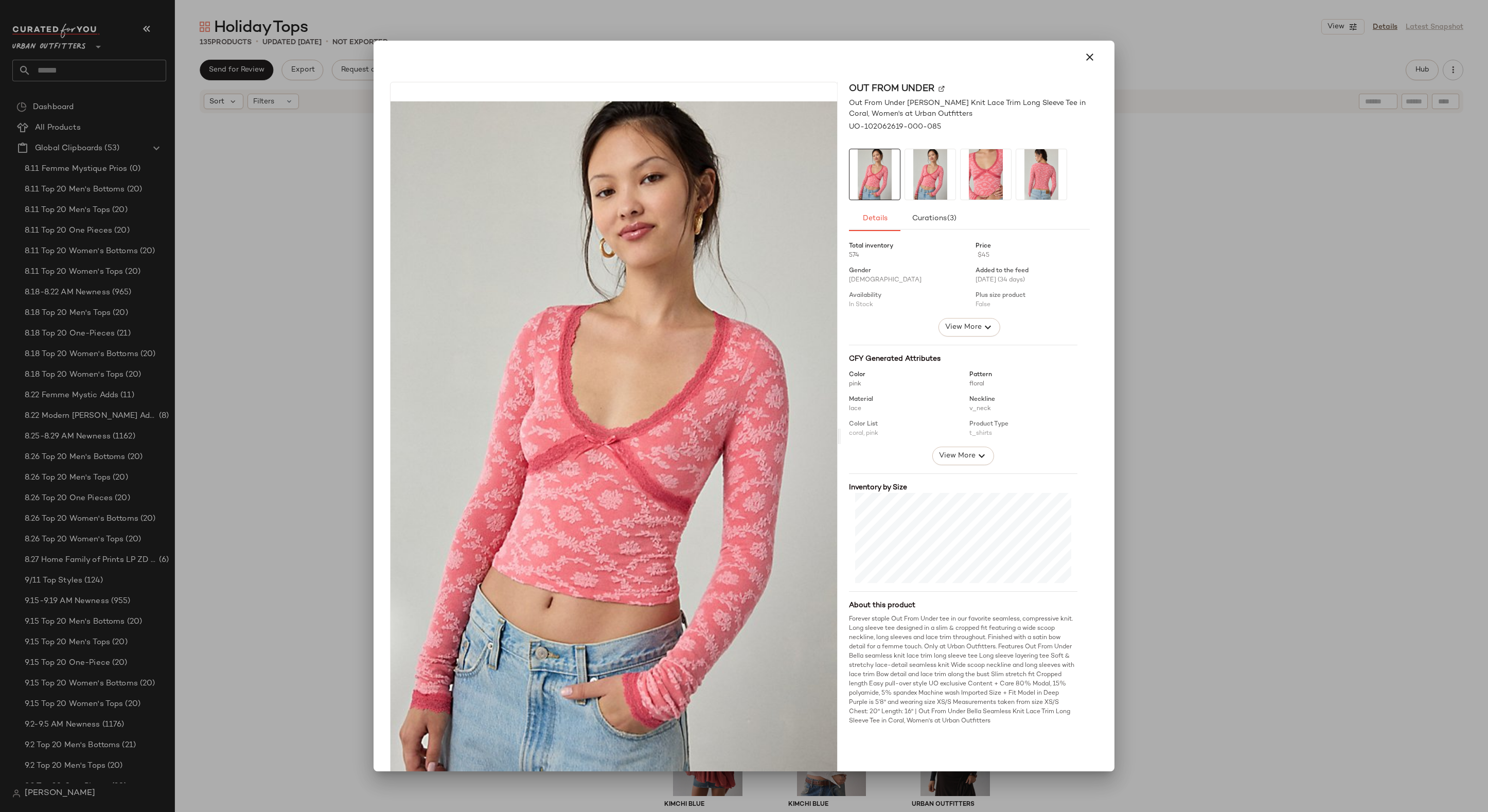
click at [1168, 381] on div at bounding box center [744, 406] width 1488 height 812
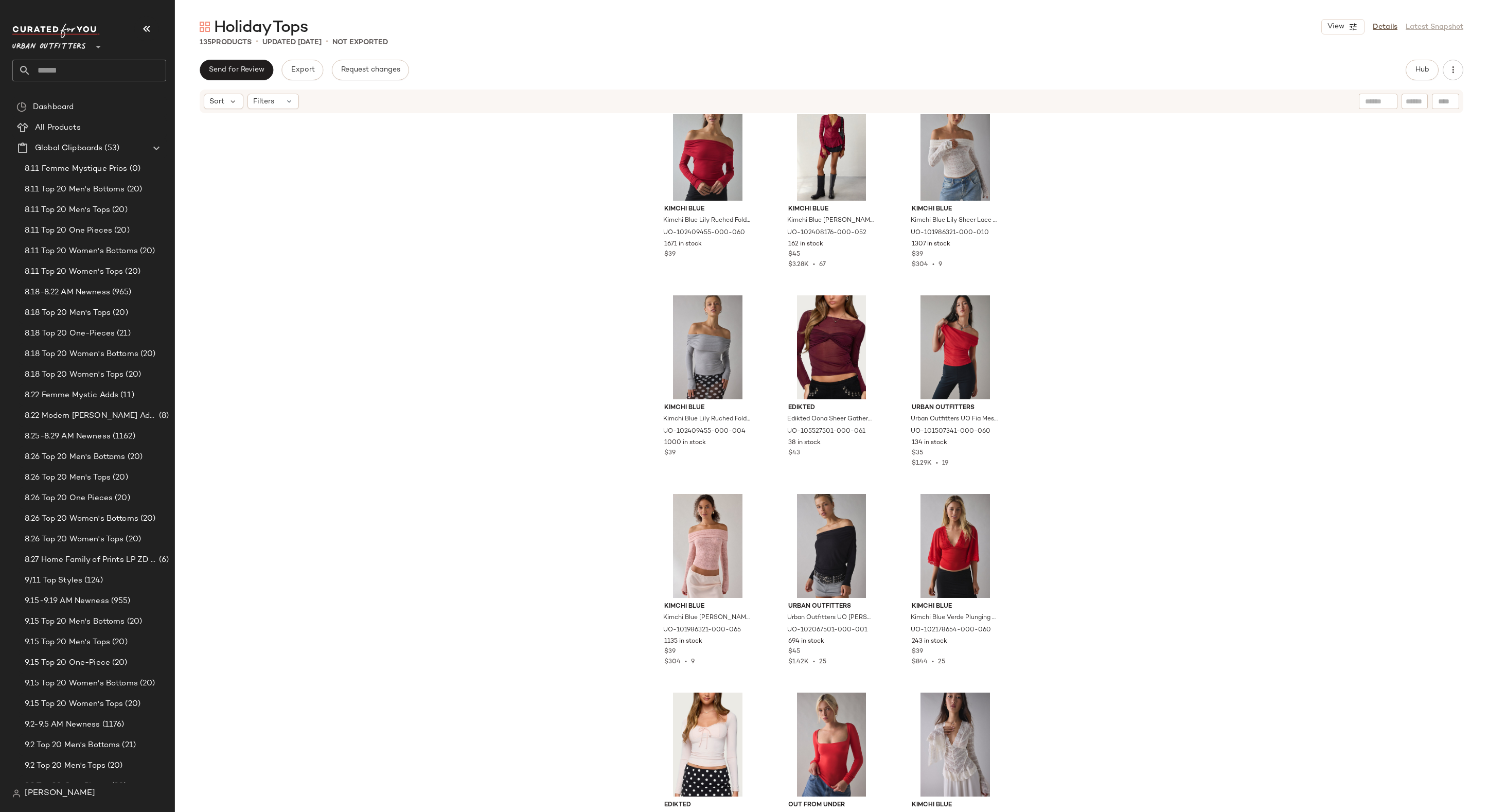
scroll to position [0, 0]
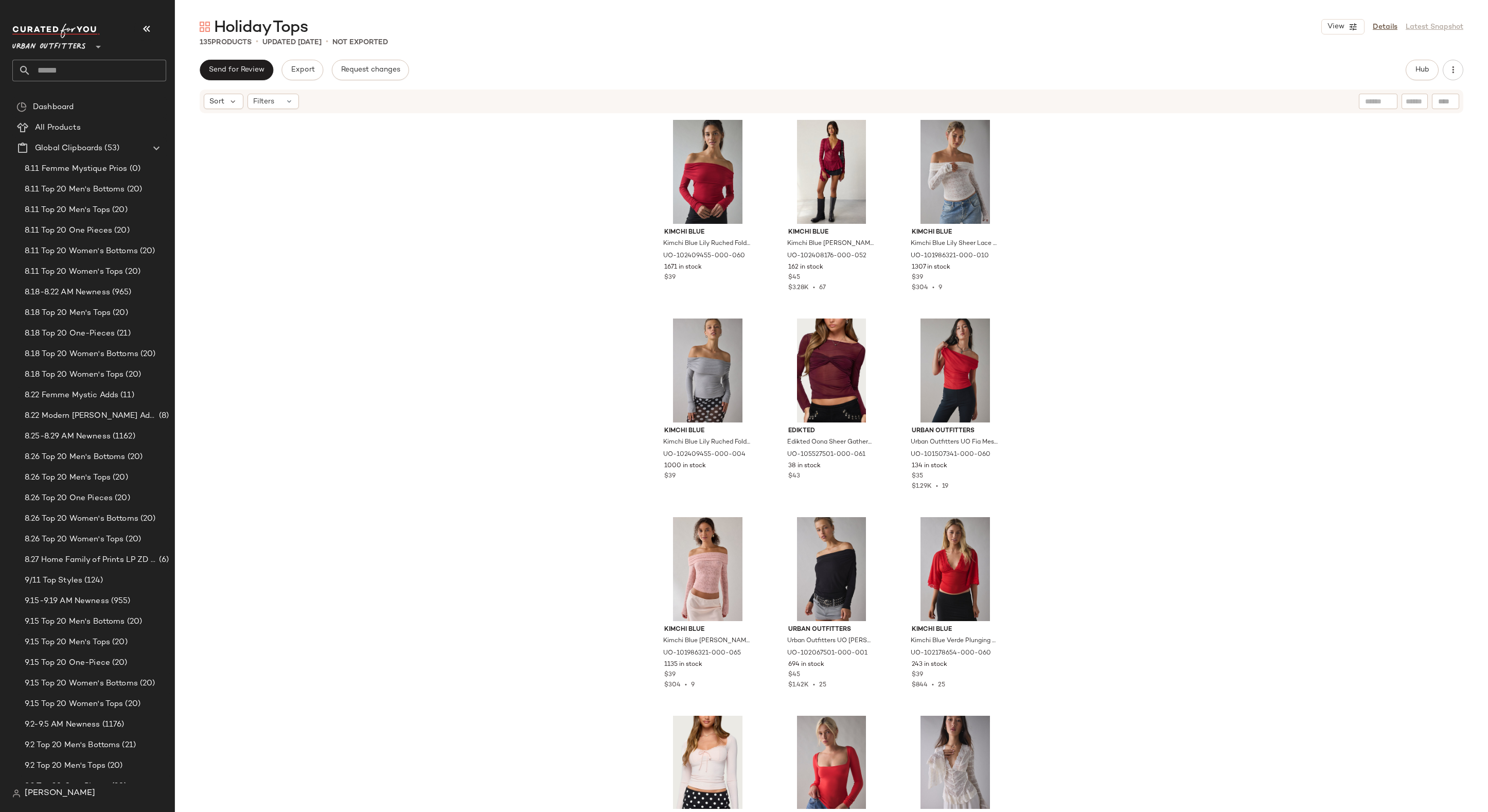
click at [640, 445] on div "Kimchi Blue Kimchi Blue Lily Ruched Foldover Off-The-Shoulder Knit Top in Red, …" at bounding box center [831, 461] width 1313 height 695
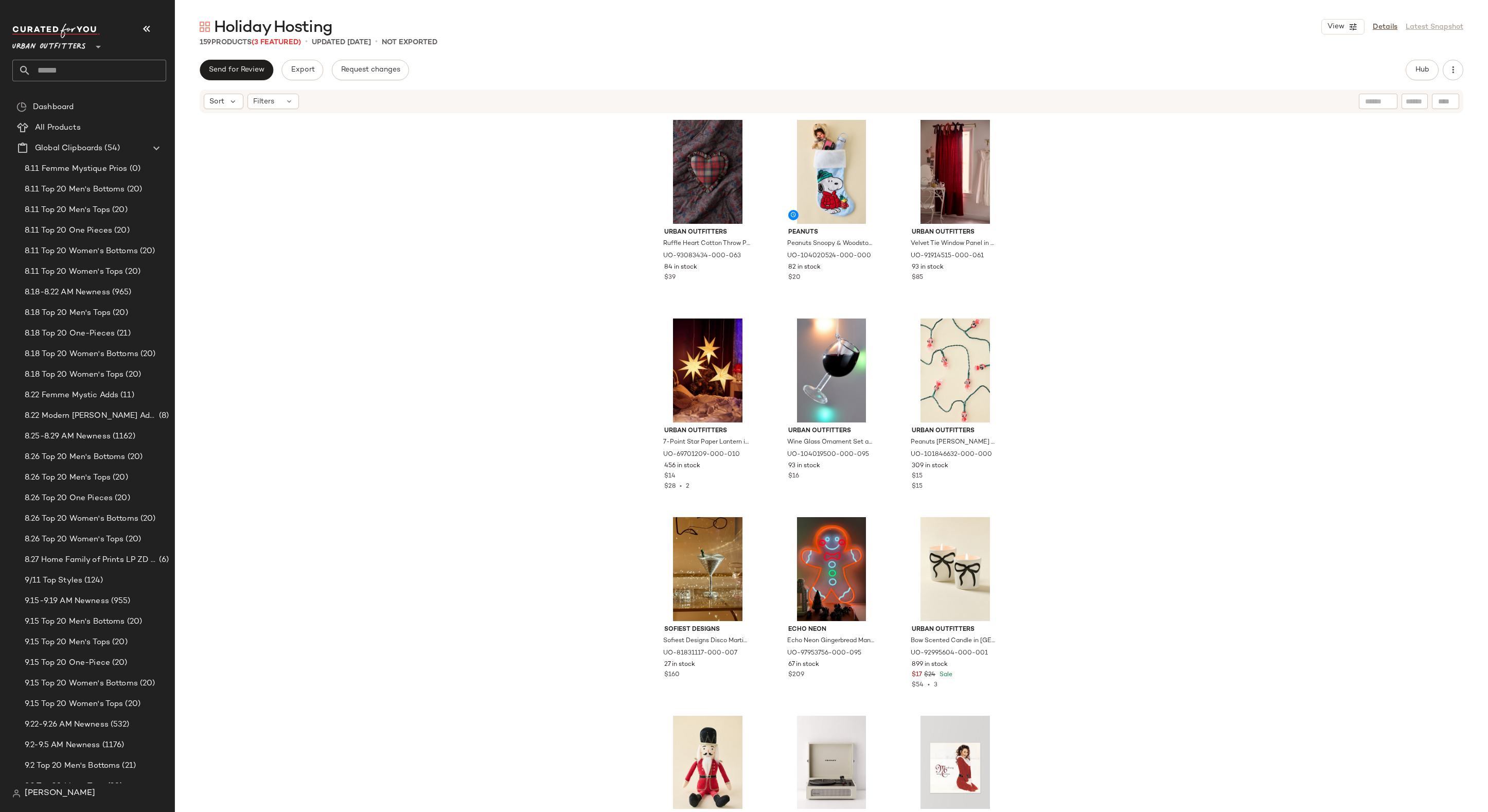
click at [596, 241] on div "Urban Outfitters Ruffle Heart Cotton Throw Pillow in Plaid at Urban Outfitters …" at bounding box center [831, 461] width 1313 height 695
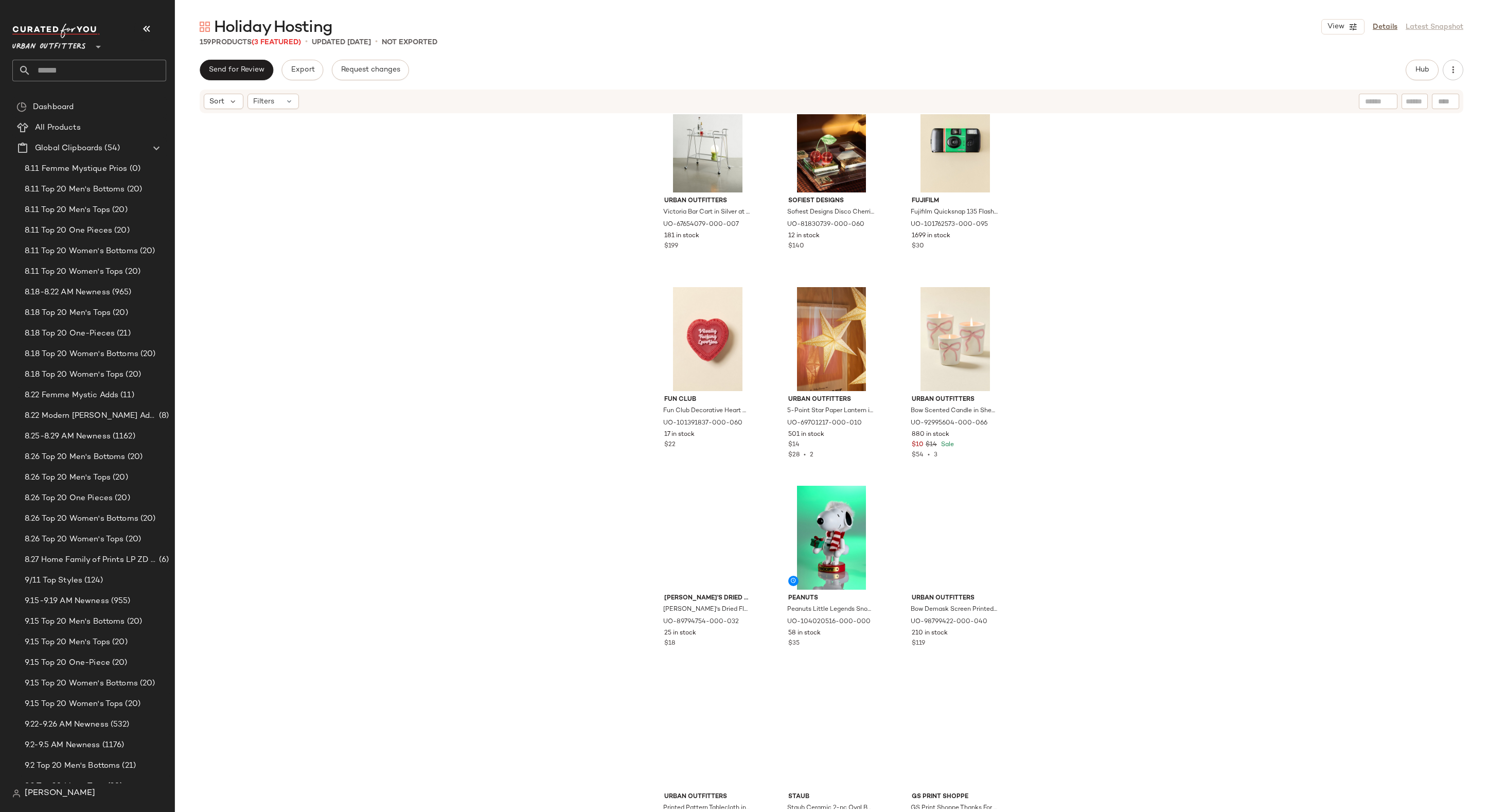
scroll to position [1405, 0]
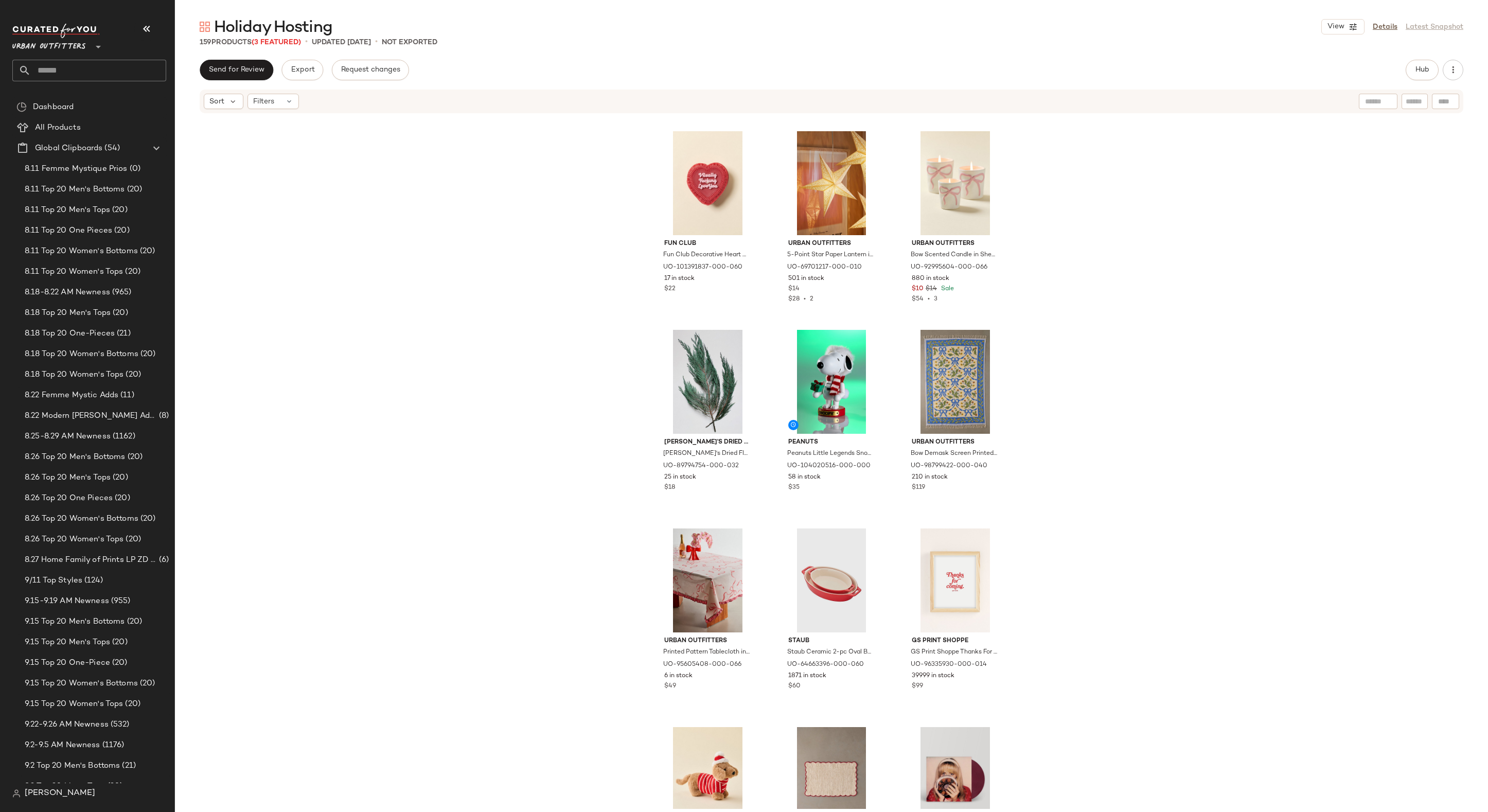
click at [529, 343] on div "Urban Outfitters Victoria Bar Cart in Silver at Urban Outfitters UO-67654079-00…" at bounding box center [831, 461] width 1313 height 695
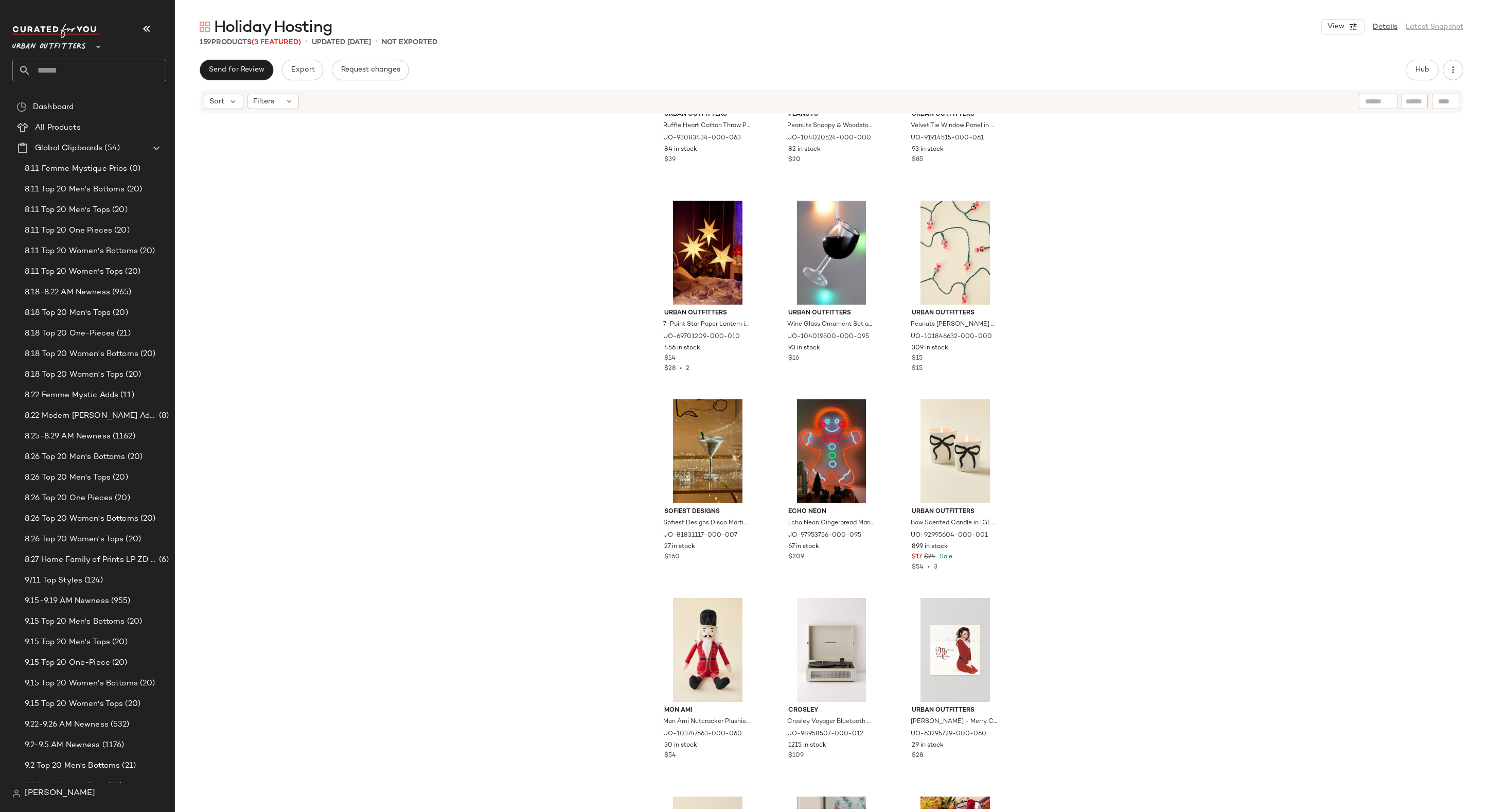
scroll to position [0, 0]
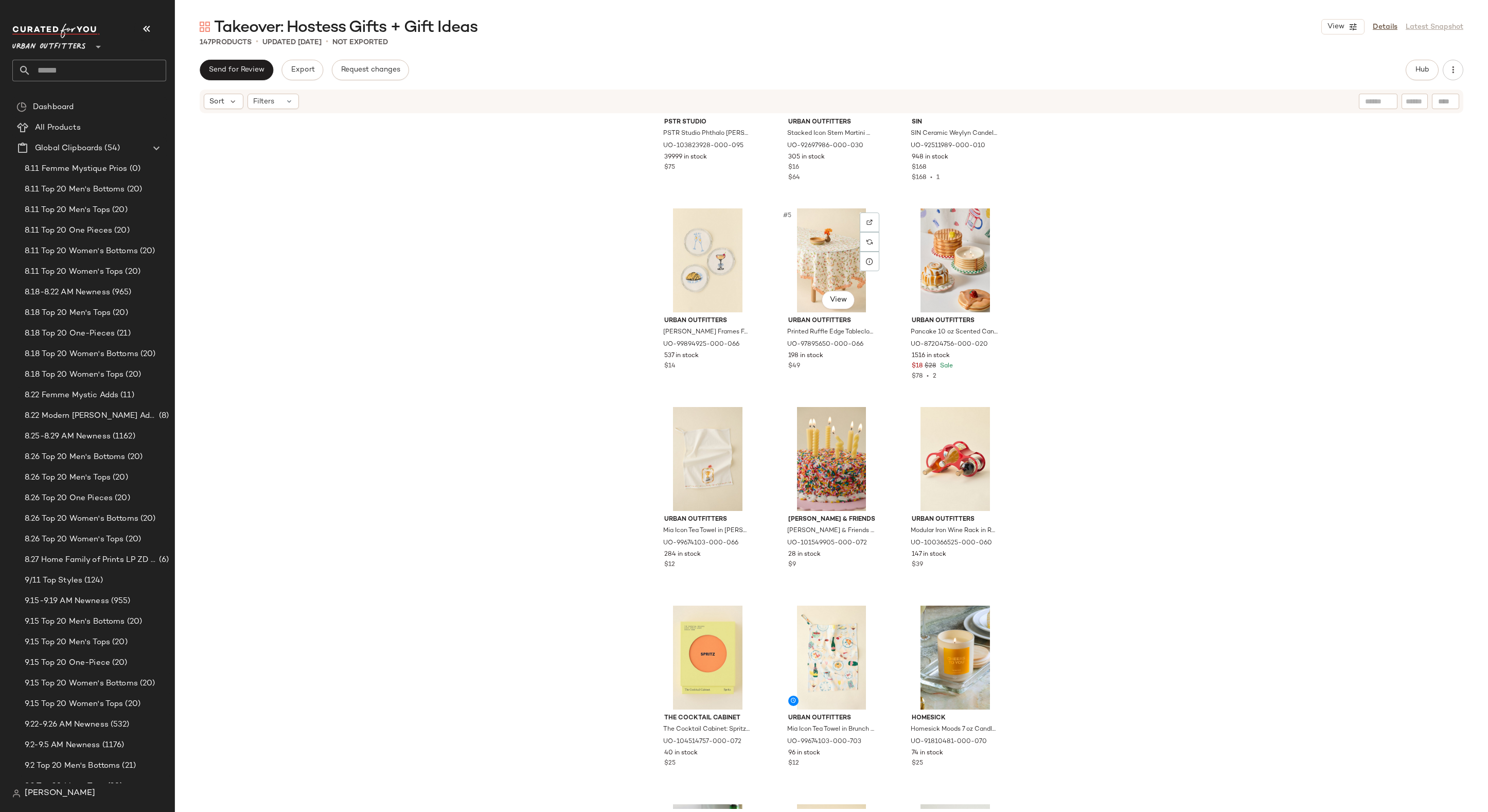
scroll to position [112, 0]
click at [865, 544] on img "button" at bounding box center [868, 546] width 6 height 6
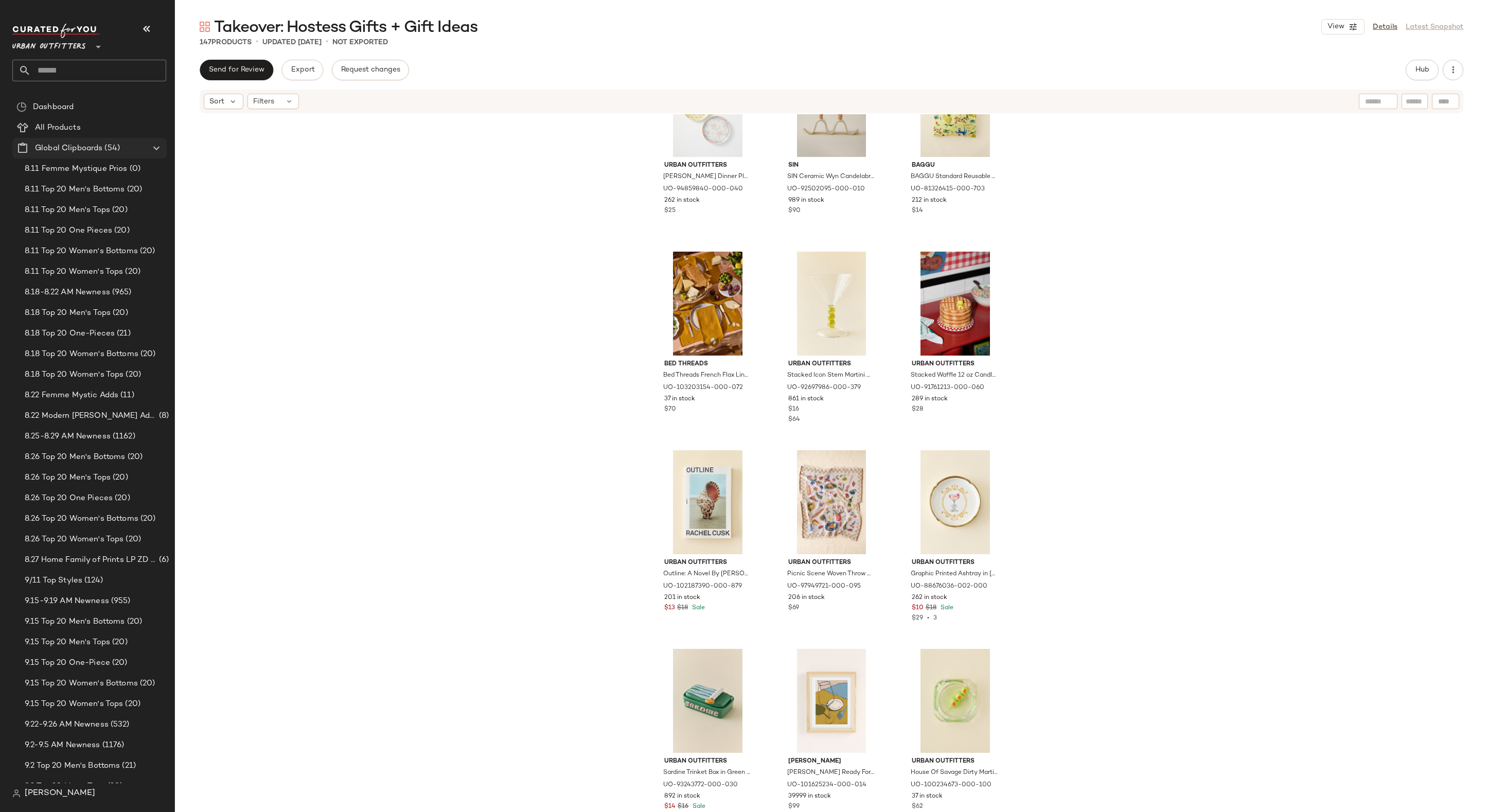
scroll to position [1466, 0]
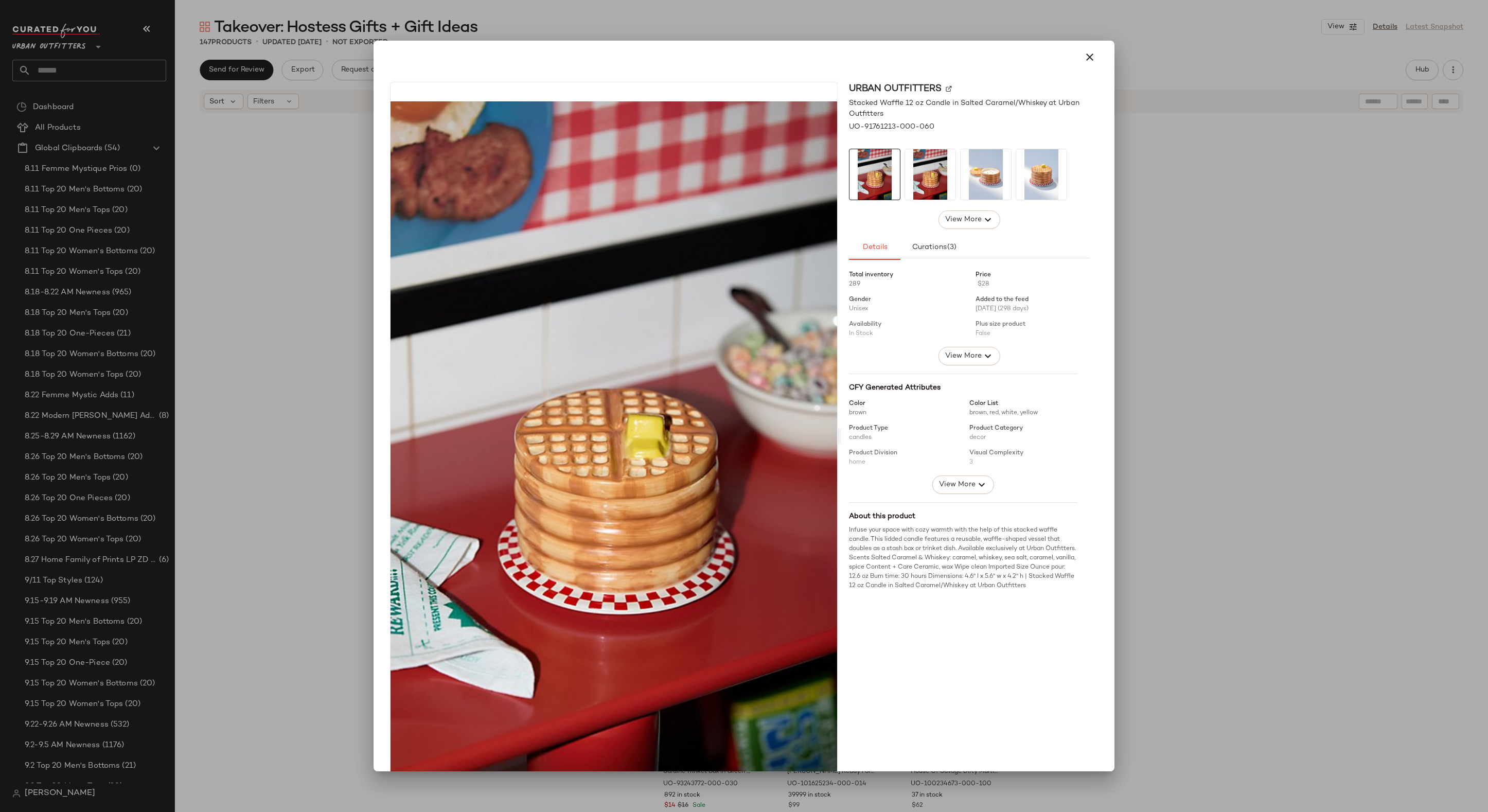
click at [1145, 394] on div at bounding box center [744, 406] width 1488 height 812
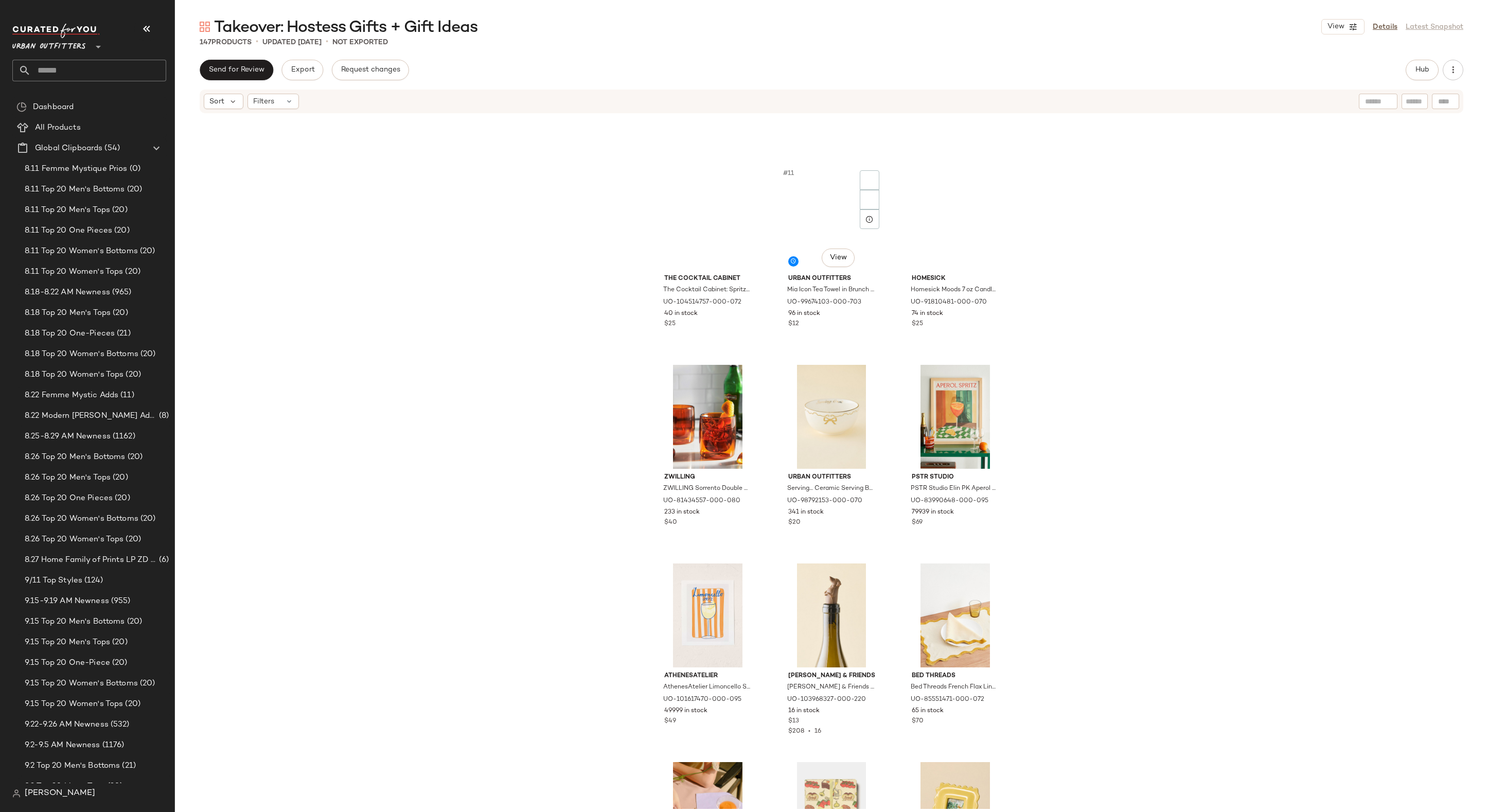
scroll to position [0, 0]
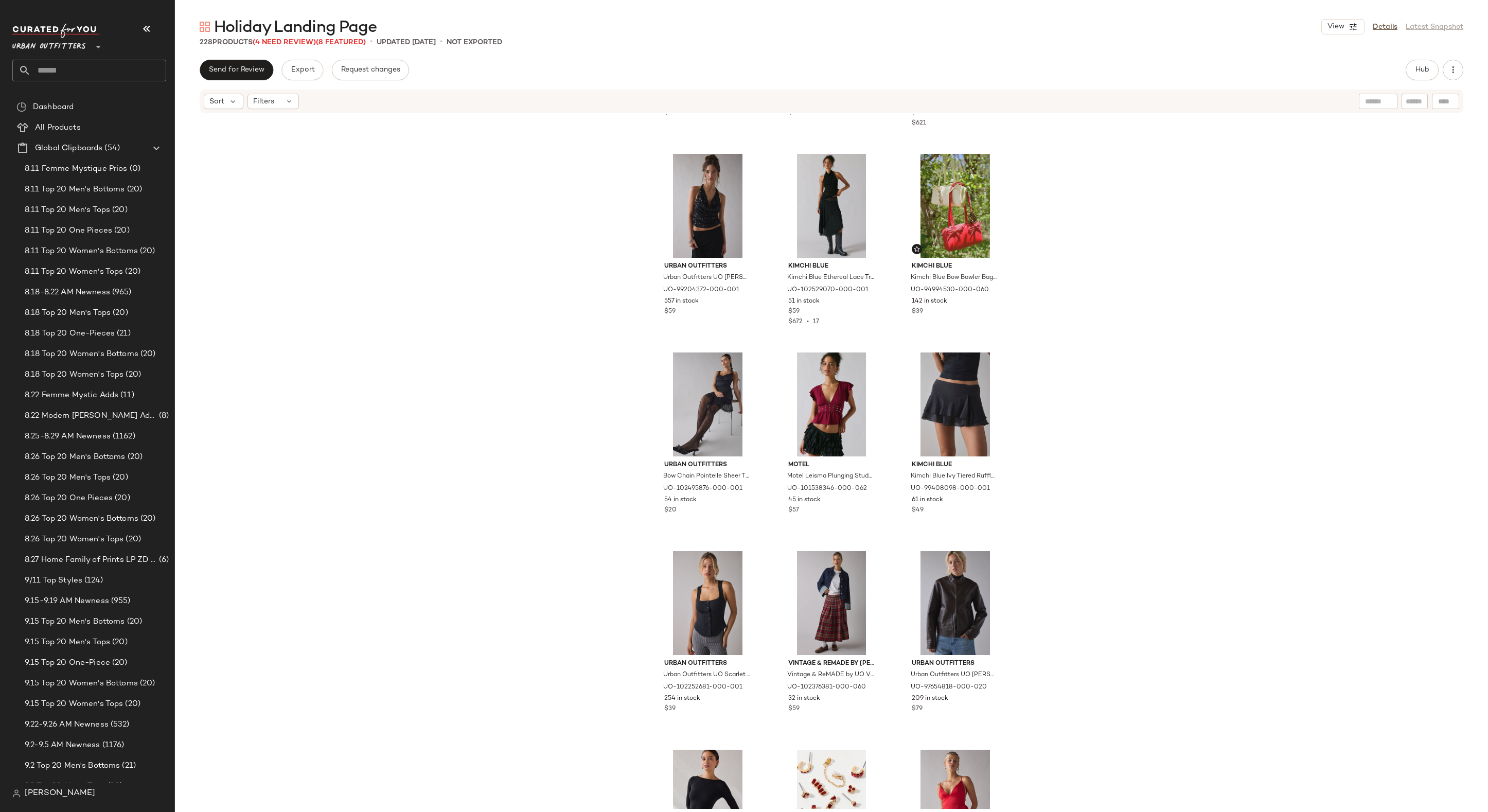
scroll to position [599, 0]
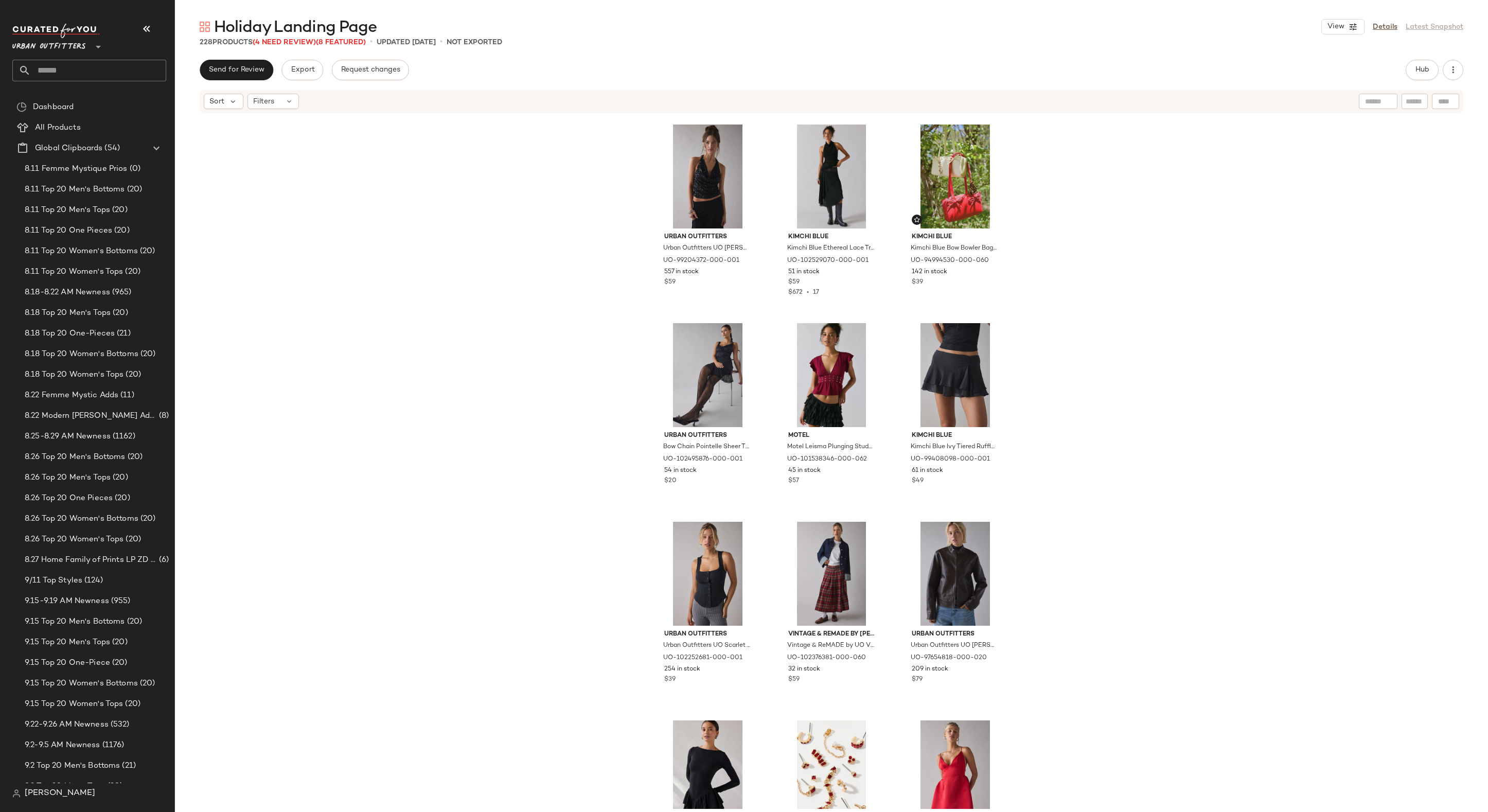
click at [529, 343] on div "Urban Outfitters Metal Bow Earring in Silver, Women's at Urban Outfitters UO-95…" at bounding box center [831, 461] width 1313 height 695
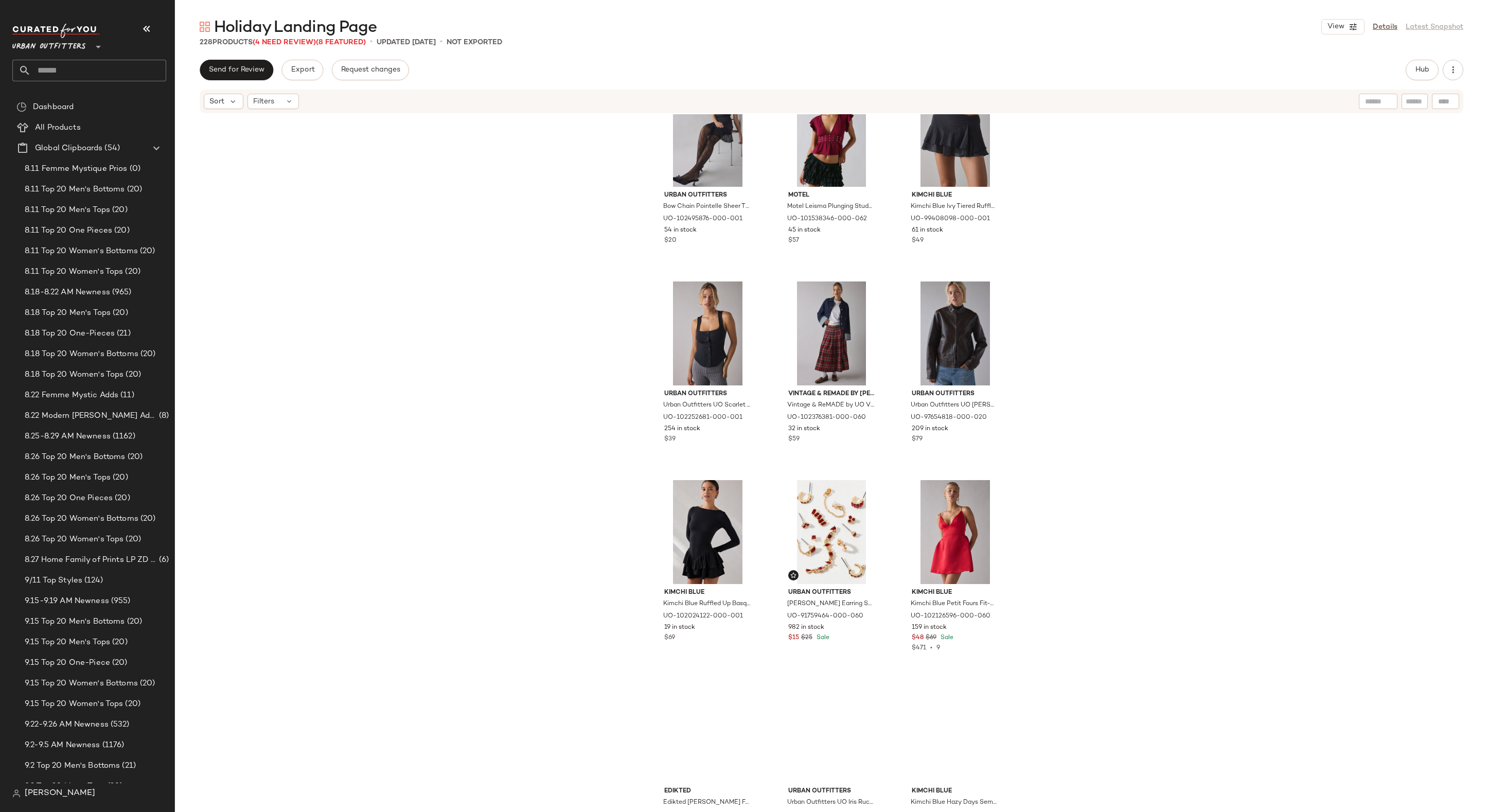
scroll to position [924, 0]
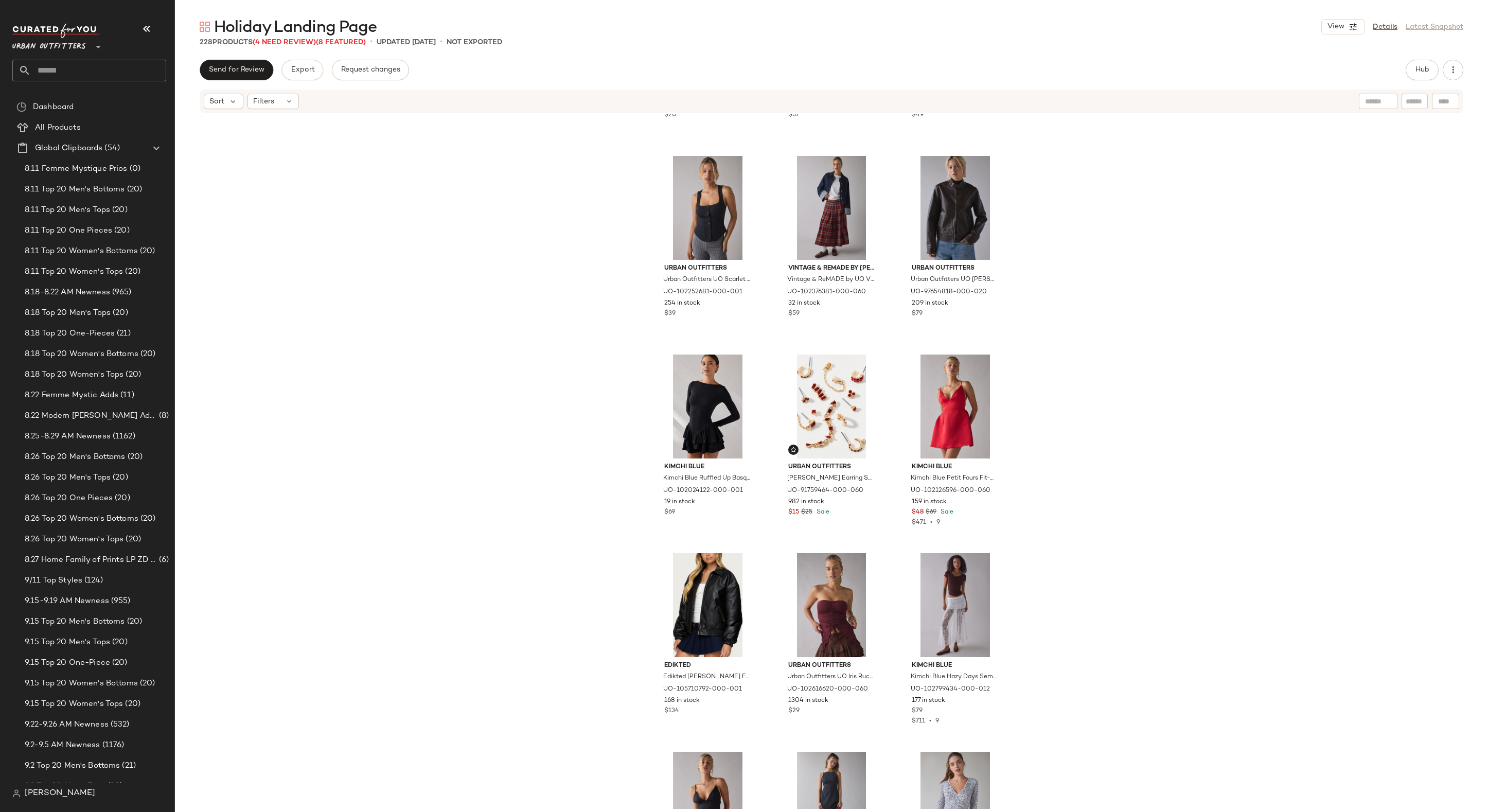
scroll to position [973, 0]
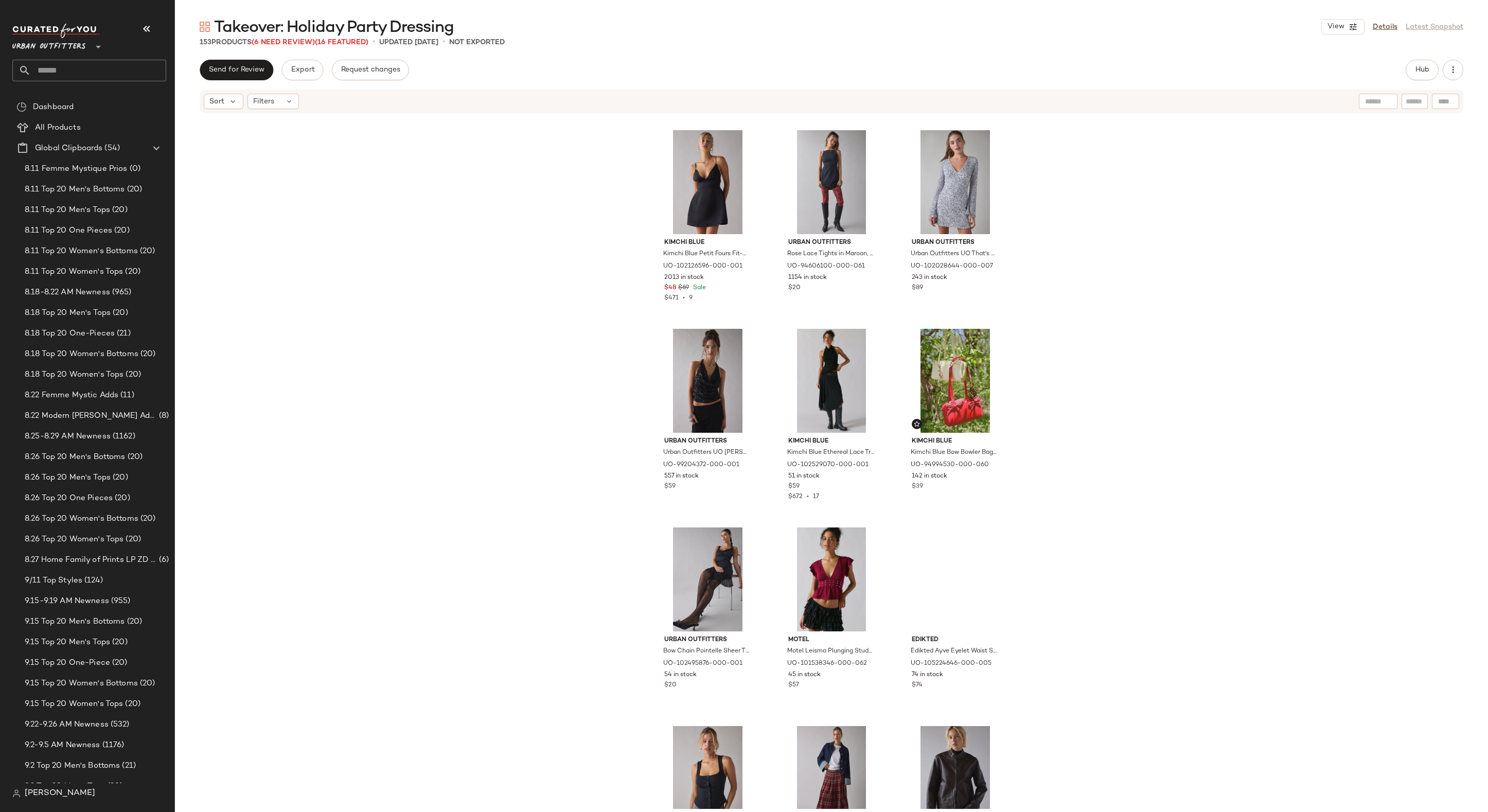
click at [1236, 185] on div "Urban Outfitters Metal Bow Earring in Silver, Women's at Urban Outfitters UO-95…" at bounding box center [831, 461] width 1313 height 695
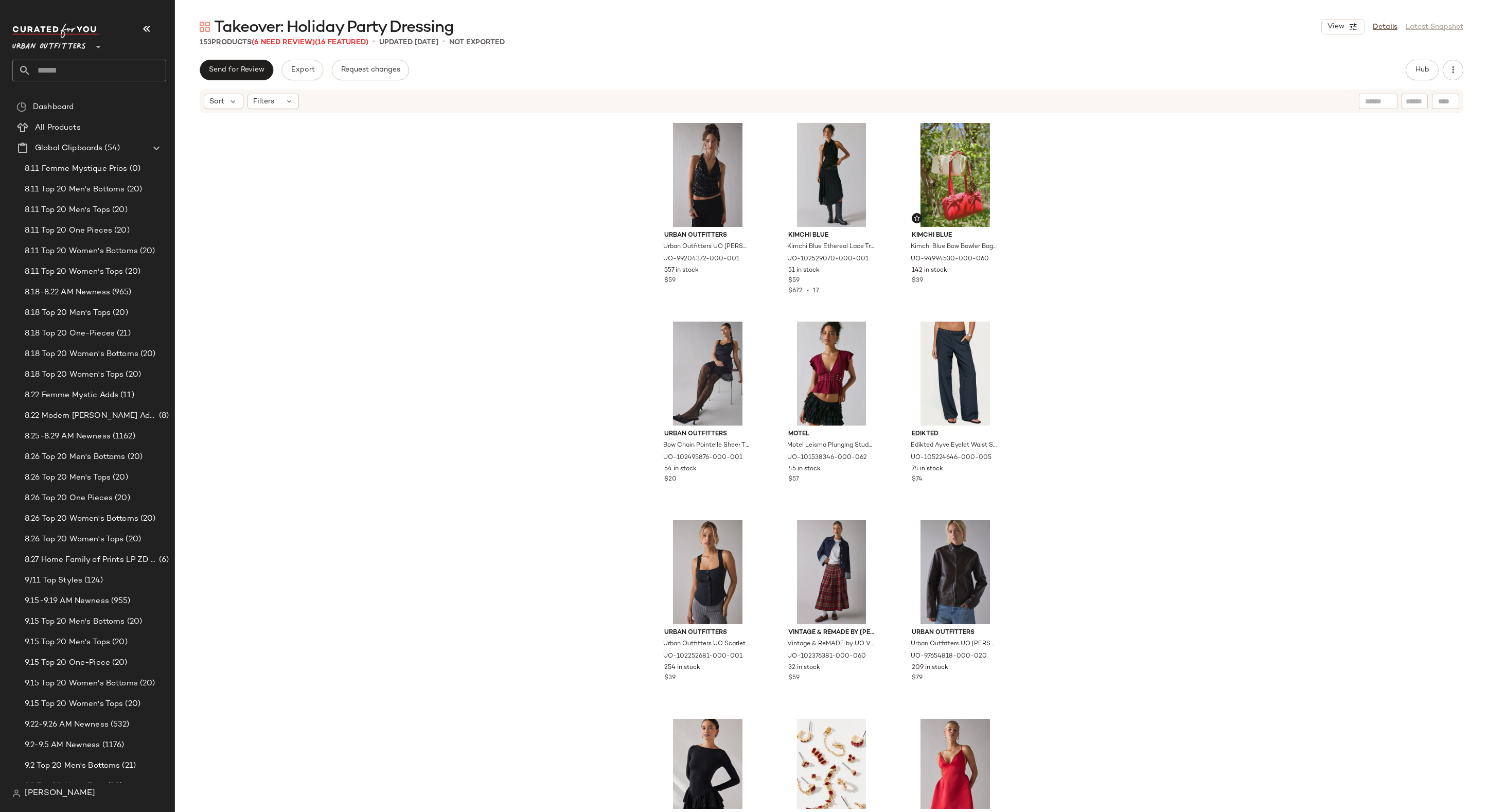
scroll to position [850, 0]
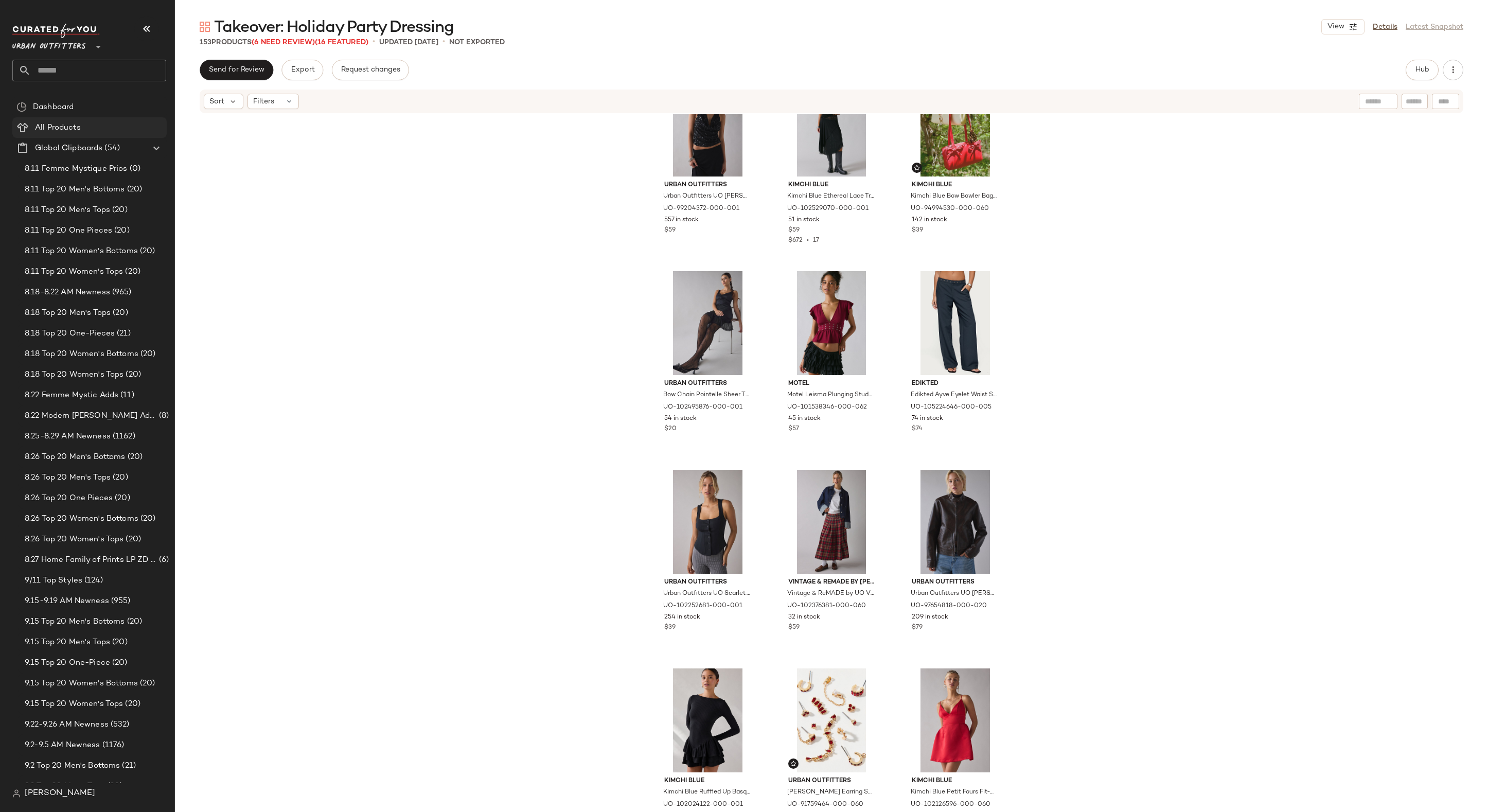
click at [39, 128] on span "All Products" at bounding box center [58, 127] width 46 height 12
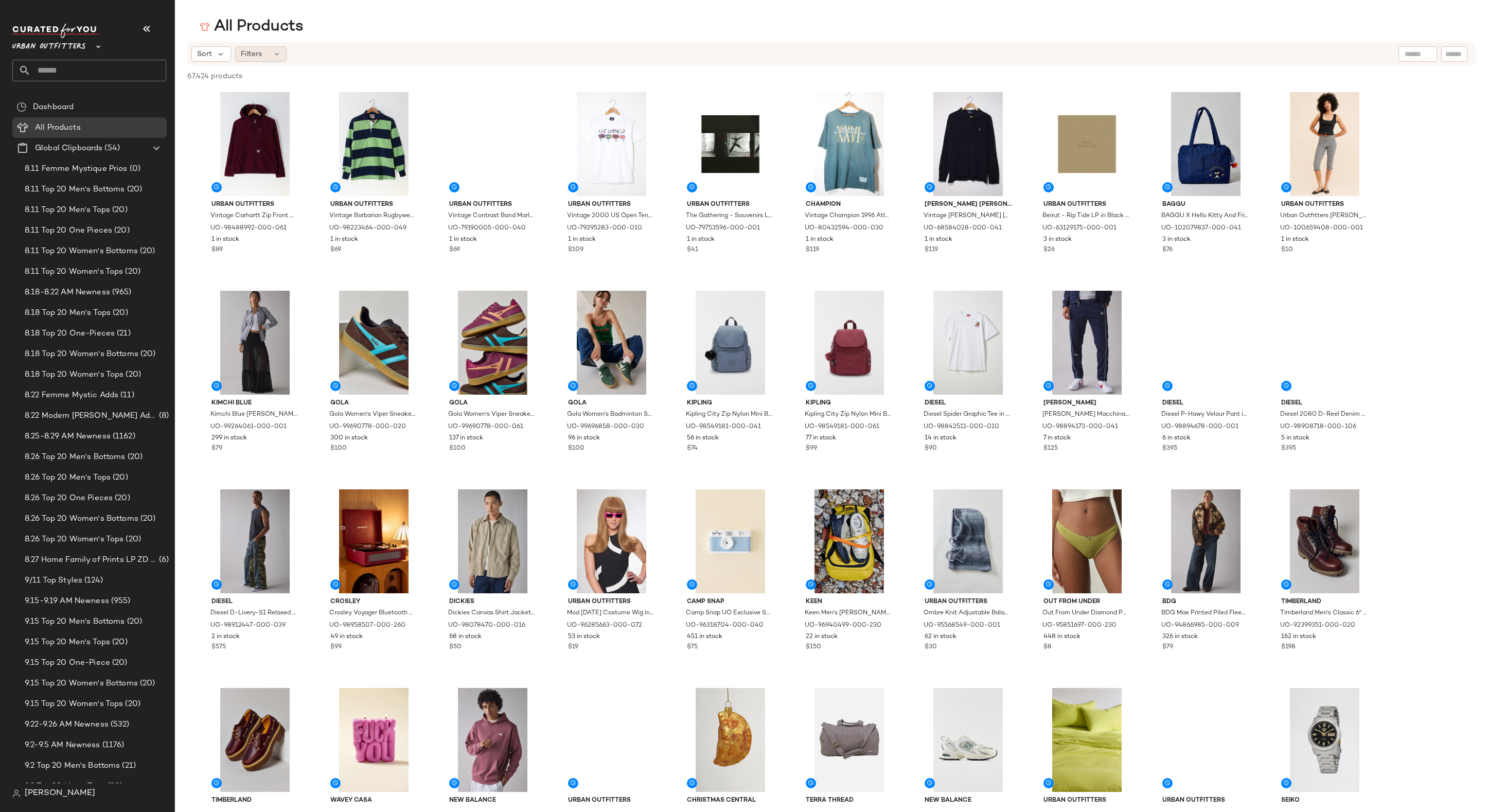
click at [256, 53] on span "Filters" at bounding box center [251, 54] width 21 height 11
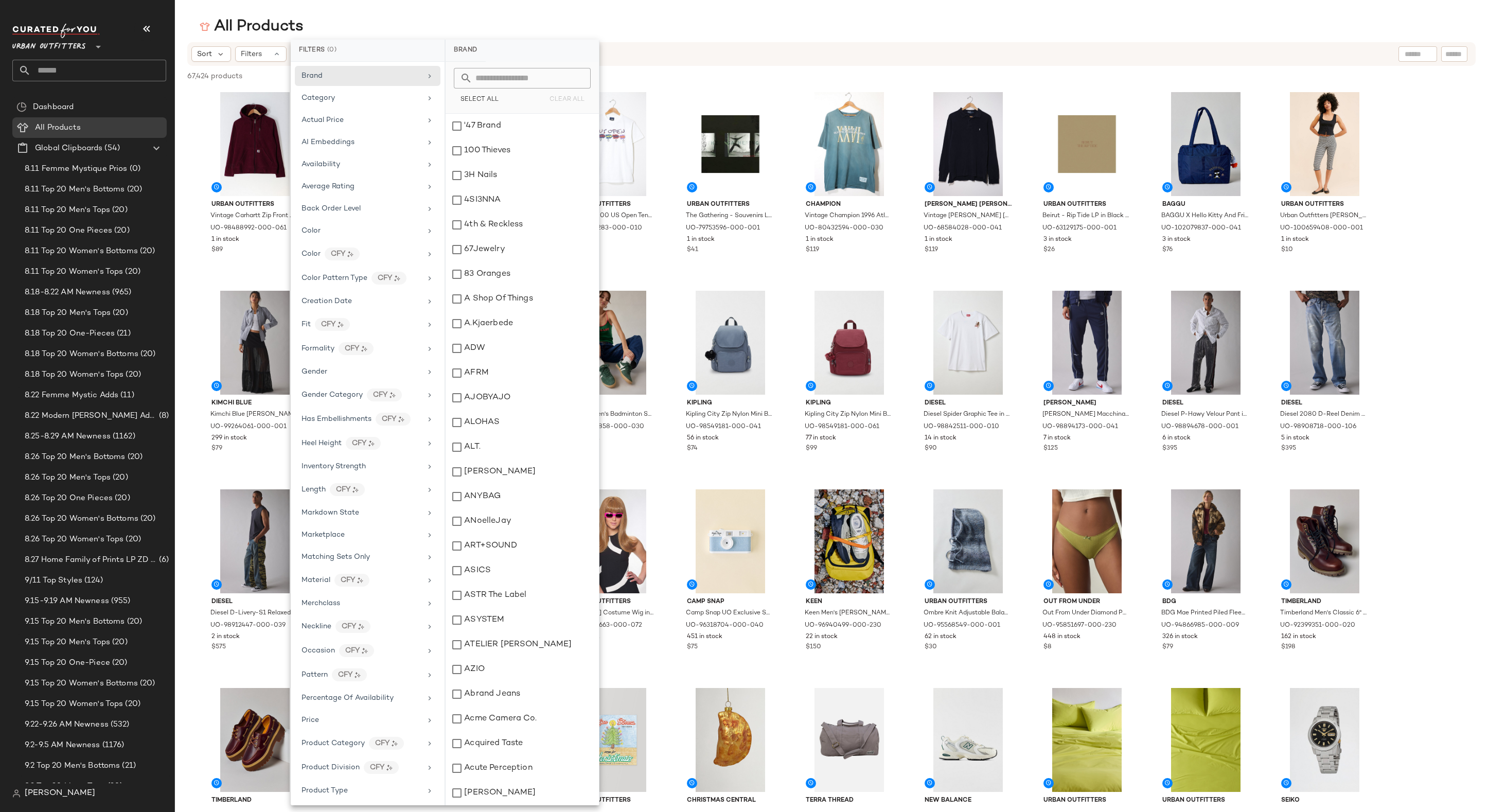
click at [494, 81] on input "text" at bounding box center [528, 78] width 112 height 21
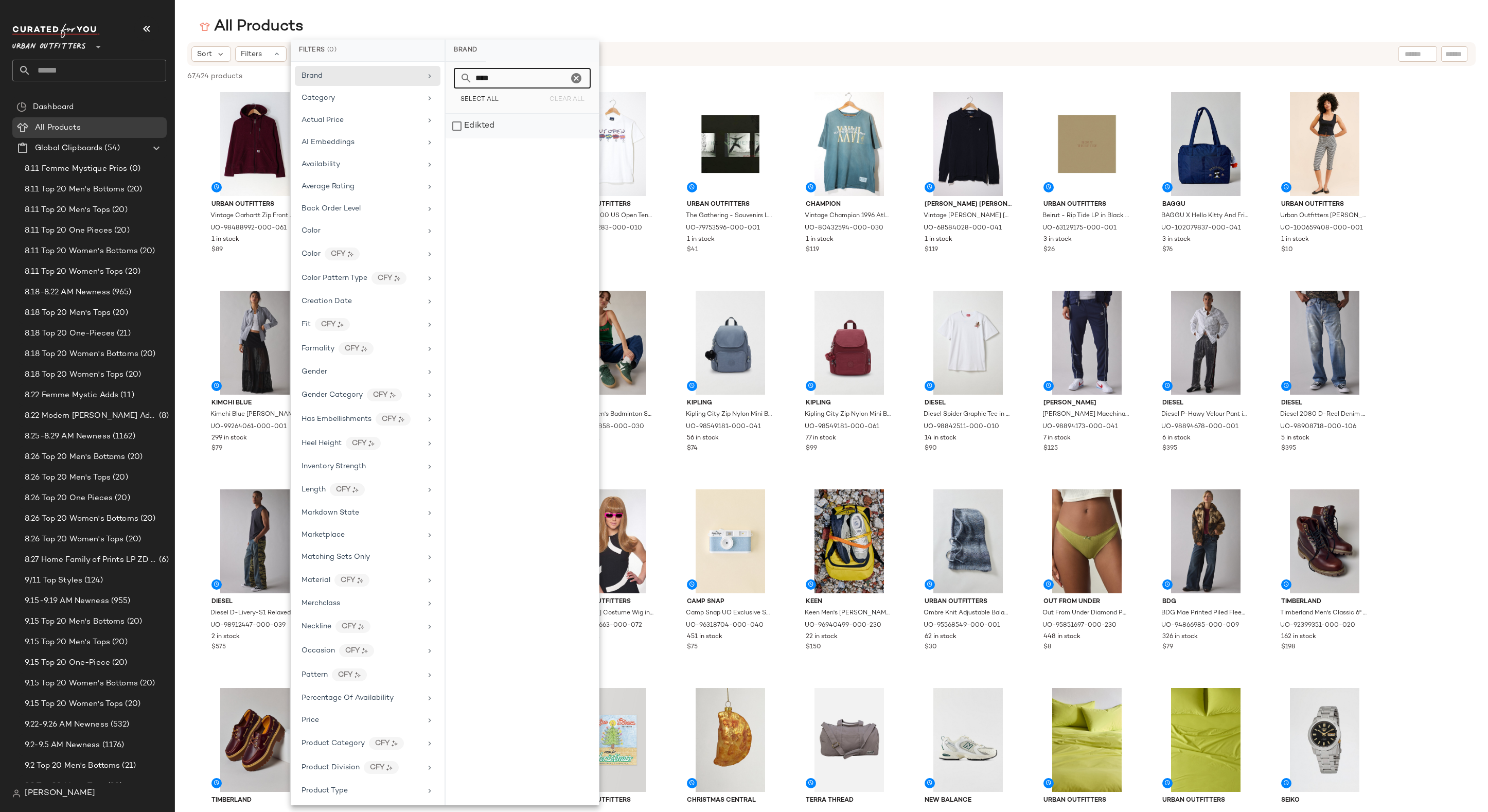
type input "****"
click at [490, 122] on div "Edikted" at bounding box center [522, 125] width 153 height 24
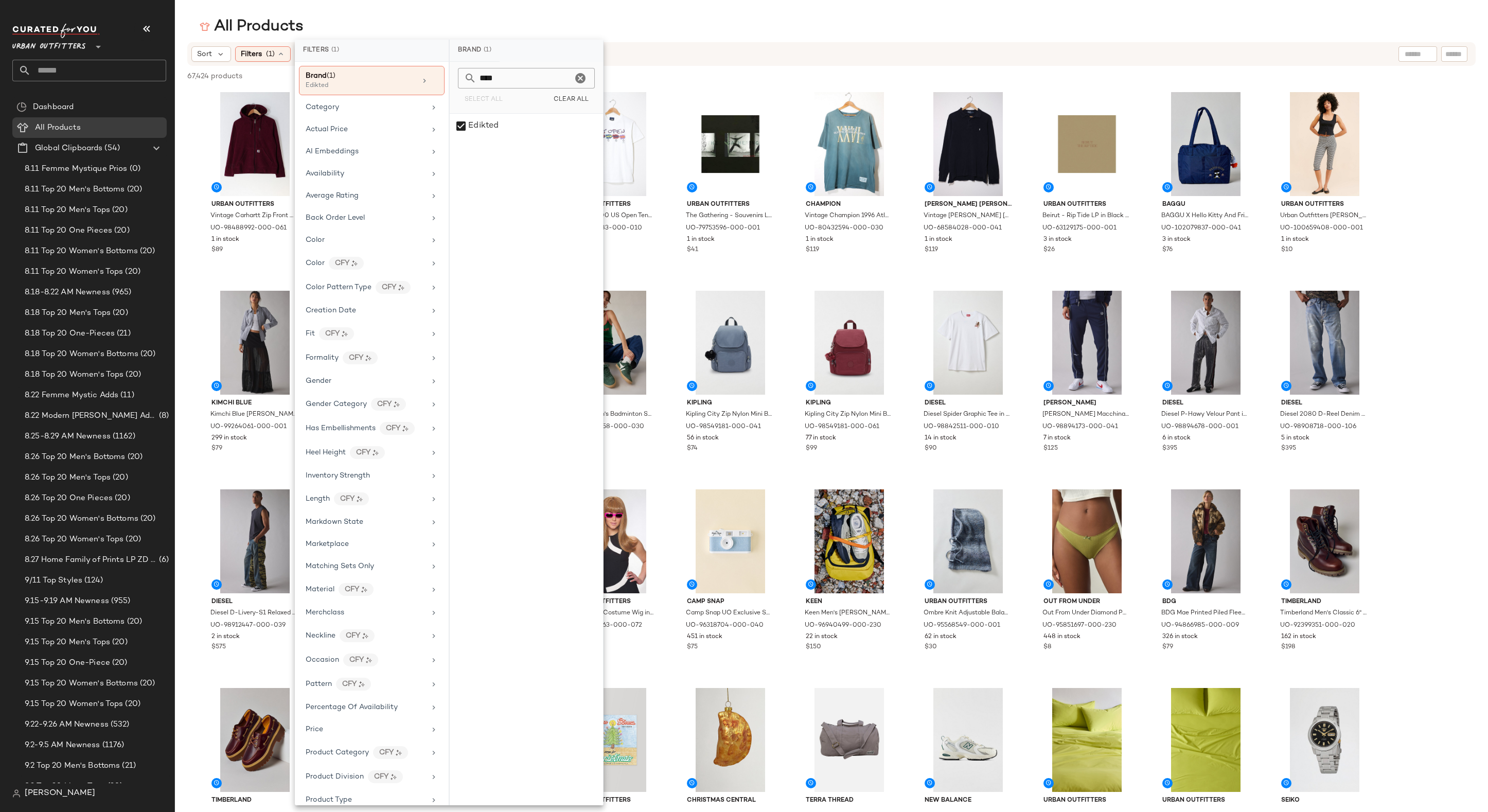
click at [635, 12] on main "All Products Sort Filters (1) Reset 67,424 products • 0 selected Deselect All U…" at bounding box center [744, 406] width 1488 height 812
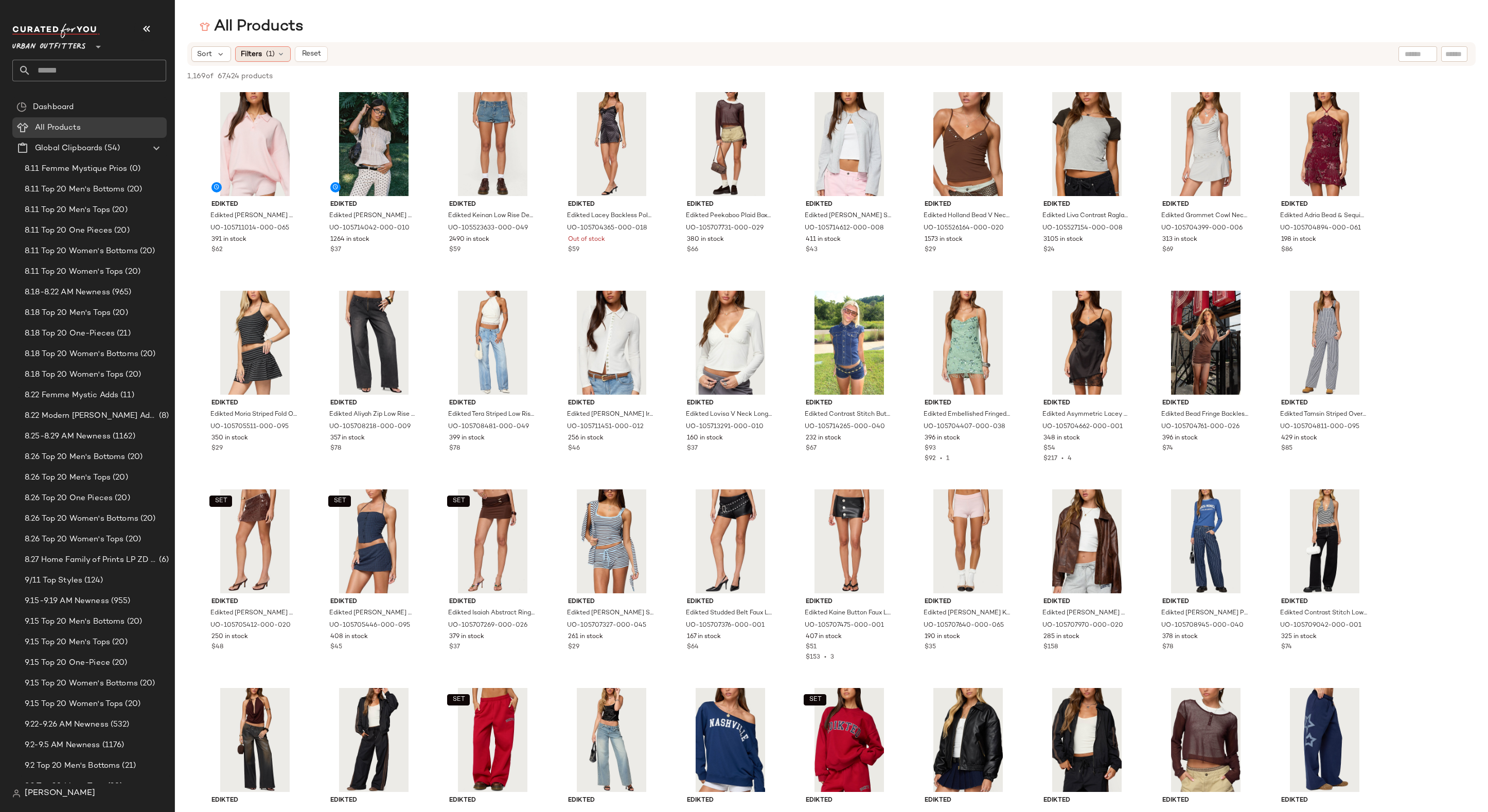
click at [242, 53] on span "Filters" at bounding box center [251, 54] width 21 height 11
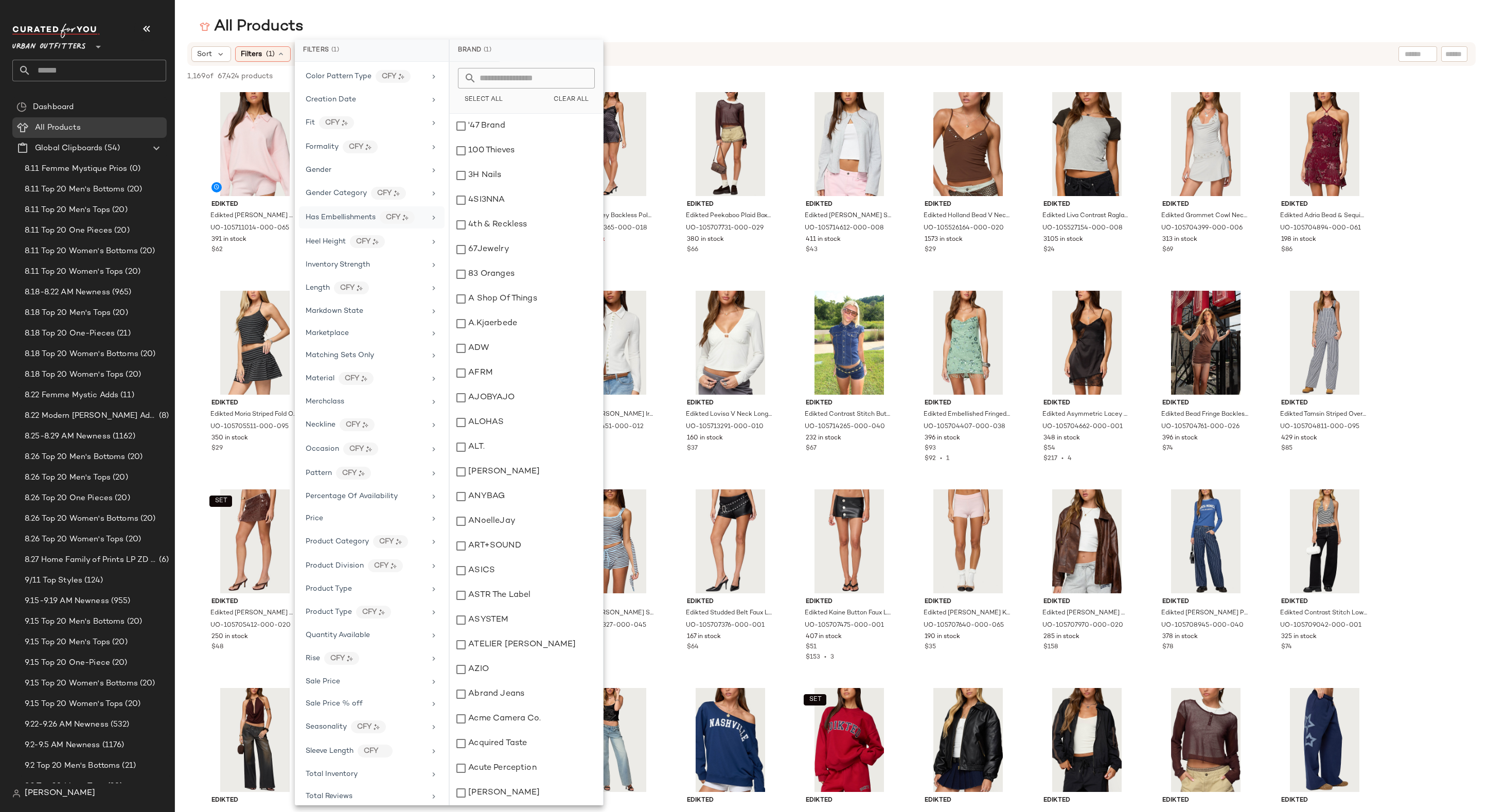
scroll to position [301, 0]
click at [401, 531] on div "Product Type CFY" at bounding box center [365, 536] width 120 height 13
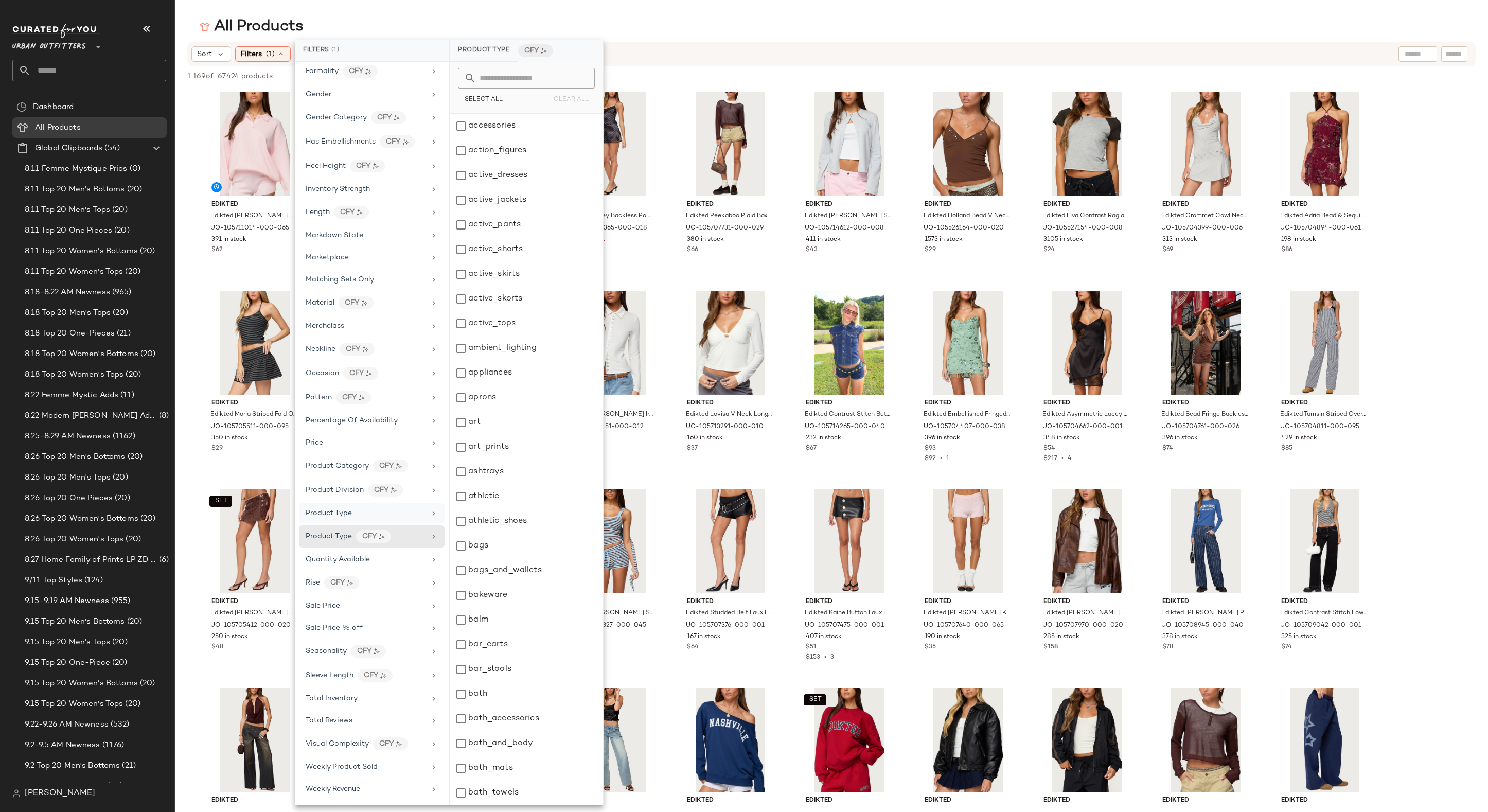
click at [400, 503] on div "Product Type" at bounding box center [372, 513] width 145 height 20
click at [410, 488] on div "Product Division CFY" at bounding box center [365, 490] width 120 height 13
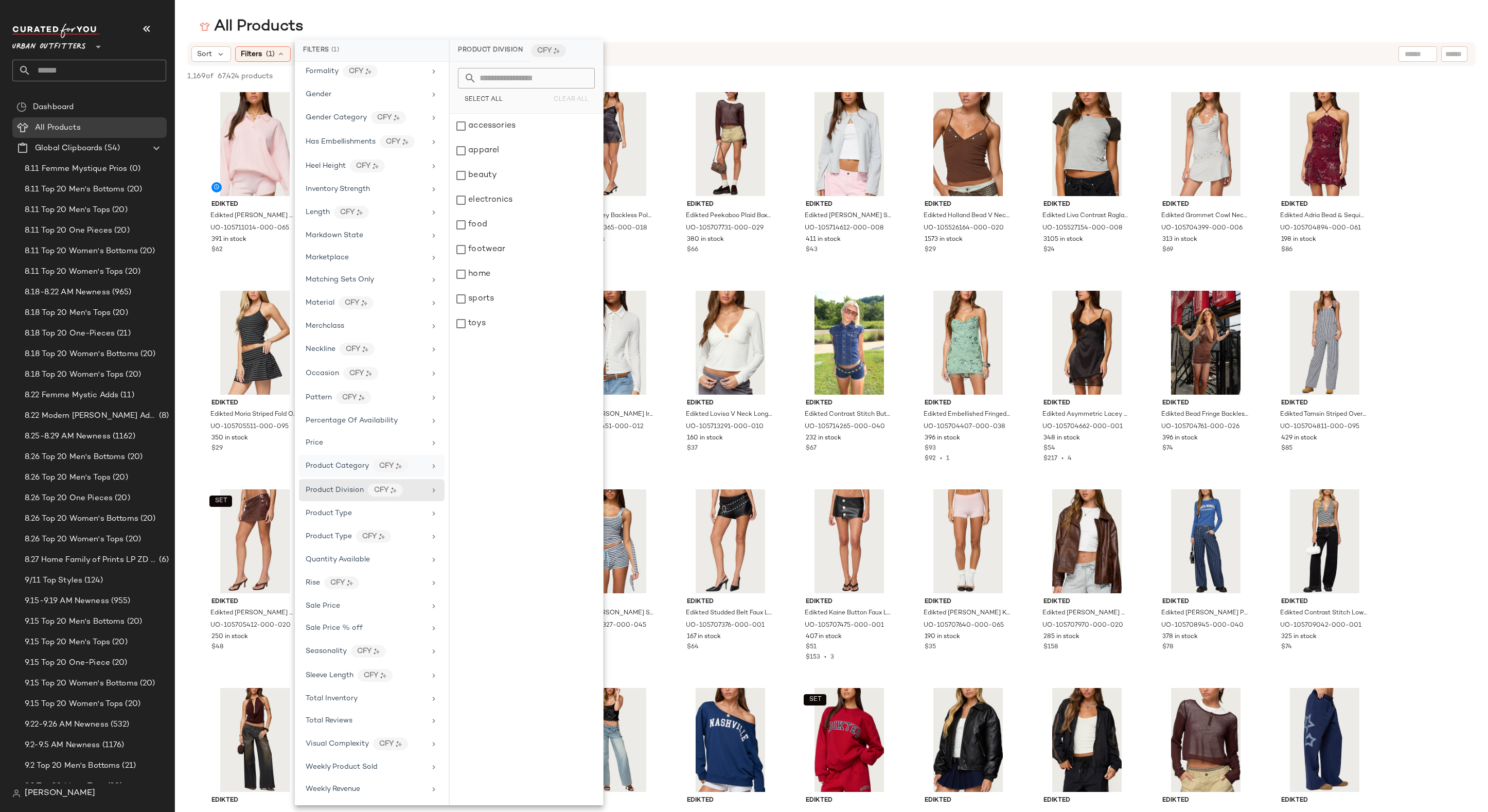
click at [424, 460] on div "Product Category CFY" at bounding box center [372, 465] width 145 height 22
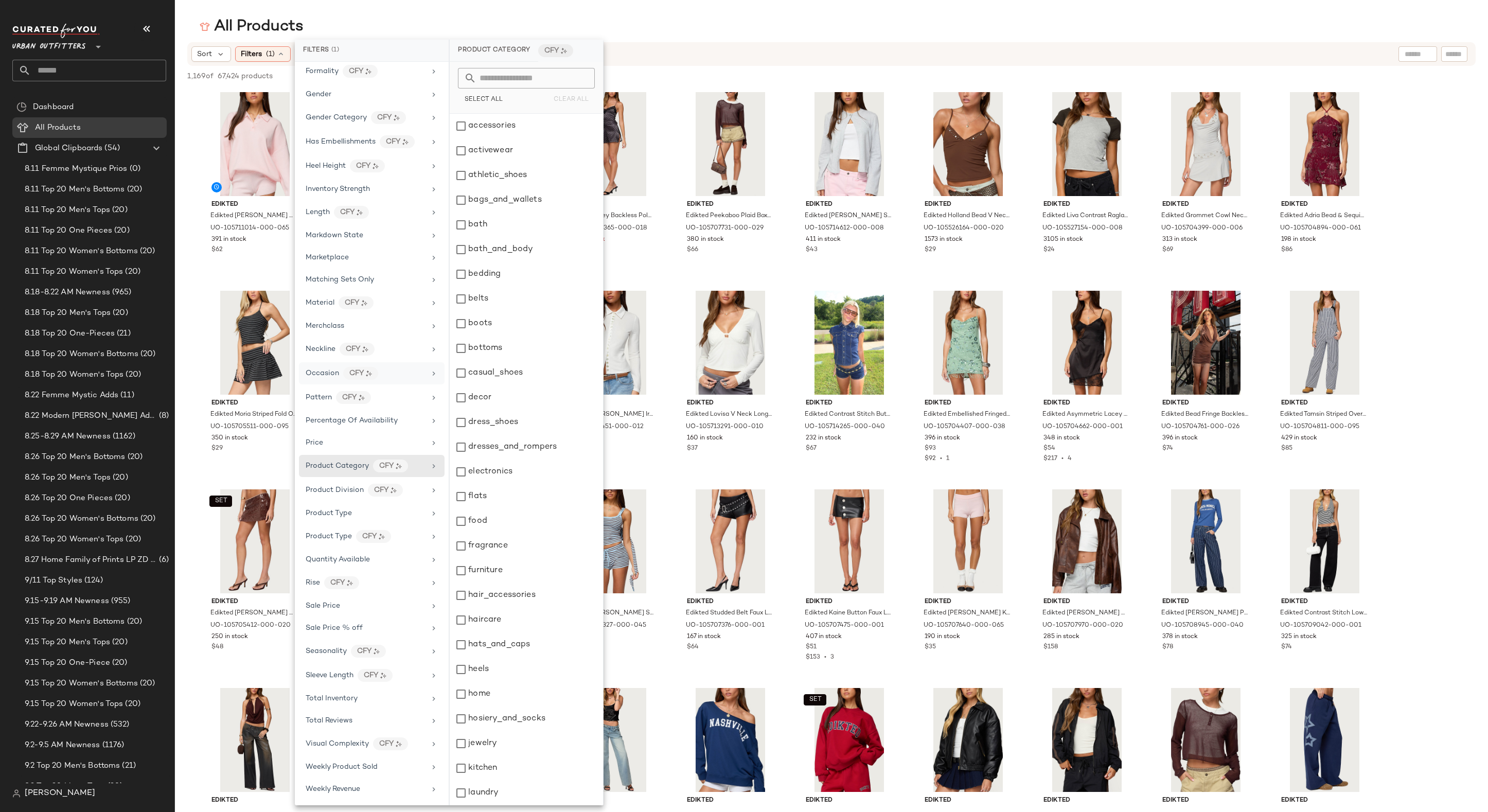
click at [418, 367] on div "Occasion CFY" at bounding box center [365, 373] width 120 height 13
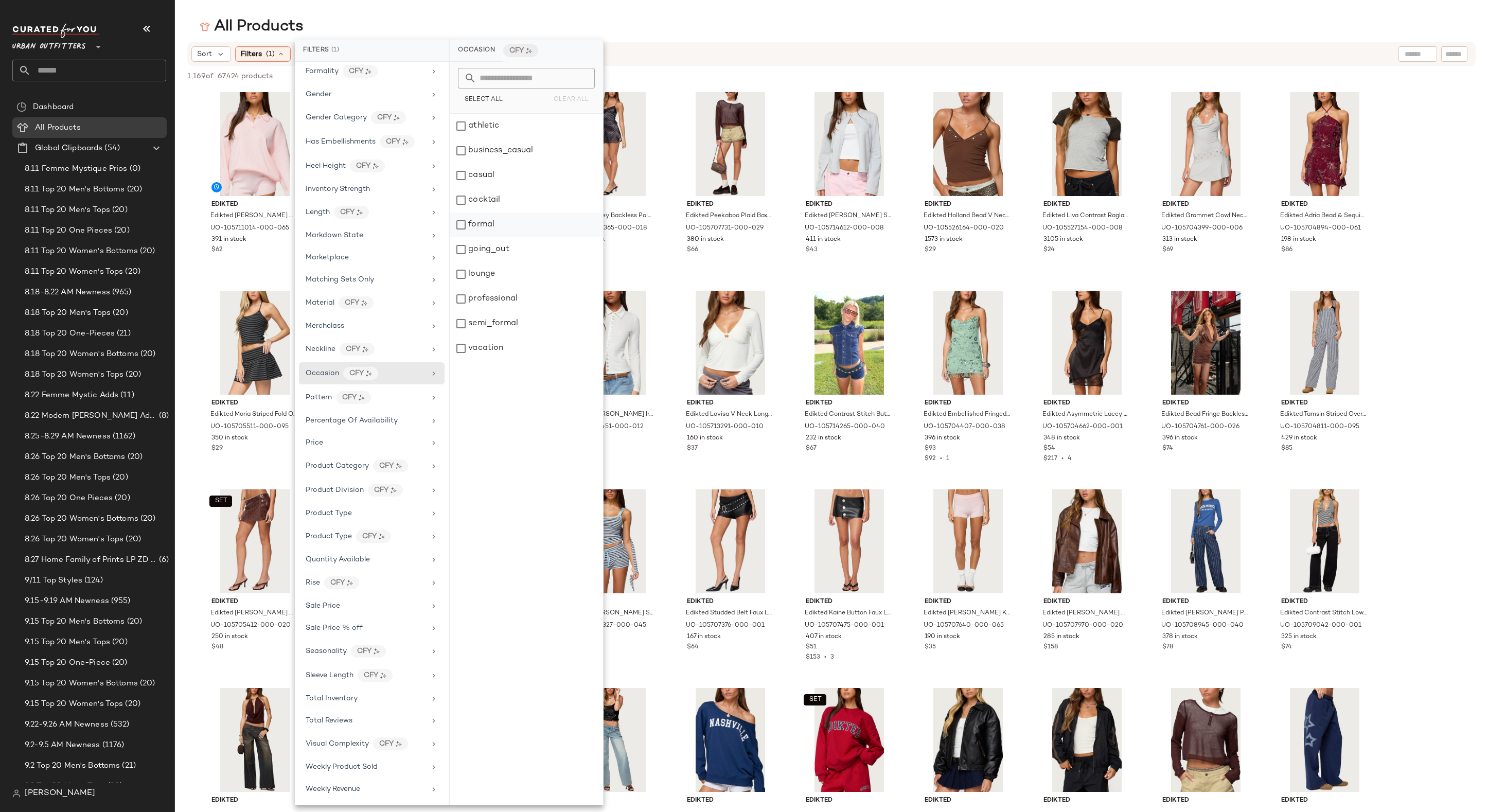
click at [489, 236] on div "formal" at bounding box center [526, 224] width 153 height 24
click at [463, 253] on div "going_out" at bounding box center [527, 249] width 153 height 24
click at [461, 202] on div "cocktail" at bounding box center [527, 199] width 153 height 24
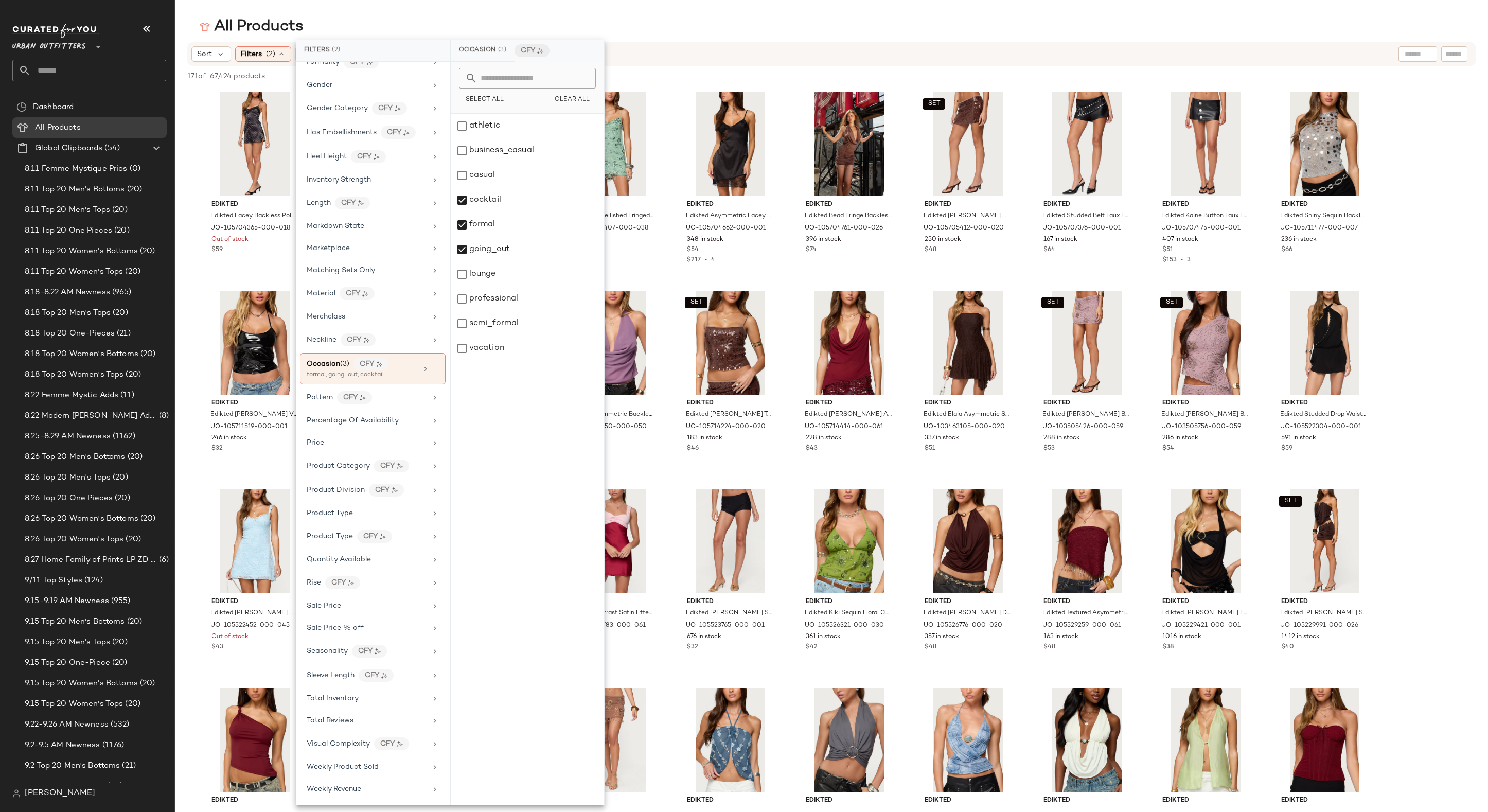
click at [657, 47] on div "Sort Filters (2) Reset" at bounding box center [764, 54] width 1146 height 16
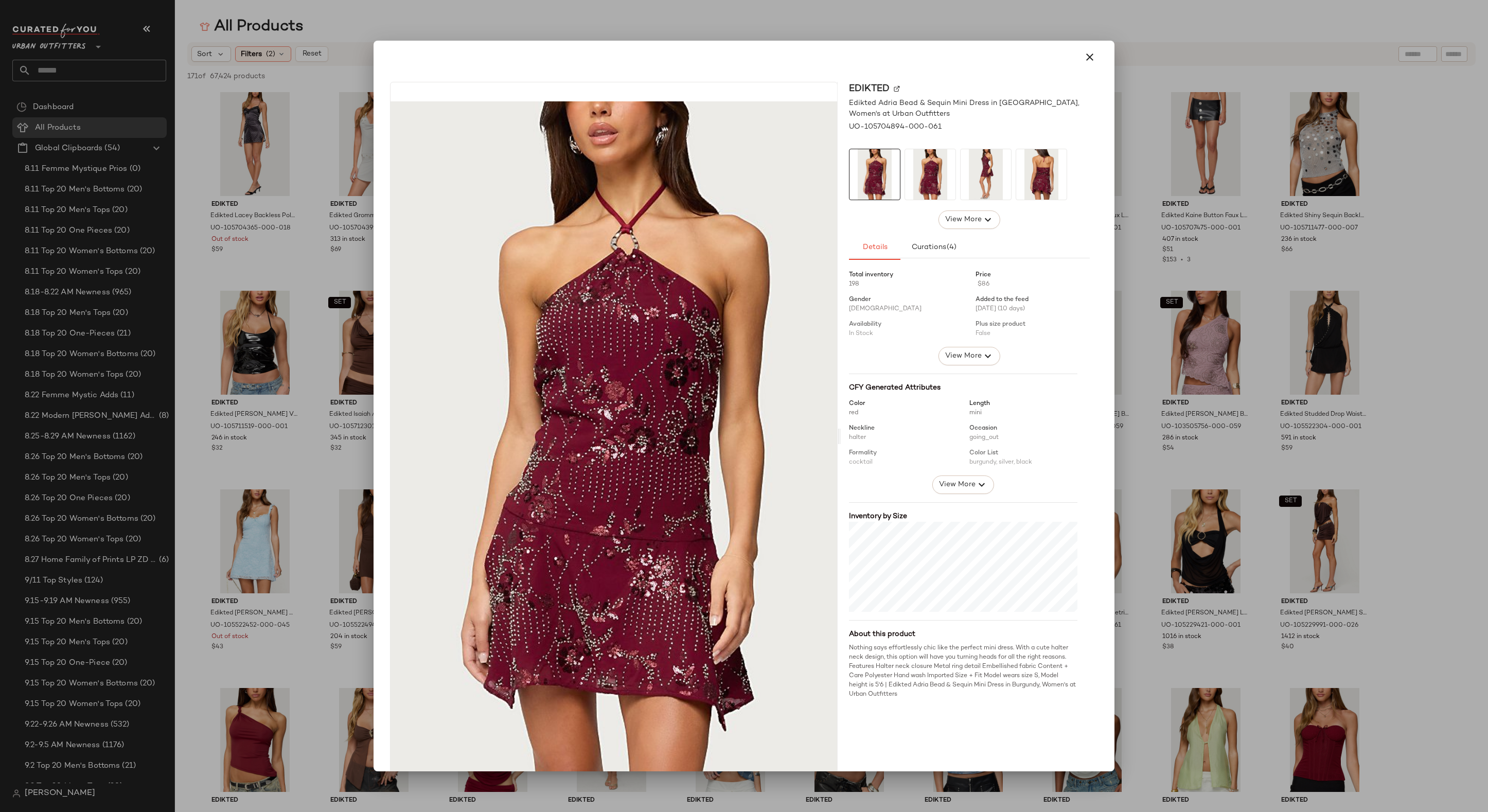
click at [542, 67] on div at bounding box center [744, 56] width 716 height 24
click at [554, 46] on div at bounding box center [744, 56] width 716 height 24
click at [621, 14] on div at bounding box center [744, 406] width 1488 height 812
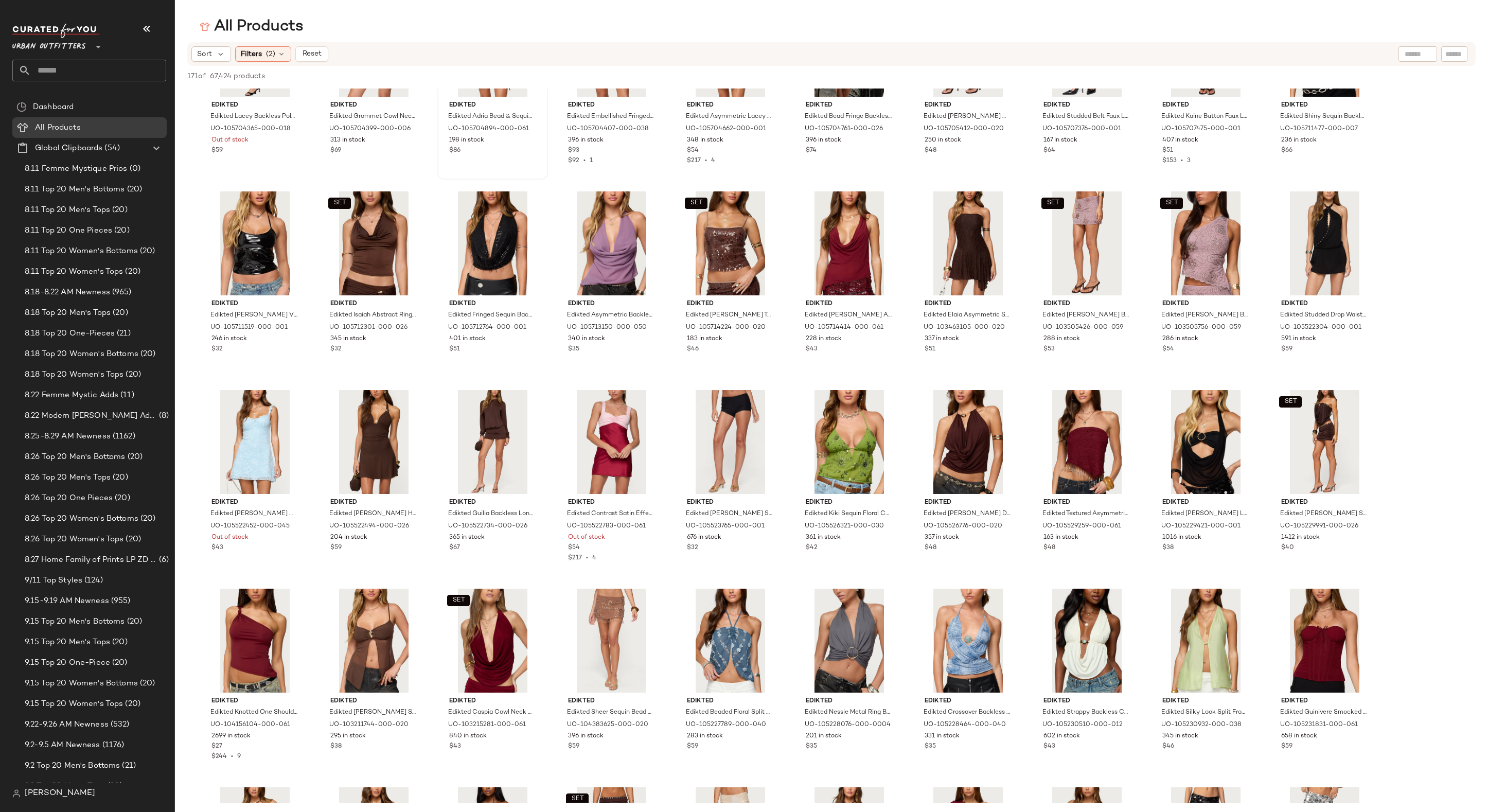
scroll to position [0, 0]
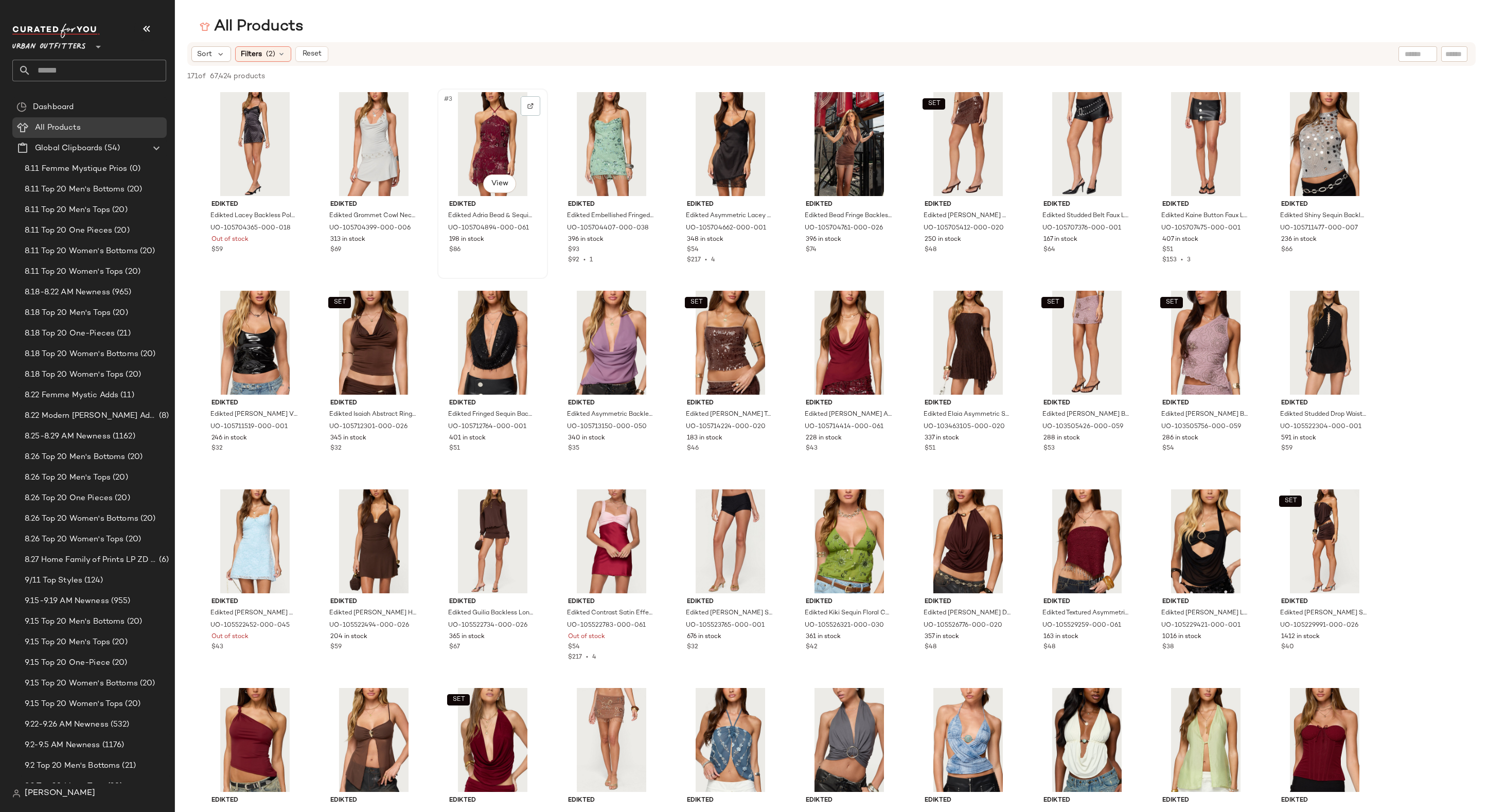
click at [503, 200] on span "Edikted" at bounding box center [492, 204] width 87 height 9
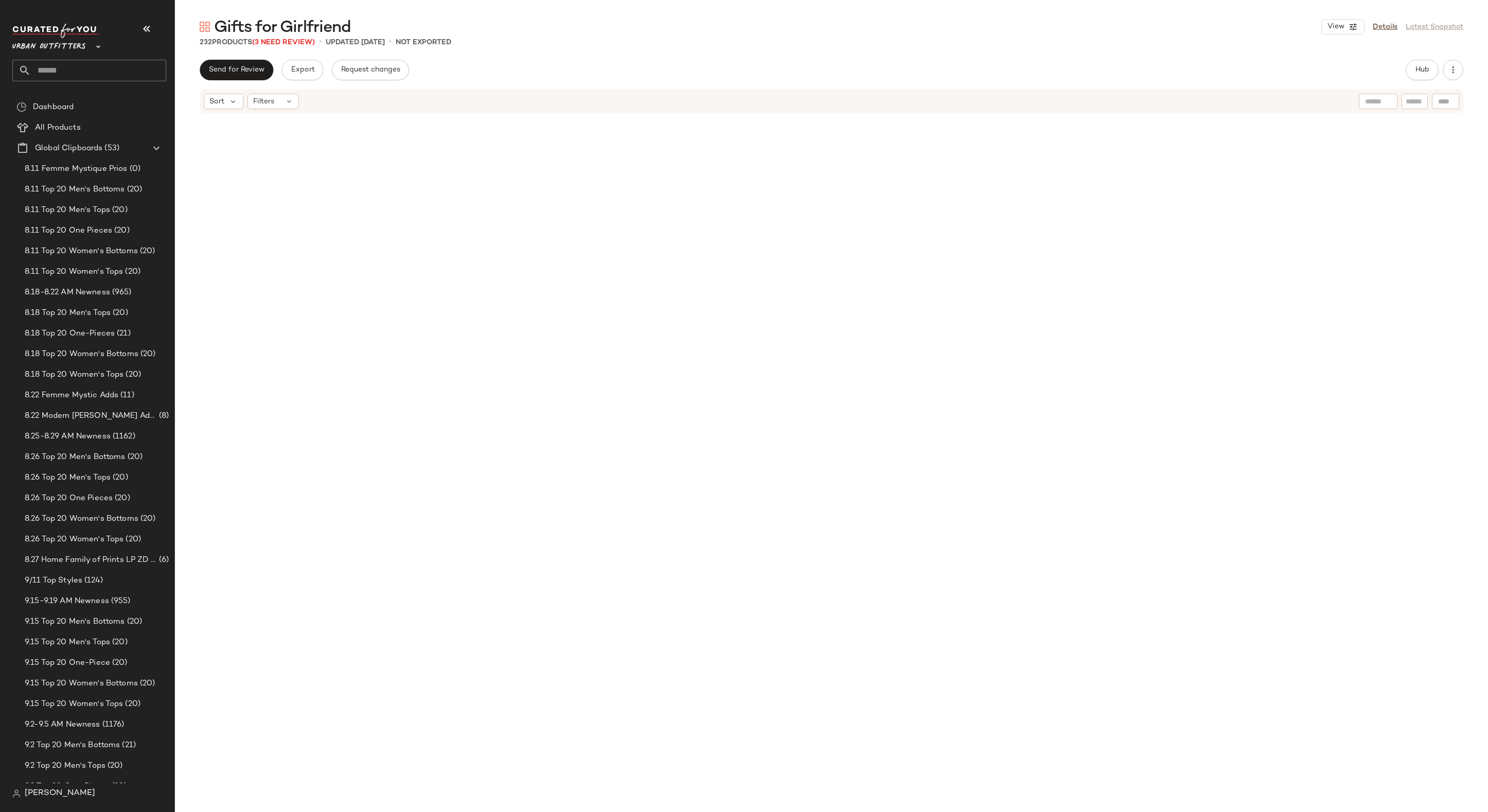
scroll to position [1717, 0]
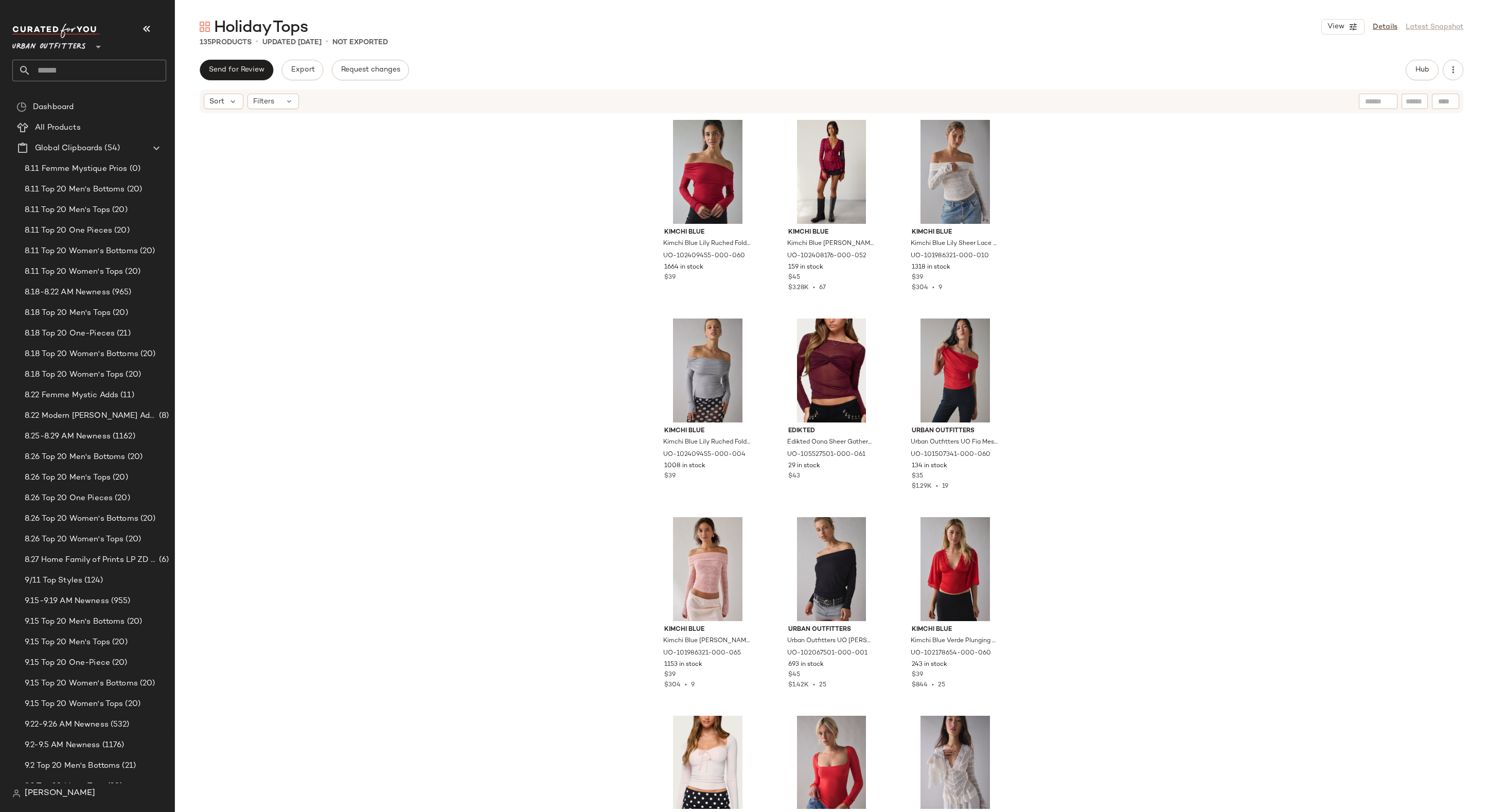
click at [117, 67] on input "text" at bounding box center [98, 70] width 135 height 21
type input "*********"
click at [83, 92] on div "Holiday D resses" at bounding box center [89, 101] width 154 height 21
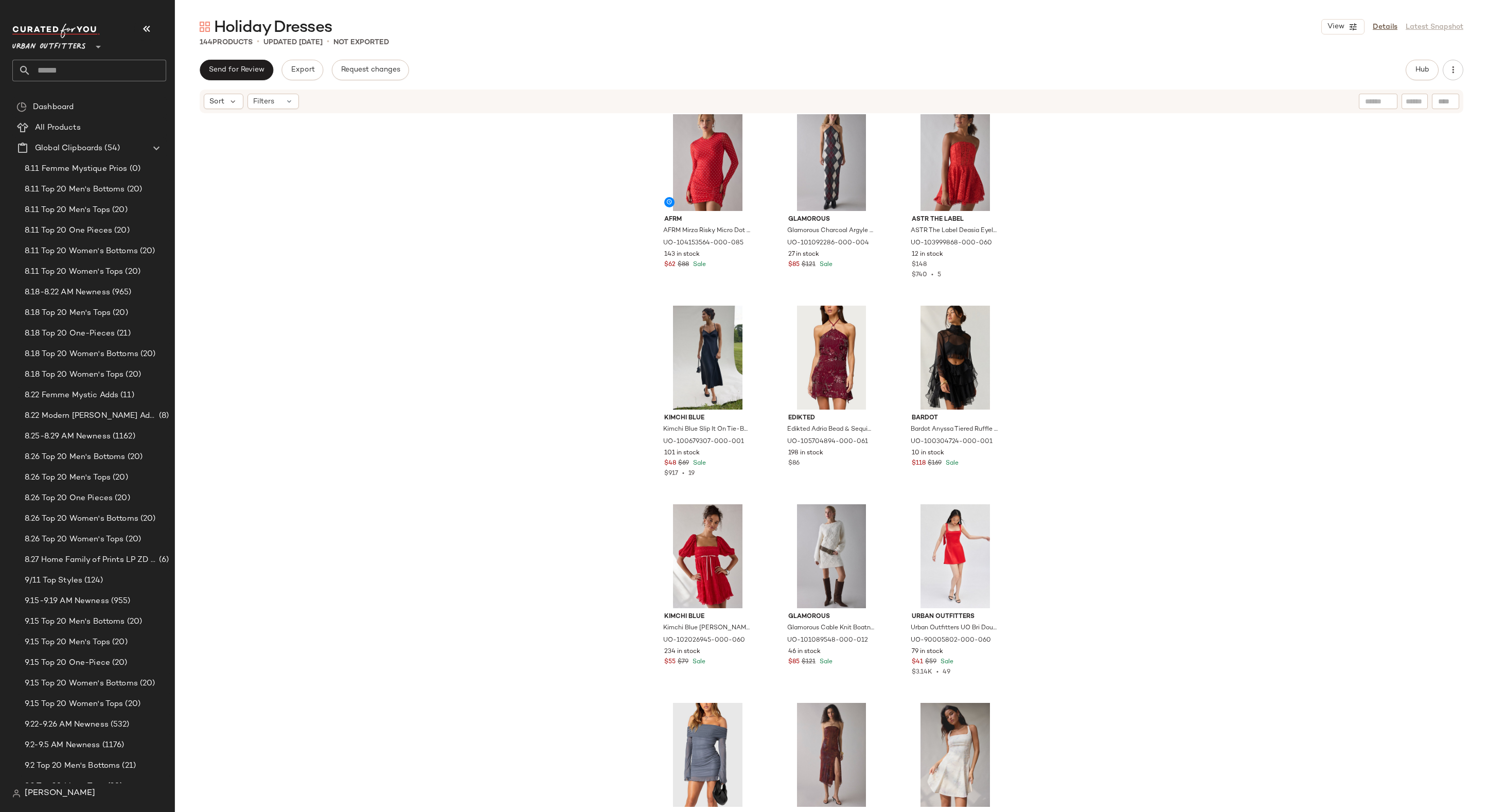
scroll to position [430, 0]
